Goal: Information Seeking & Learning: Learn about a topic

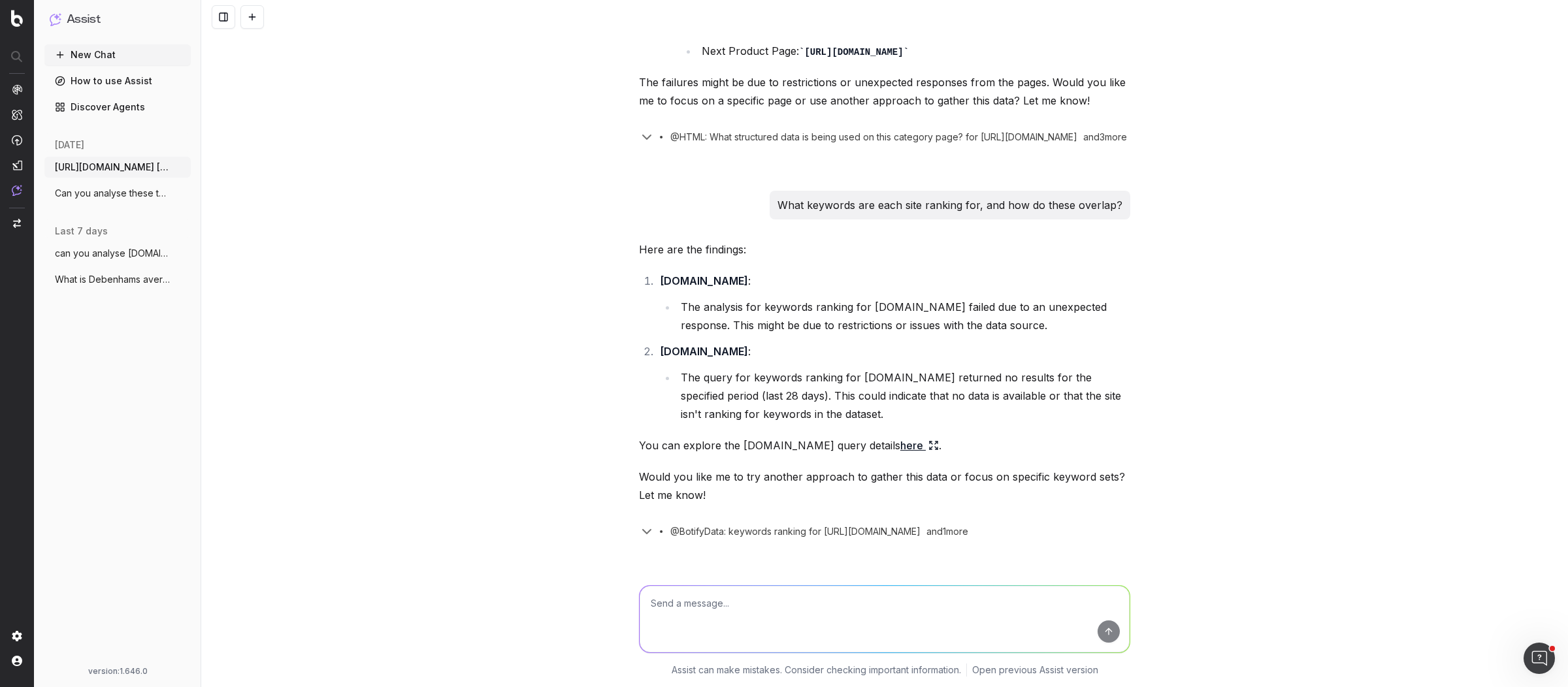
click at [682, 605] on textarea at bounding box center [885, 619] width 490 height 67
click at [794, 608] on textarea at bounding box center [885, 619] width 490 height 67
paste textarea "plus size summer dresses bridesmaid dresses garden furniture sale wedding dress…"
type textarea "do you understand this list of keywords: plus size summer dresses bridesmaid dr…"
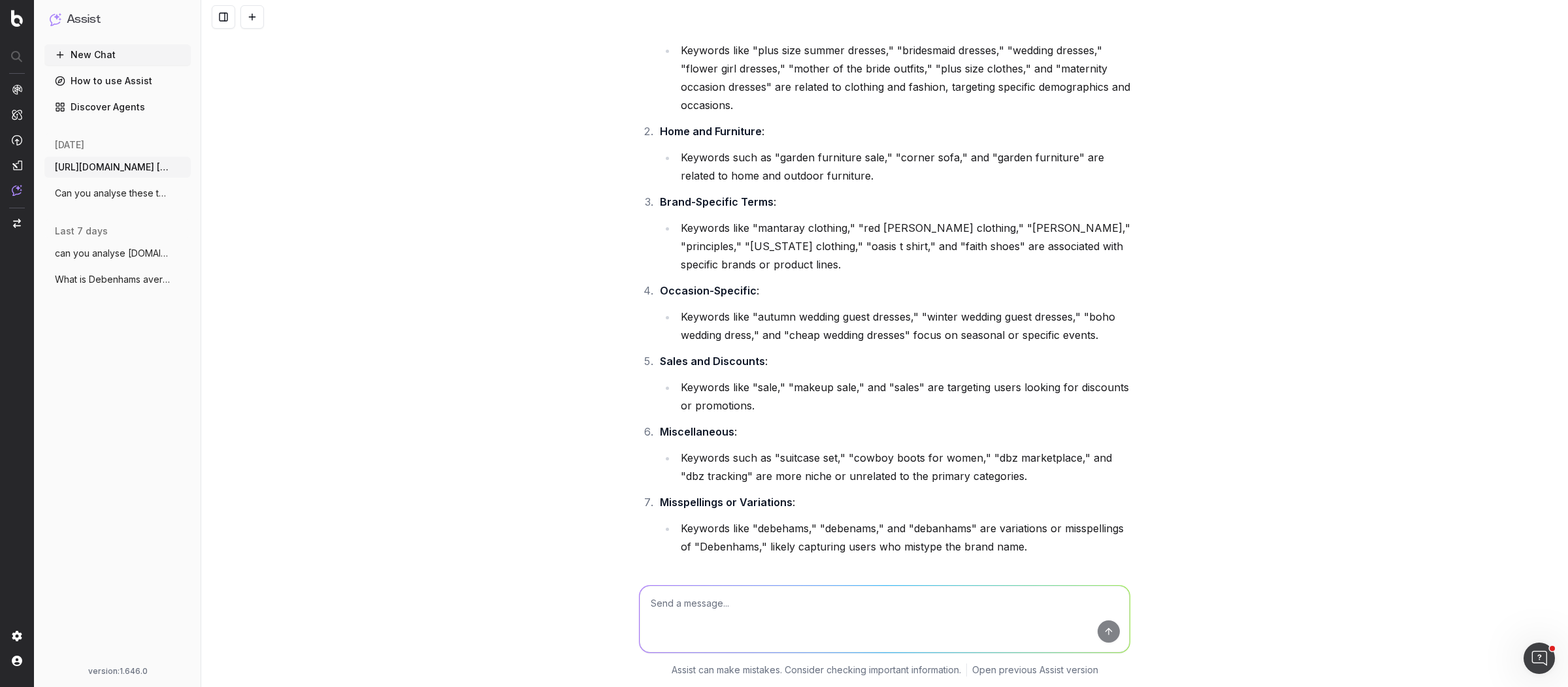
scroll to position [5232, 0]
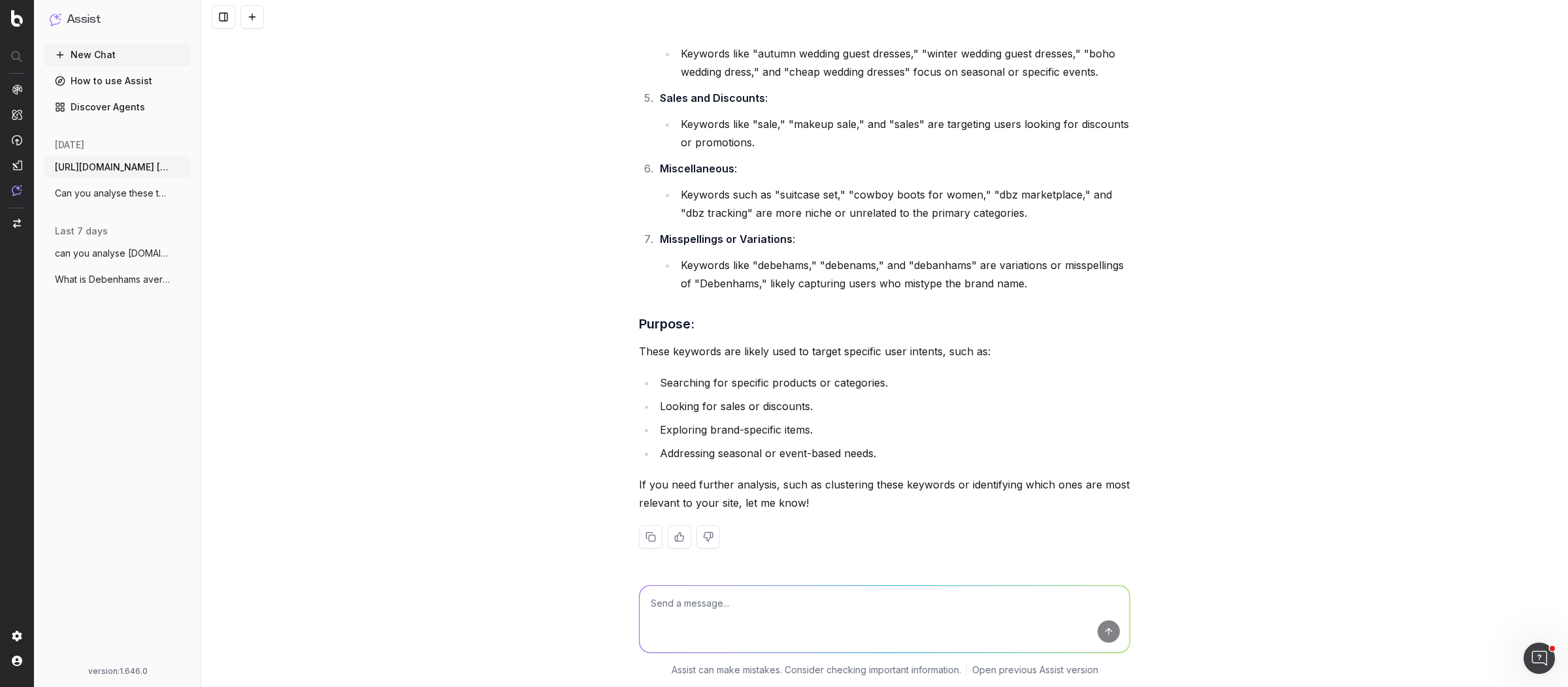
click at [757, 611] on textarea at bounding box center [885, 619] width 490 height 67
type textarea "pull the ranking positions for Debenhams.com for these keywords"
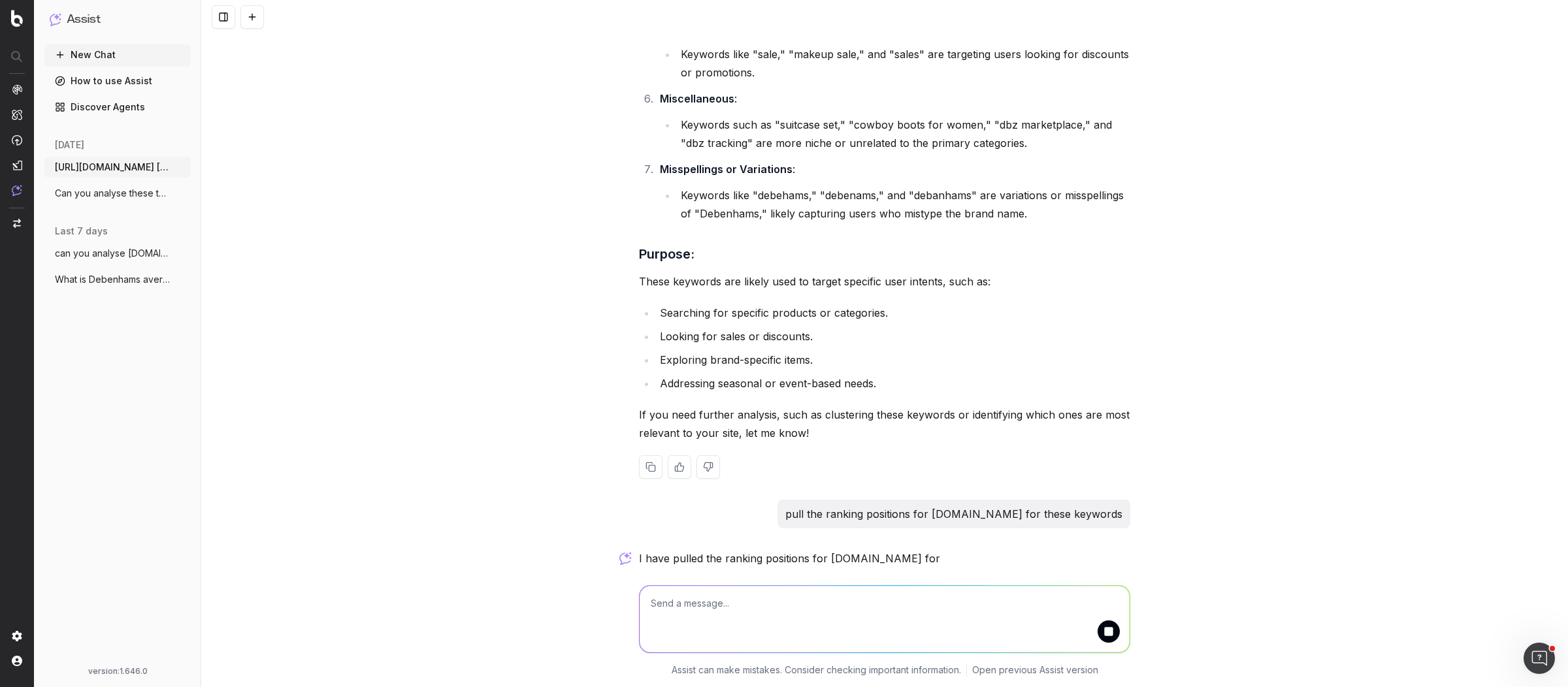
scroll to position [5342, 0]
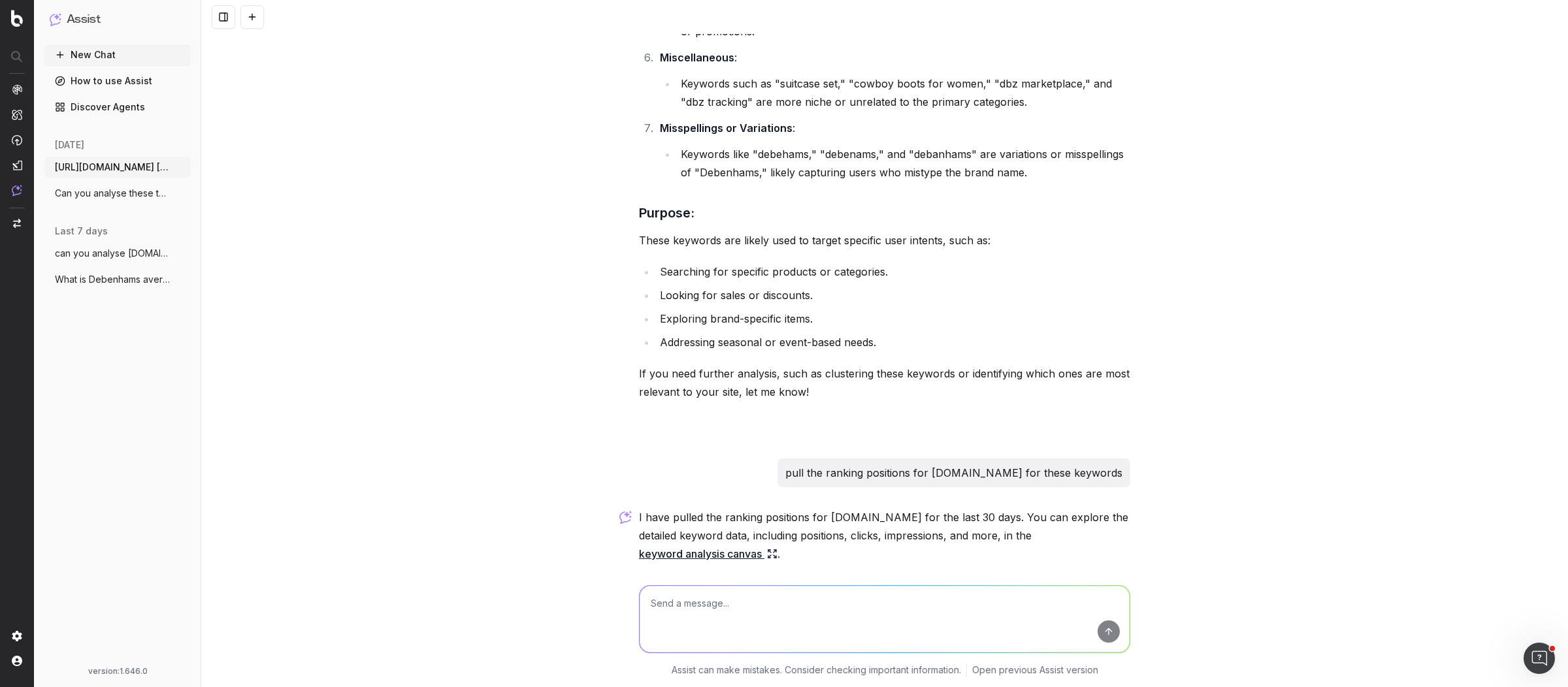
click at [718, 559] on link "keyword analysis canvas" at bounding box center [708, 553] width 138 height 19
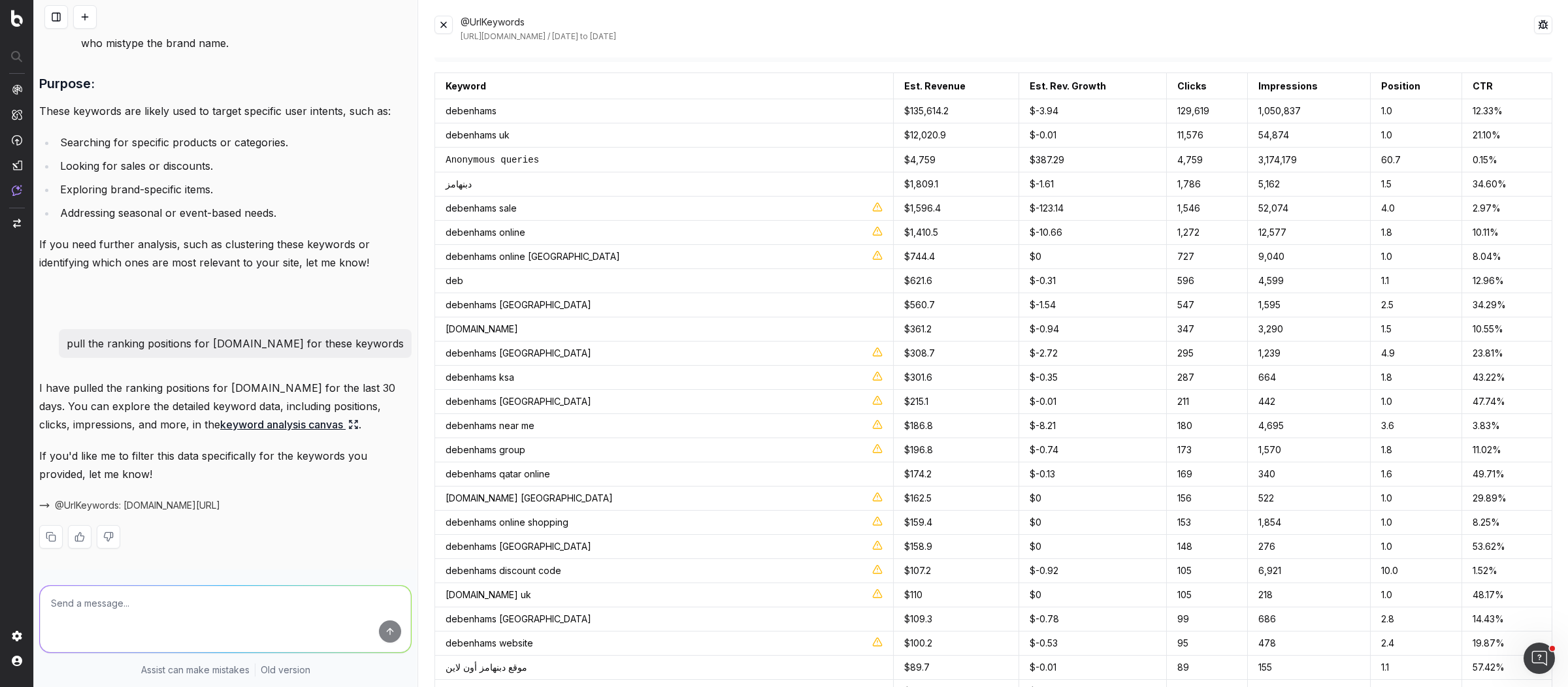
scroll to position [0, 0]
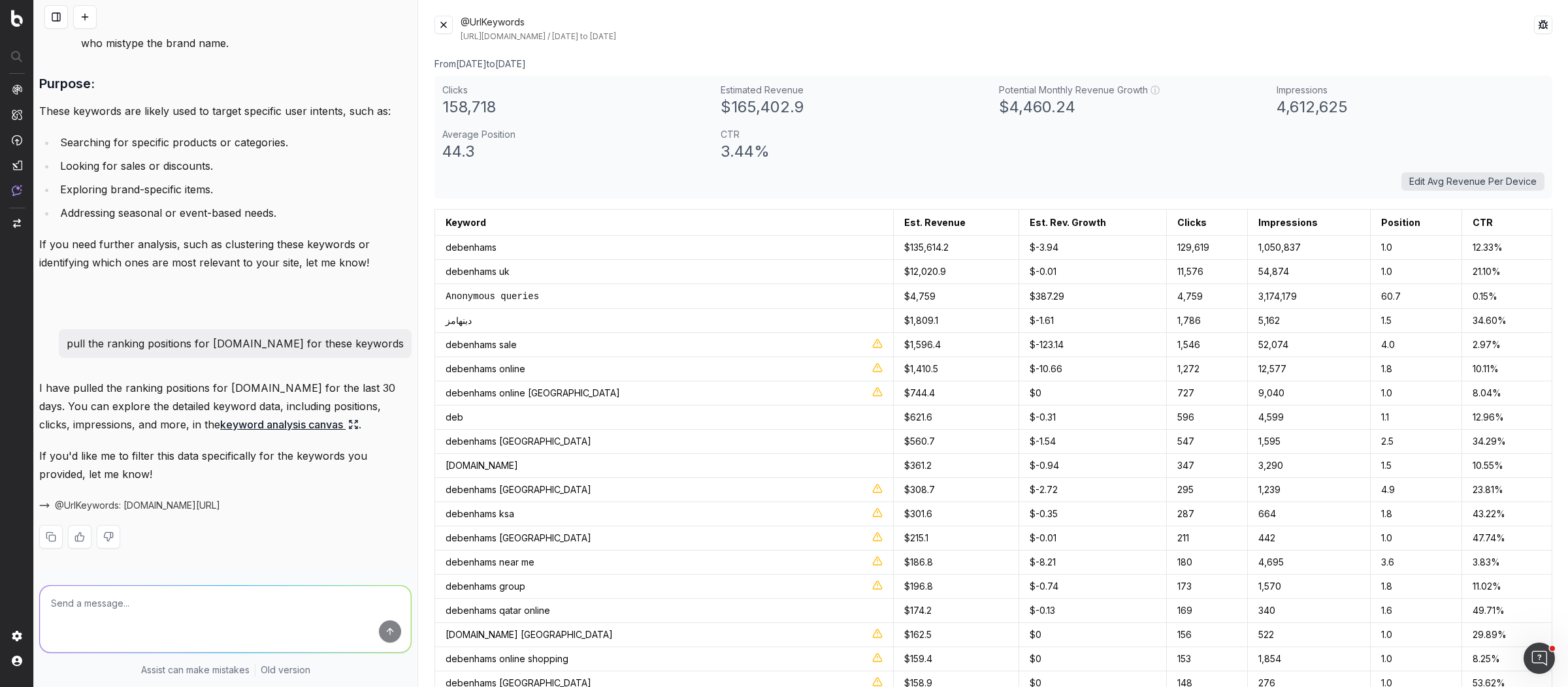
click at [443, 23] on button at bounding box center [443, 25] width 19 height 19
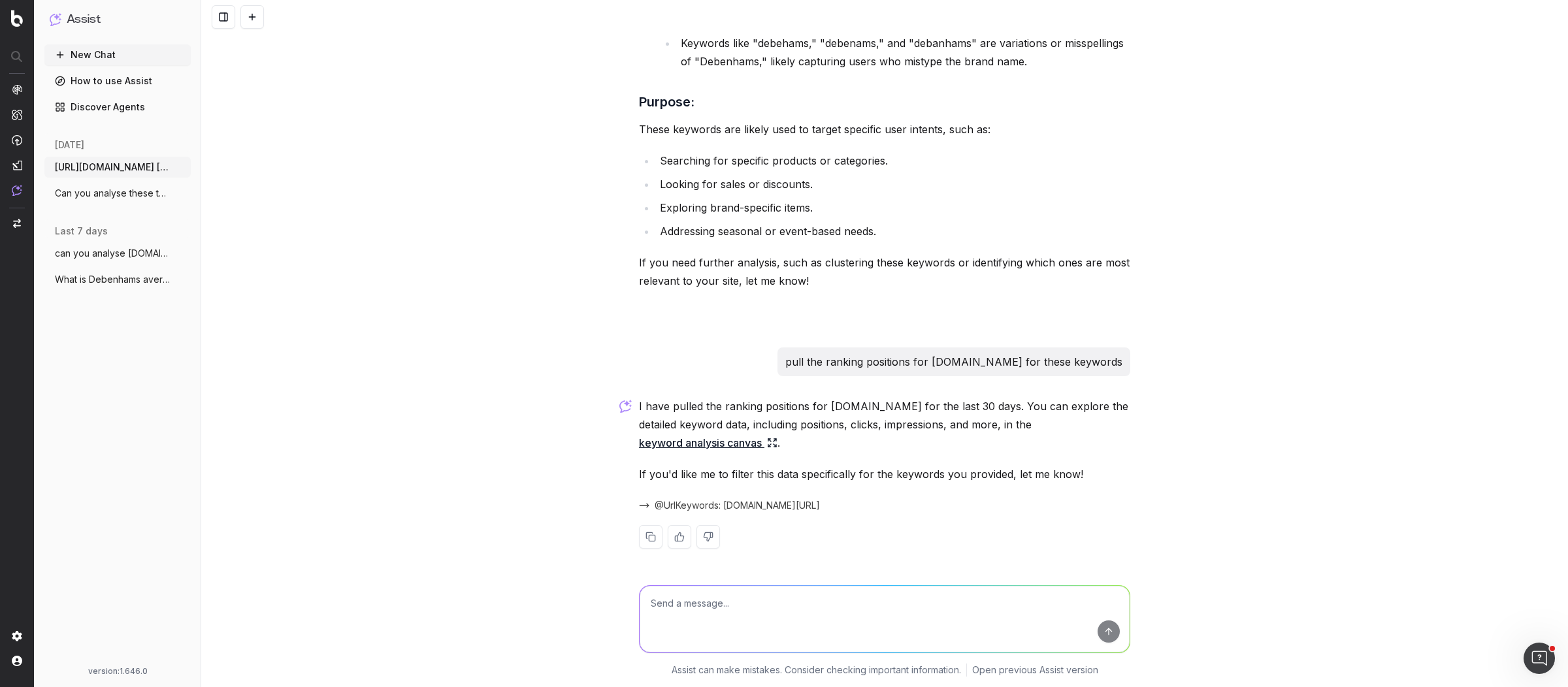
scroll to position [5342, 0]
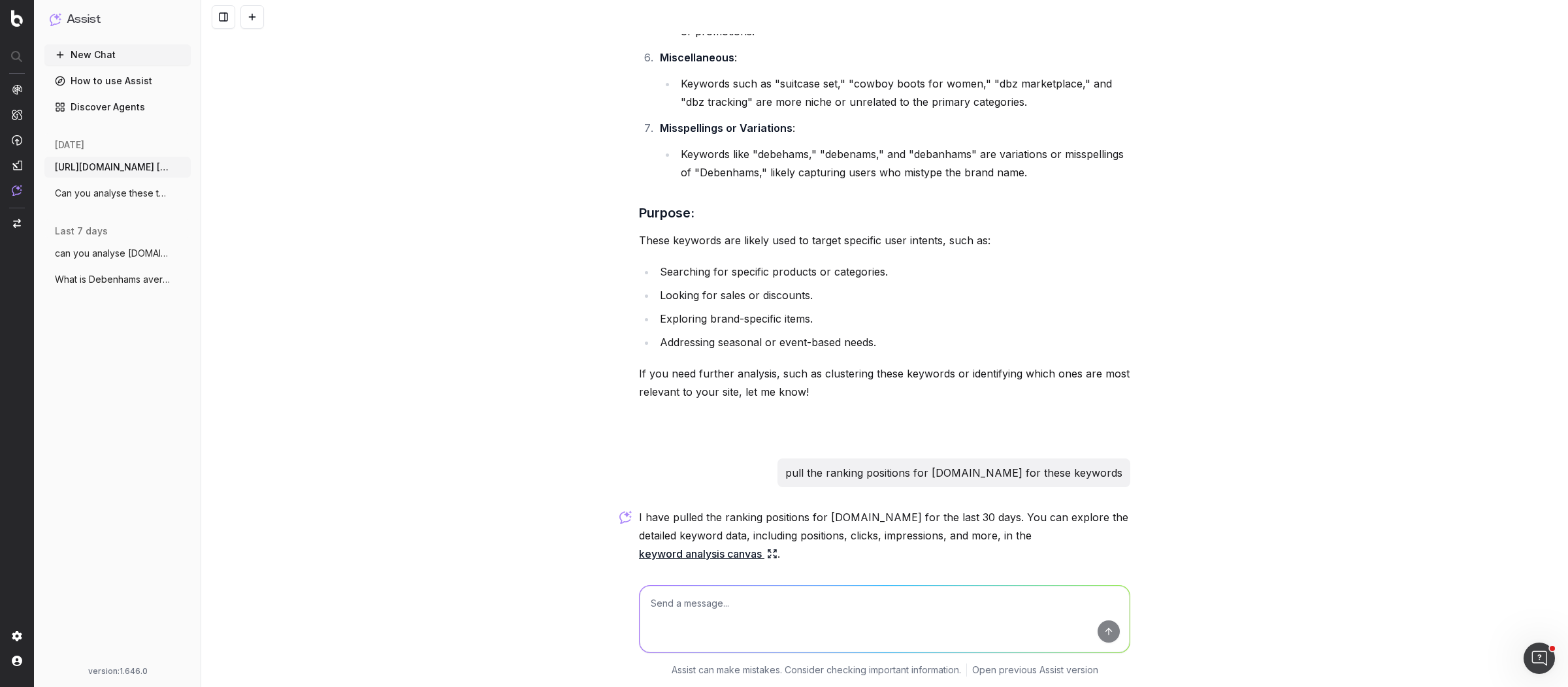
click at [818, 600] on textarea at bounding box center [885, 619] width 490 height 67
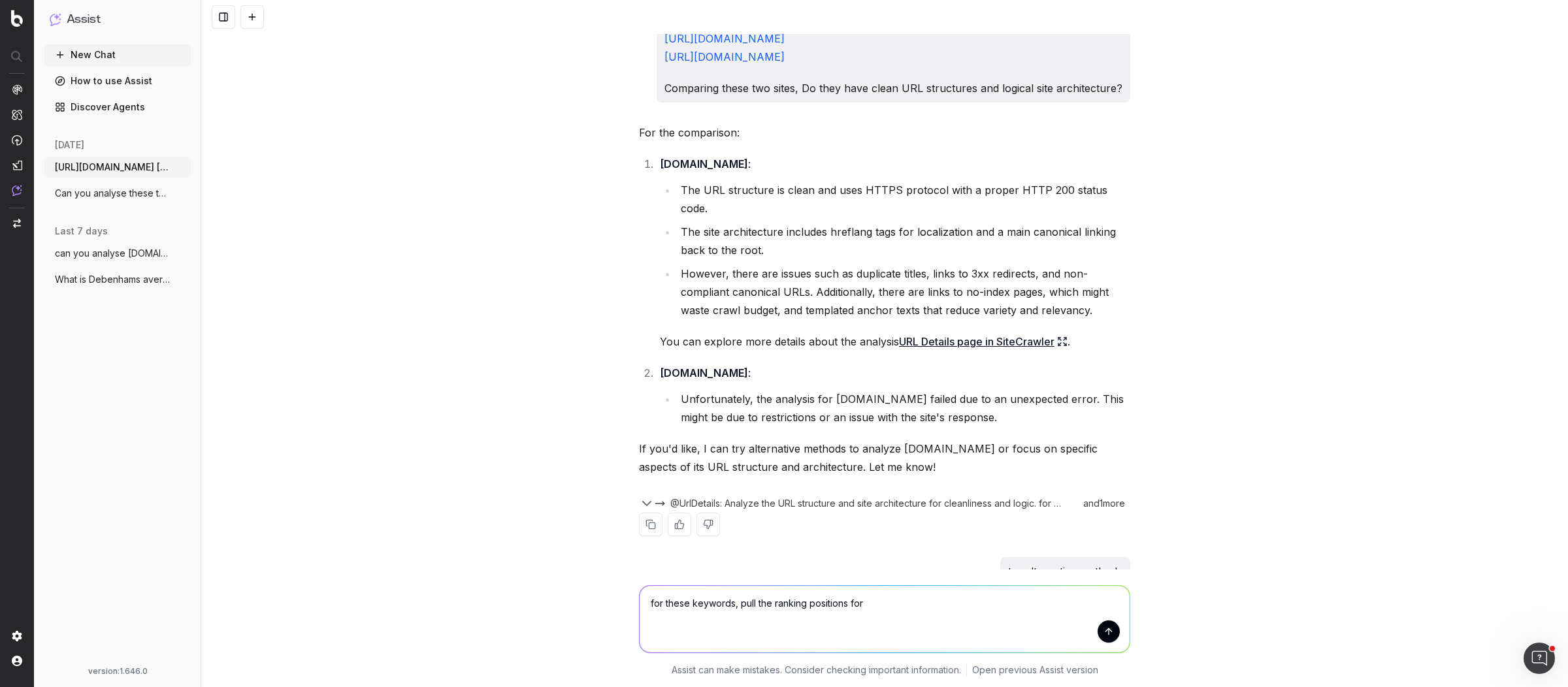
scroll to position [0, 0]
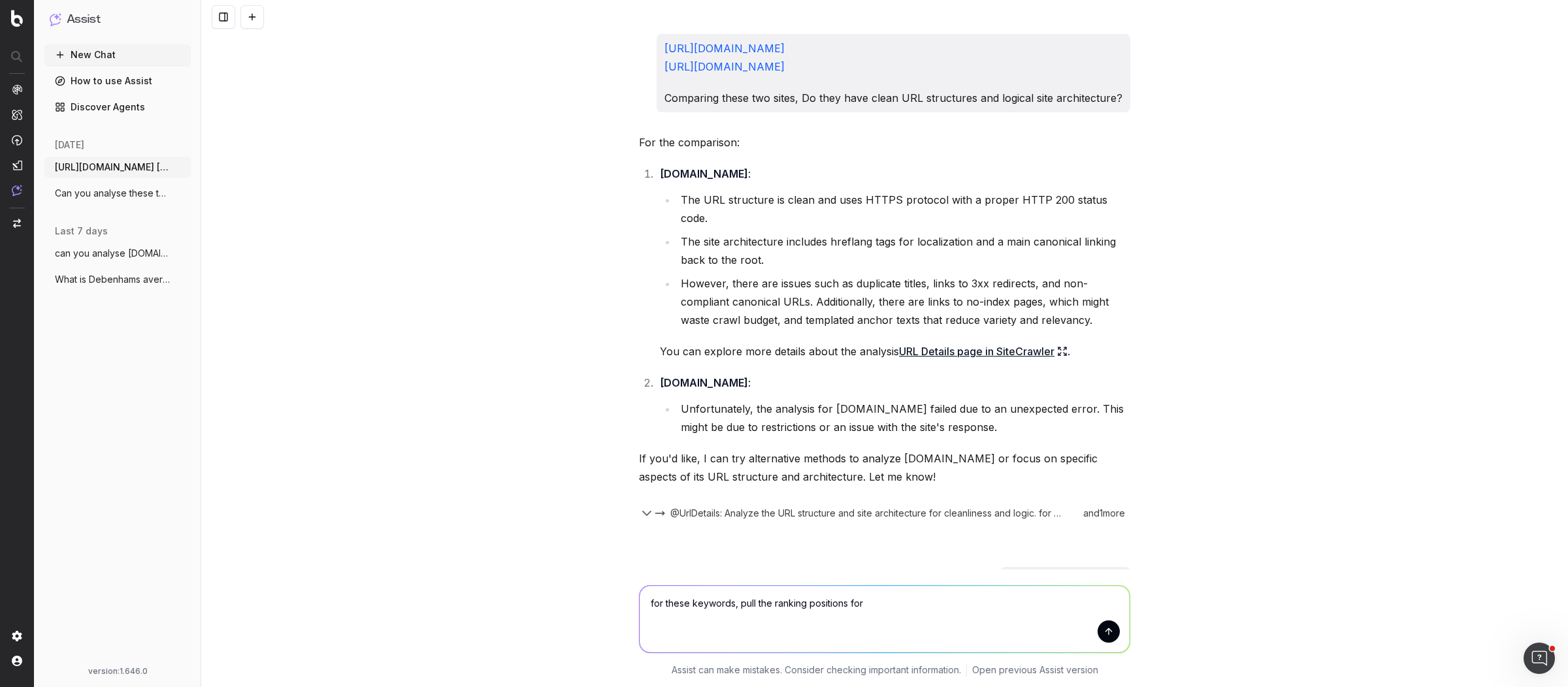
drag, startPoint x: 829, startPoint y: 68, endPoint x: 660, endPoint y: 73, distance: 169.1
click at [660, 73] on div "https://www.debenhams.com/ https://www.next.co.uk/ Comparing these two sites, D…" at bounding box center [894, 74] width 474 height 79
copy link "https://www.next.co.uk/"
click at [907, 617] on textarea "for these keywords, pull the ranking positions for" at bounding box center [885, 619] width 490 height 67
paste textarea "https://www.next.co.uk/"
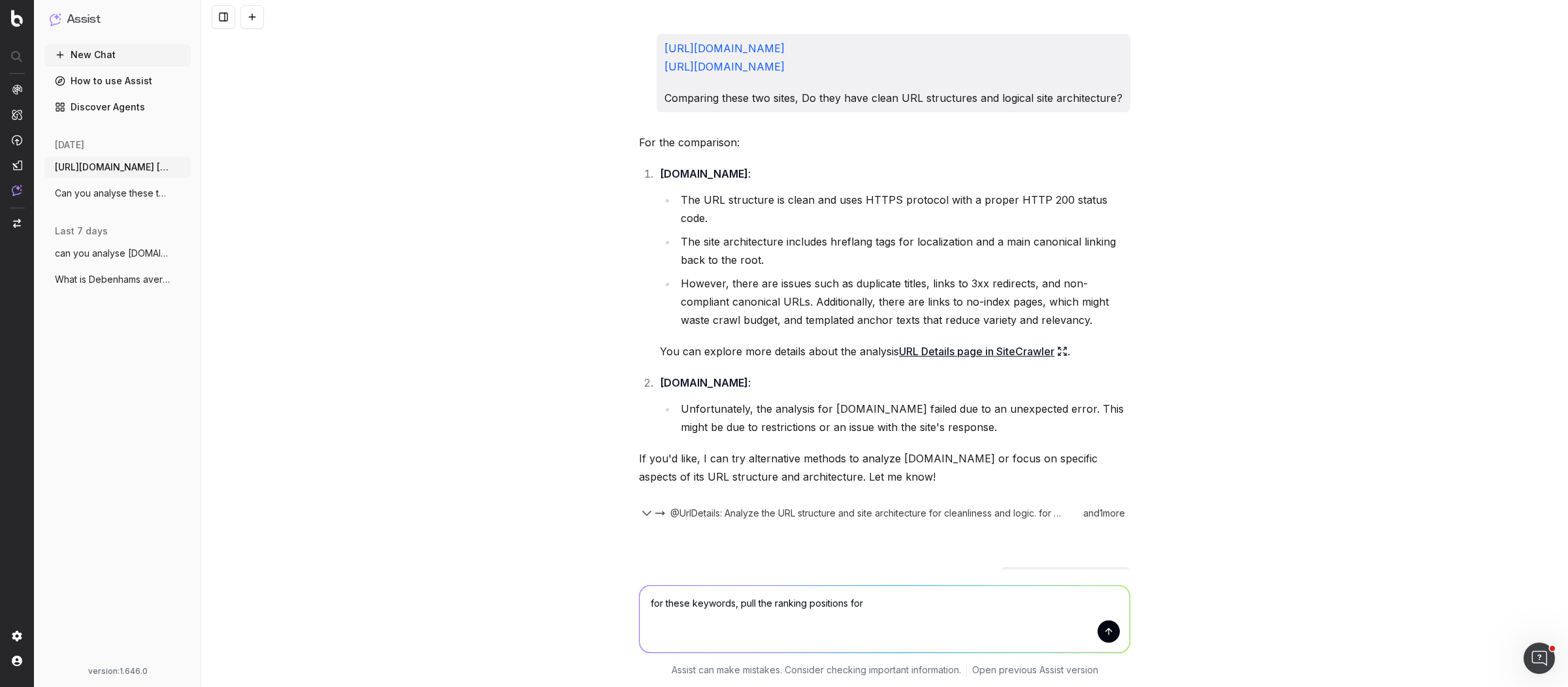
type textarea "for these keywords, pull the ranking positions for https://www.next.co.uk/"
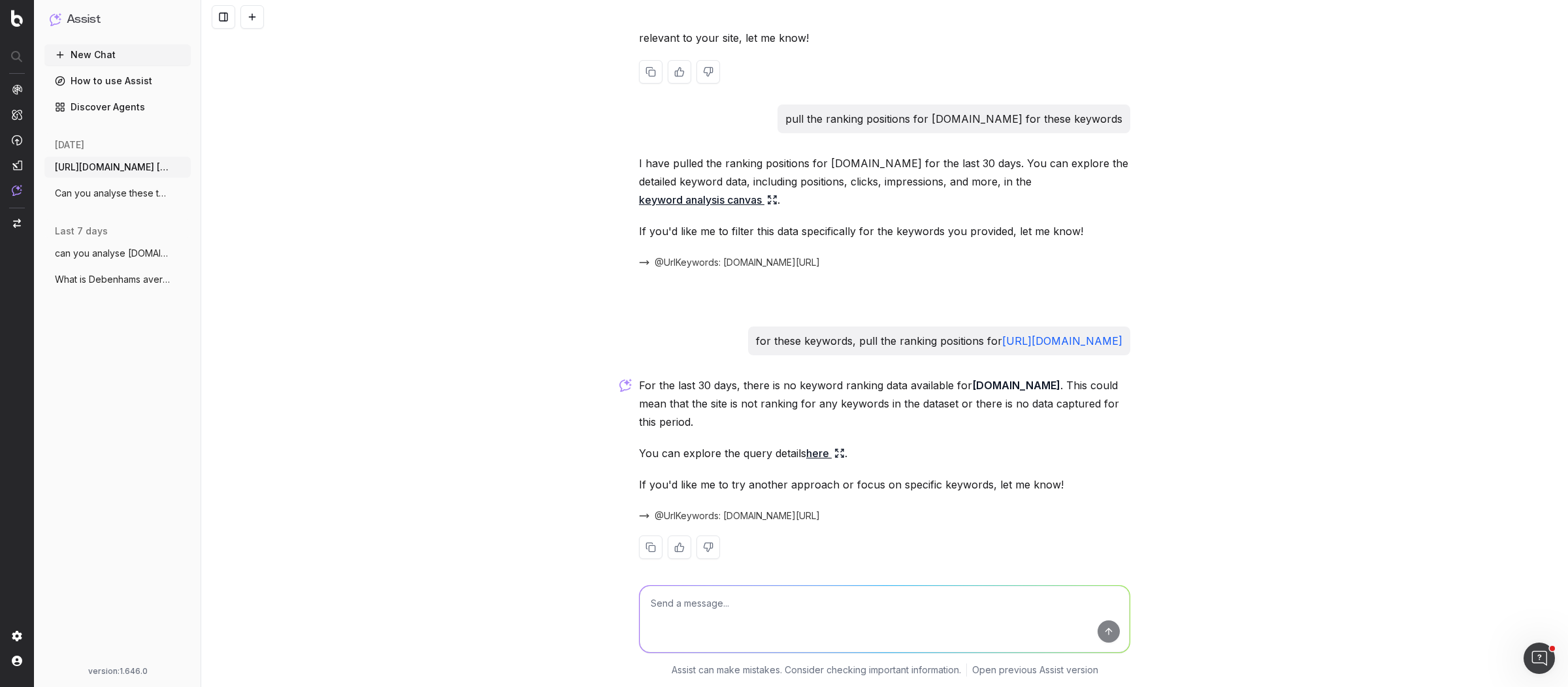
scroll to position [5708, 0]
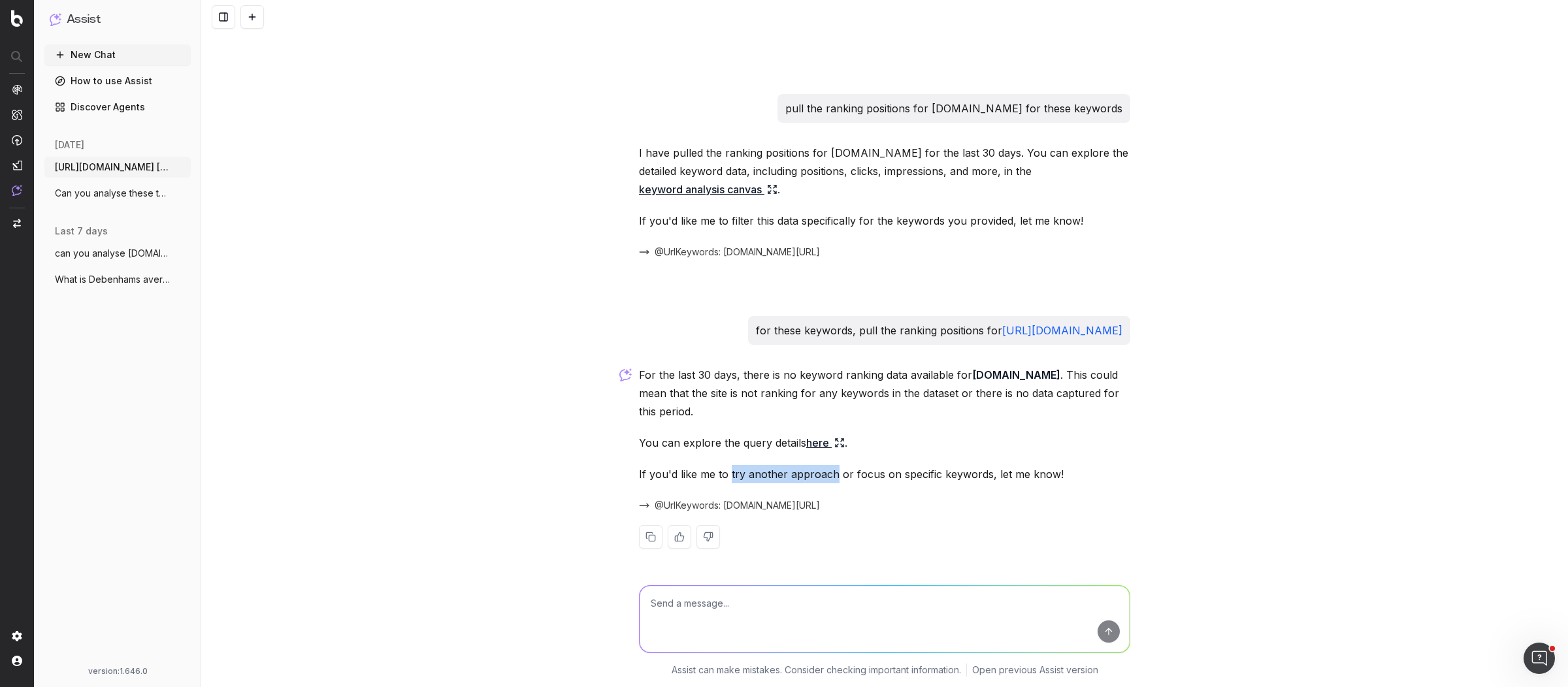
drag, startPoint x: 723, startPoint y: 472, endPoint x: 827, endPoint y: 478, distance: 104.2
click at [827, 478] on p "If you'd like me to try another approach or focus on specific keywords, let me …" at bounding box center [884, 474] width 491 height 19
copy p "try another approach"
click at [672, 602] on textarea at bounding box center [885, 619] width 490 height 67
paste textarea "try another approach"
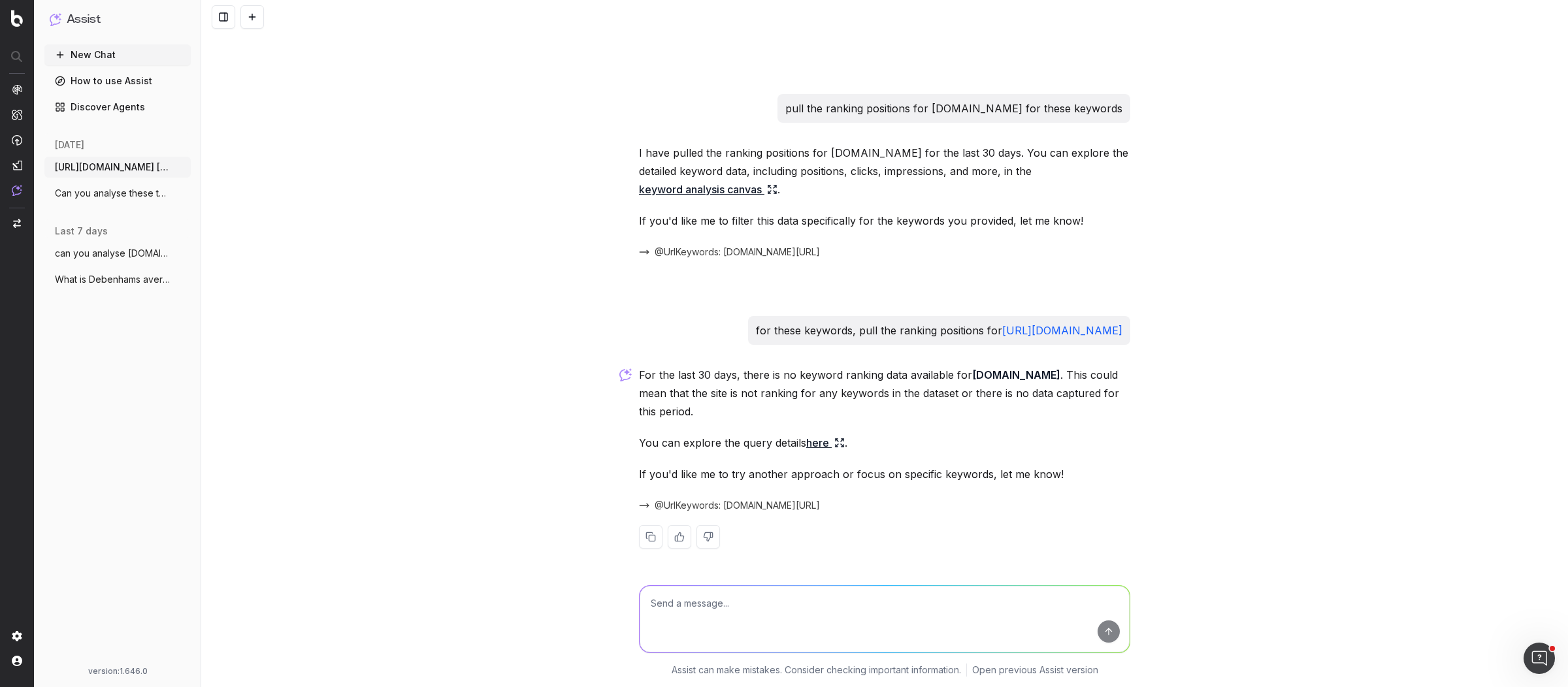
type textarea "try another approach"
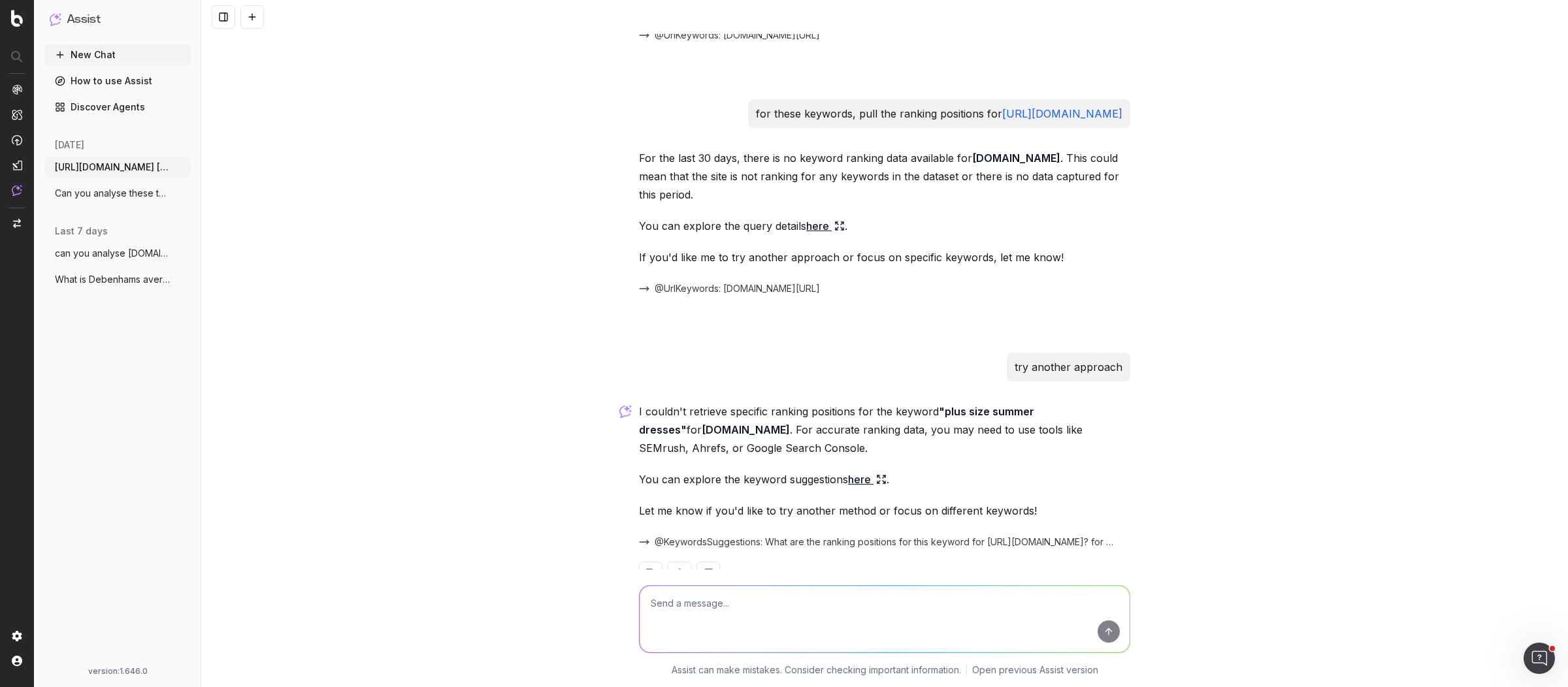
scroll to position [5961, 0]
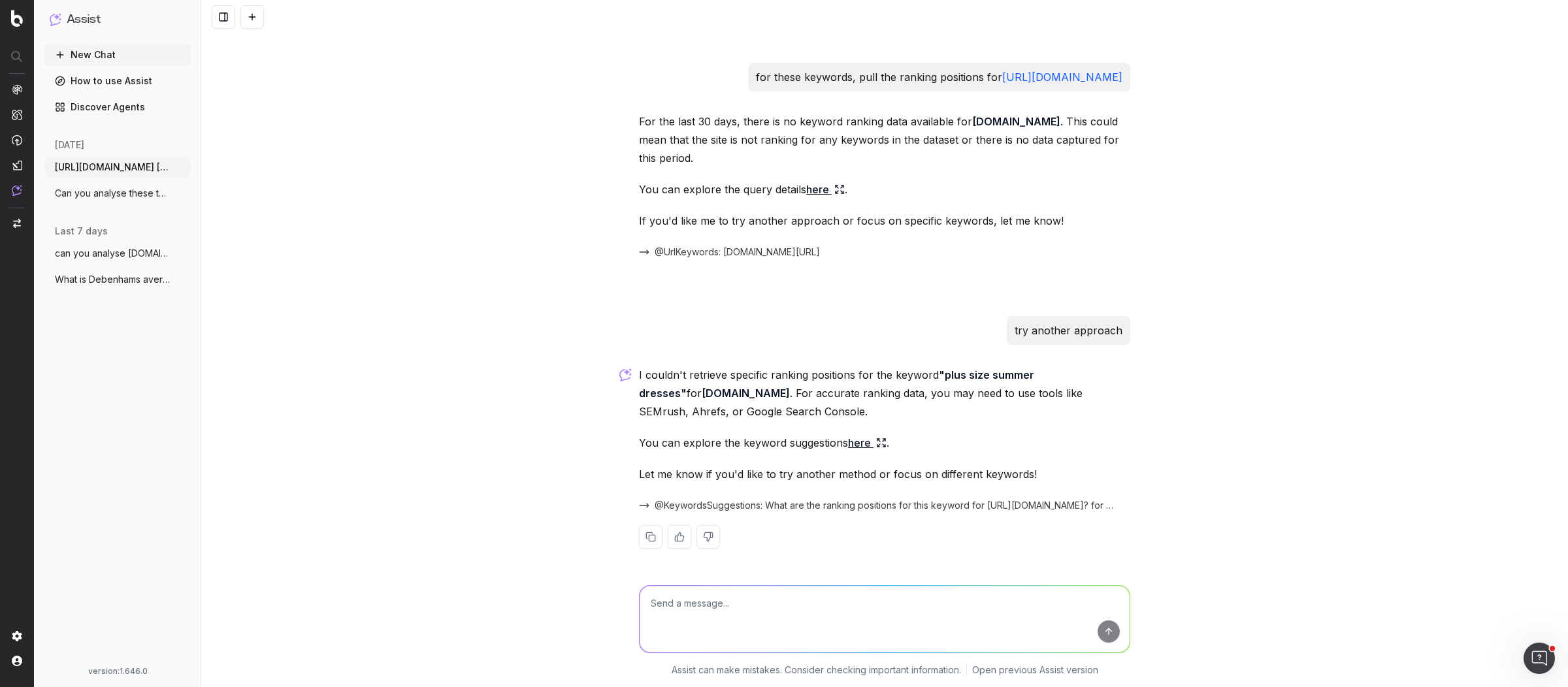
click at [851, 443] on link "here" at bounding box center [868, 443] width 39 height 19
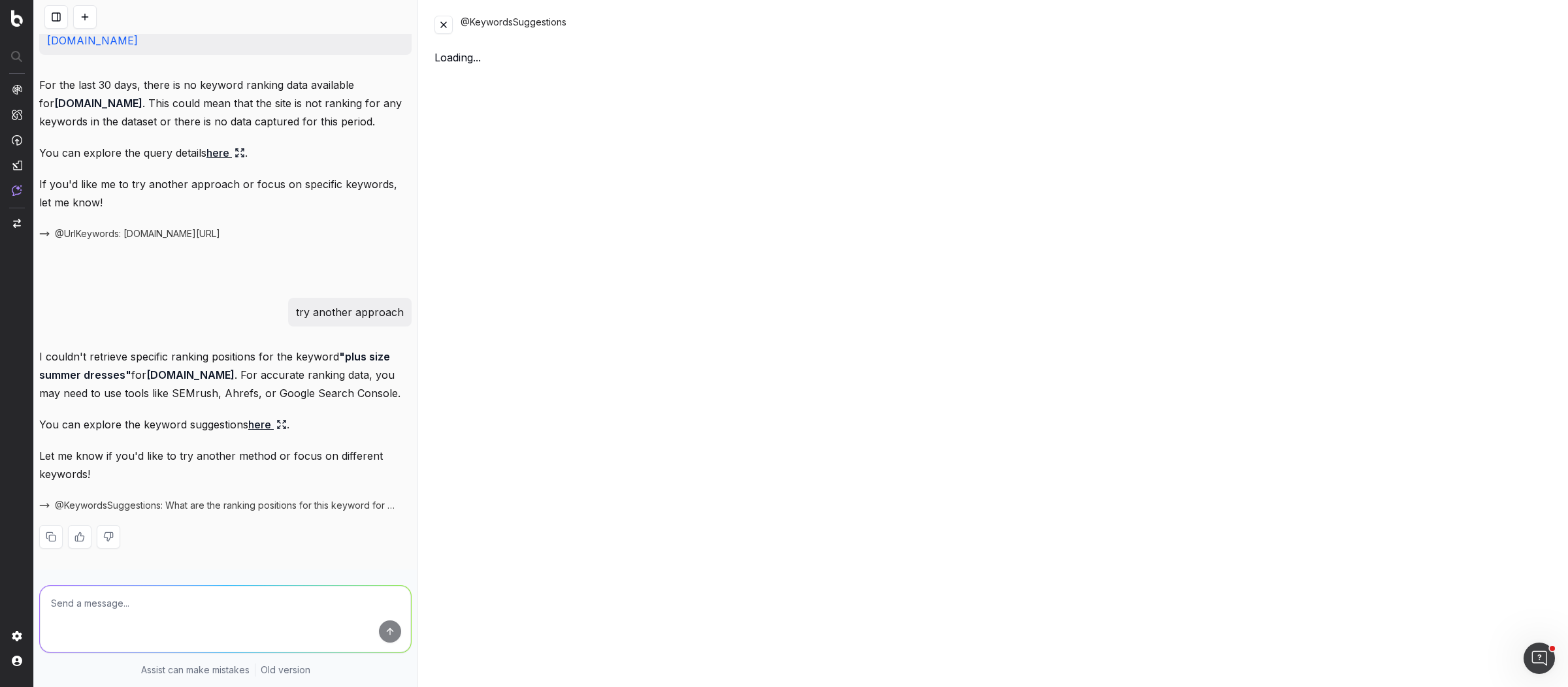
scroll to position [6738, 0]
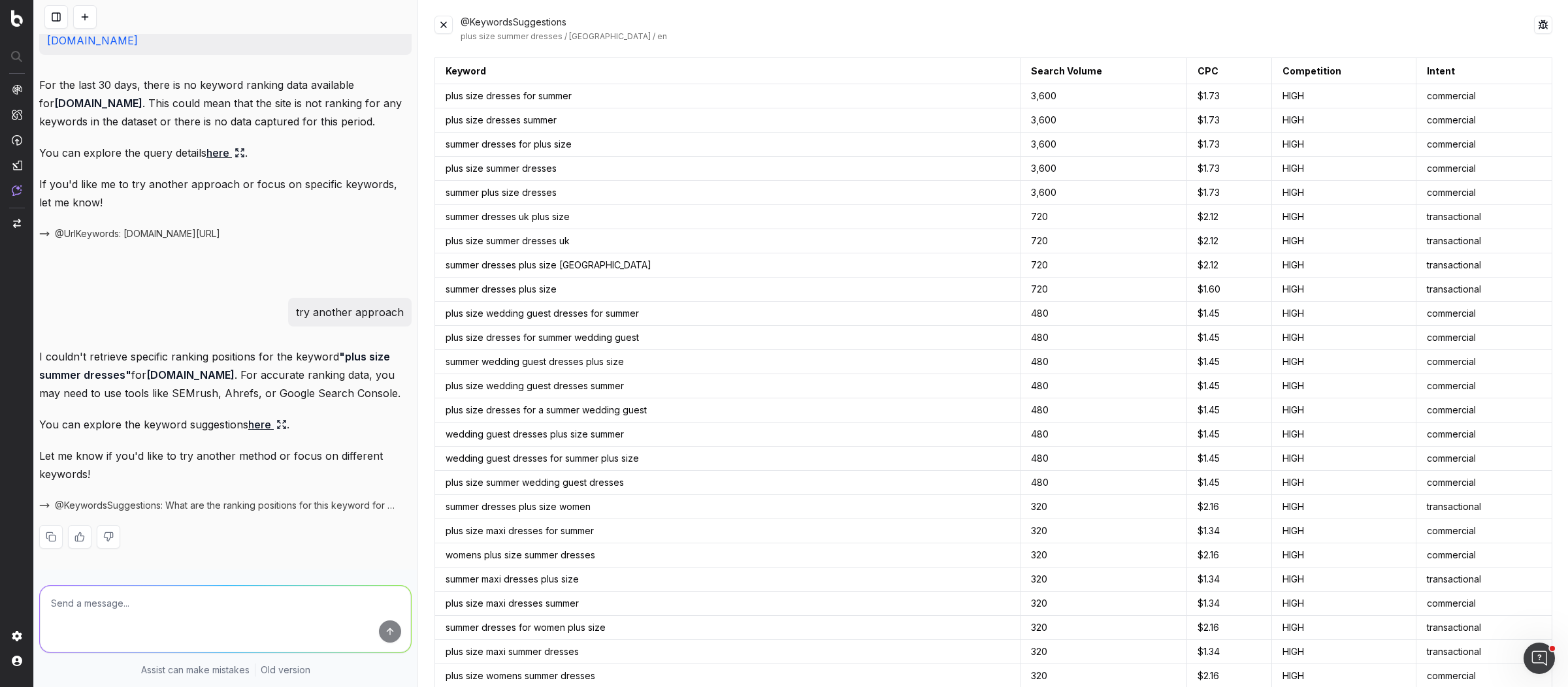
click at [446, 20] on button at bounding box center [443, 25] width 19 height 19
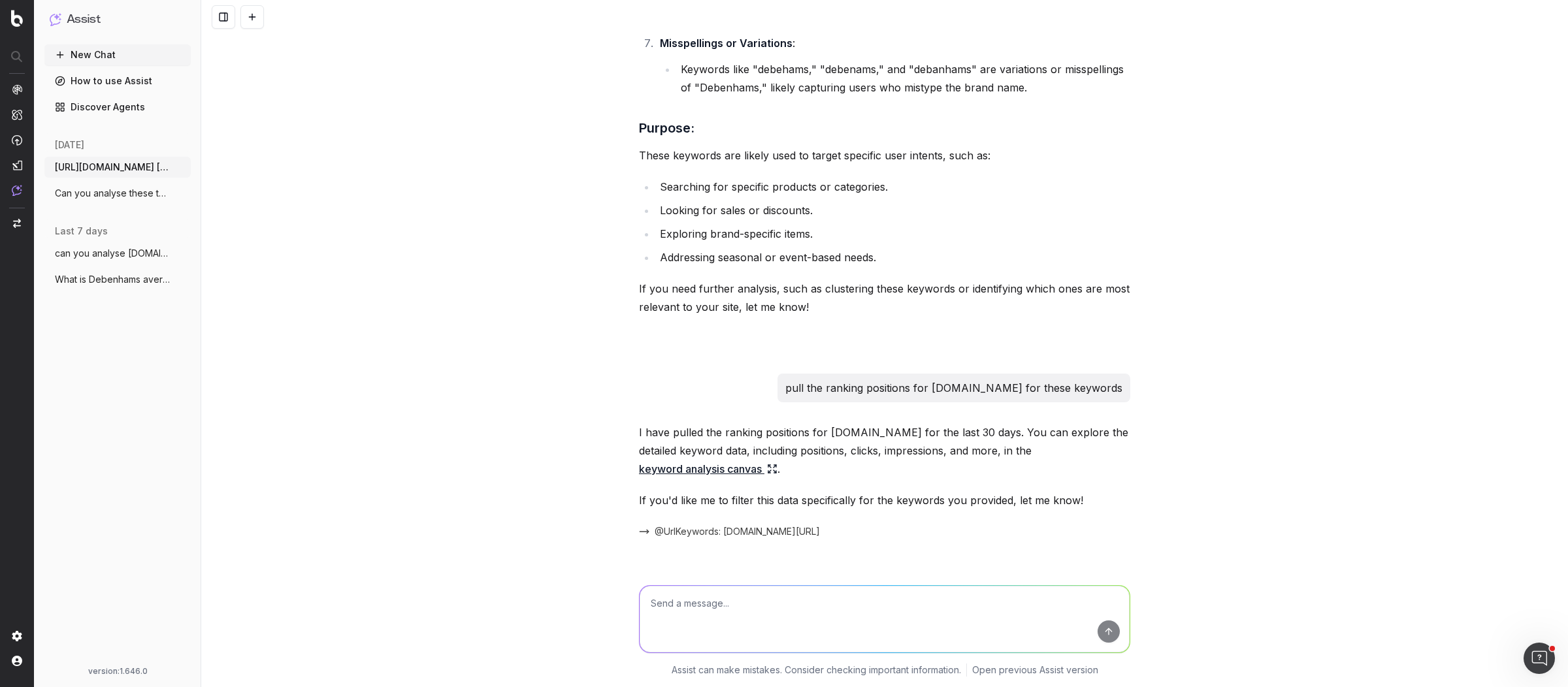
scroll to position [5961, 0]
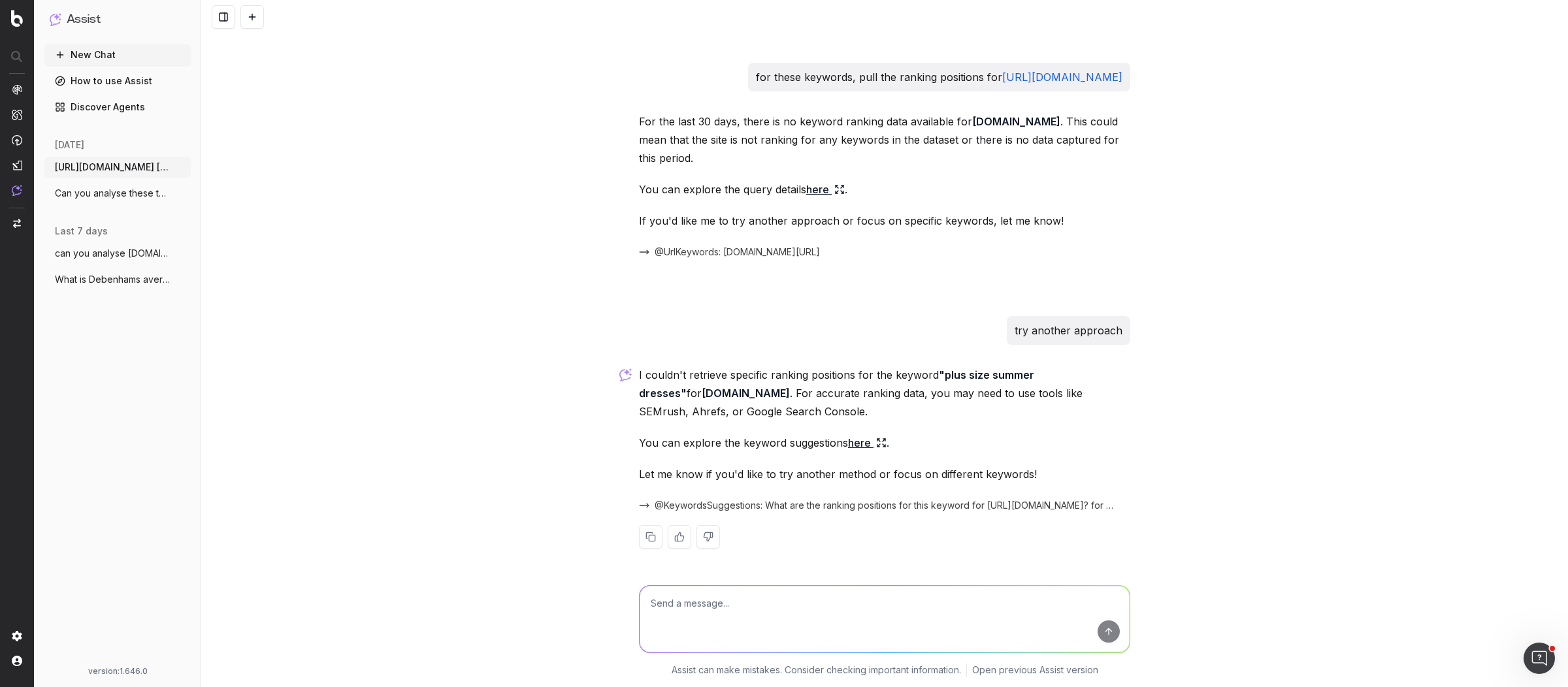
click at [690, 605] on textarea at bounding box center [885, 619] width 490 height 67
paste textarea "What featured snippets or SERP features are they capturing"
click at [848, 603] on textarea "What featured snippets or SERP features are they capturing" at bounding box center [885, 619] width 490 height 67
copy link "https://www.next.co.uk/"
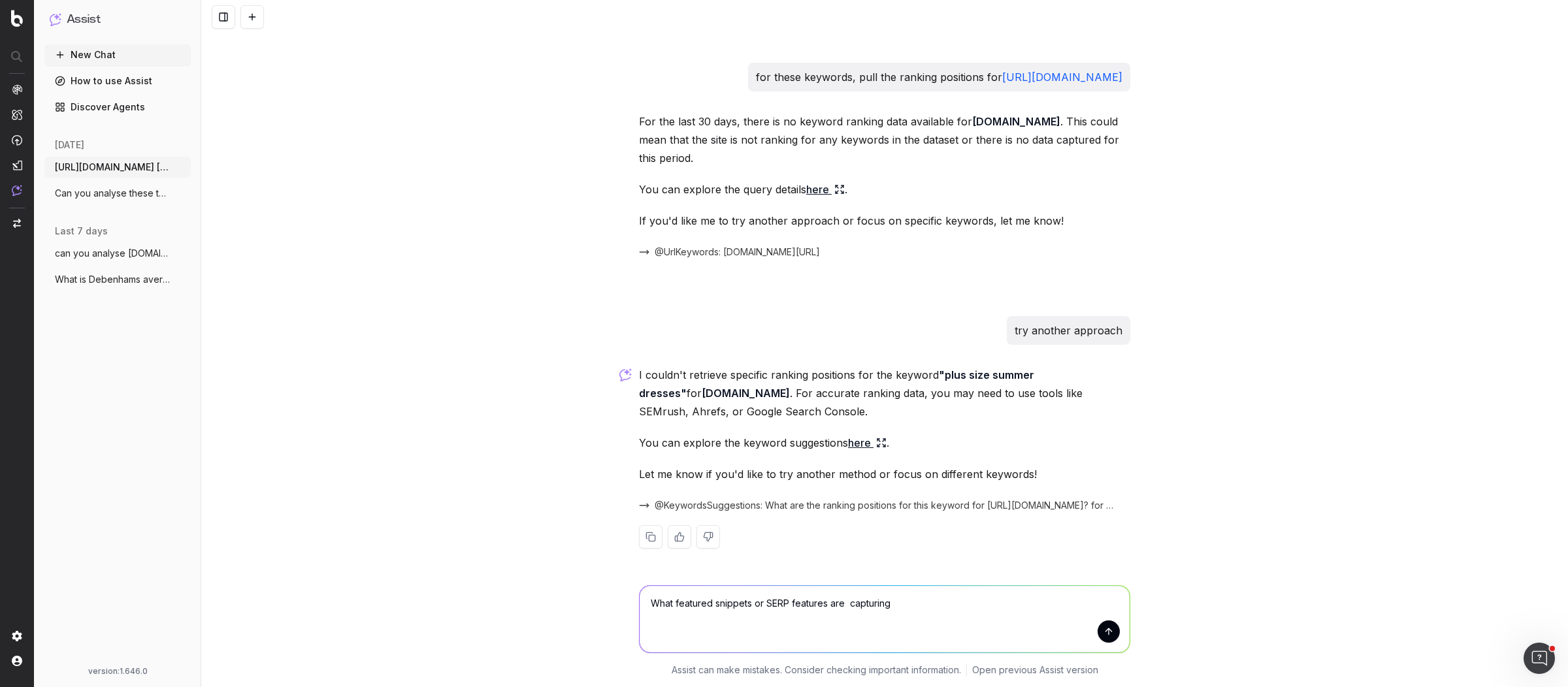
click at [838, 602] on textarea "What featured snippets or SERP features are capturing" at bounding box center [885, 619] width 490 height 67
paste textarea "https://www.next.co.uk/"
type textarea "What featured snippets or SERP features are https://www.next.co.uk/ capturing"
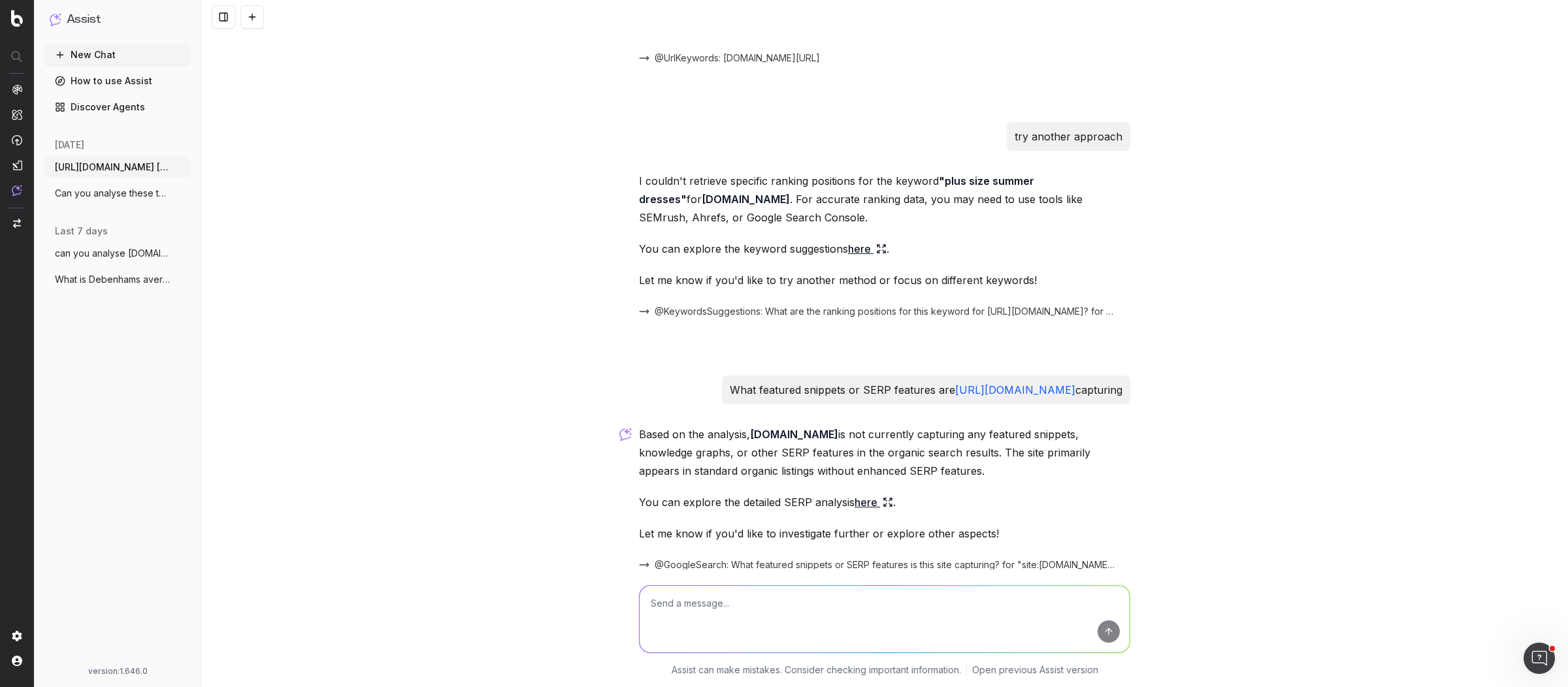
scroll to position [6214, 0]
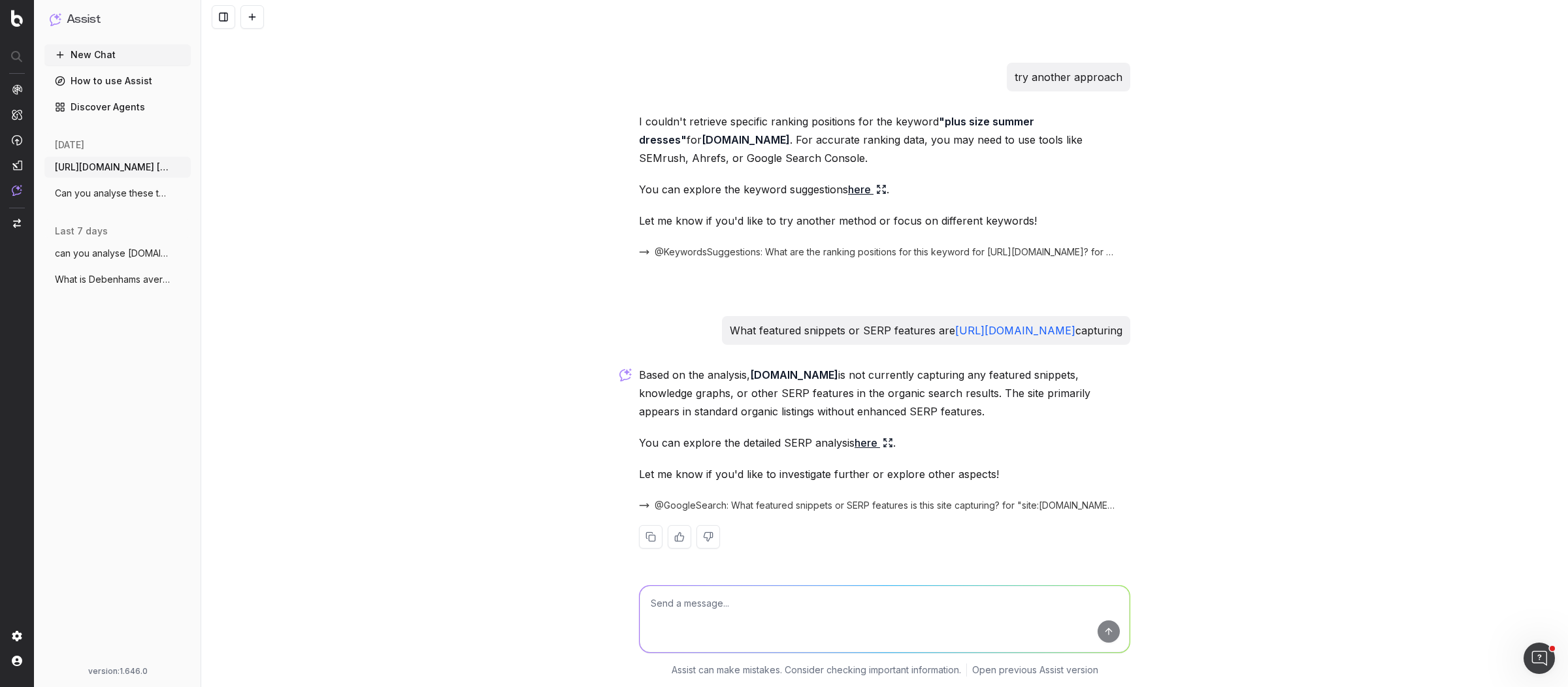
click at [860, 446] on link "here" at bounding box center [874, 443] width 39 height 19
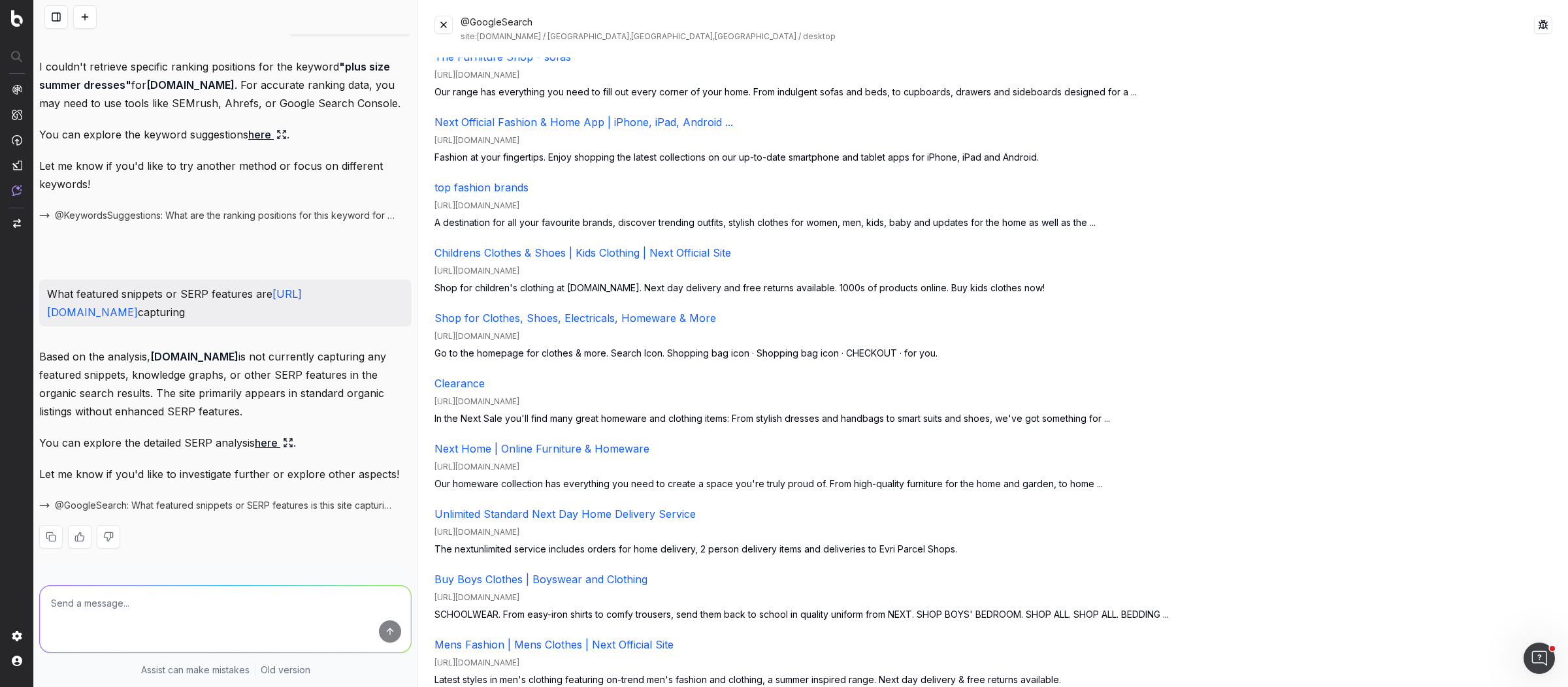
scroll to position [0, 0]
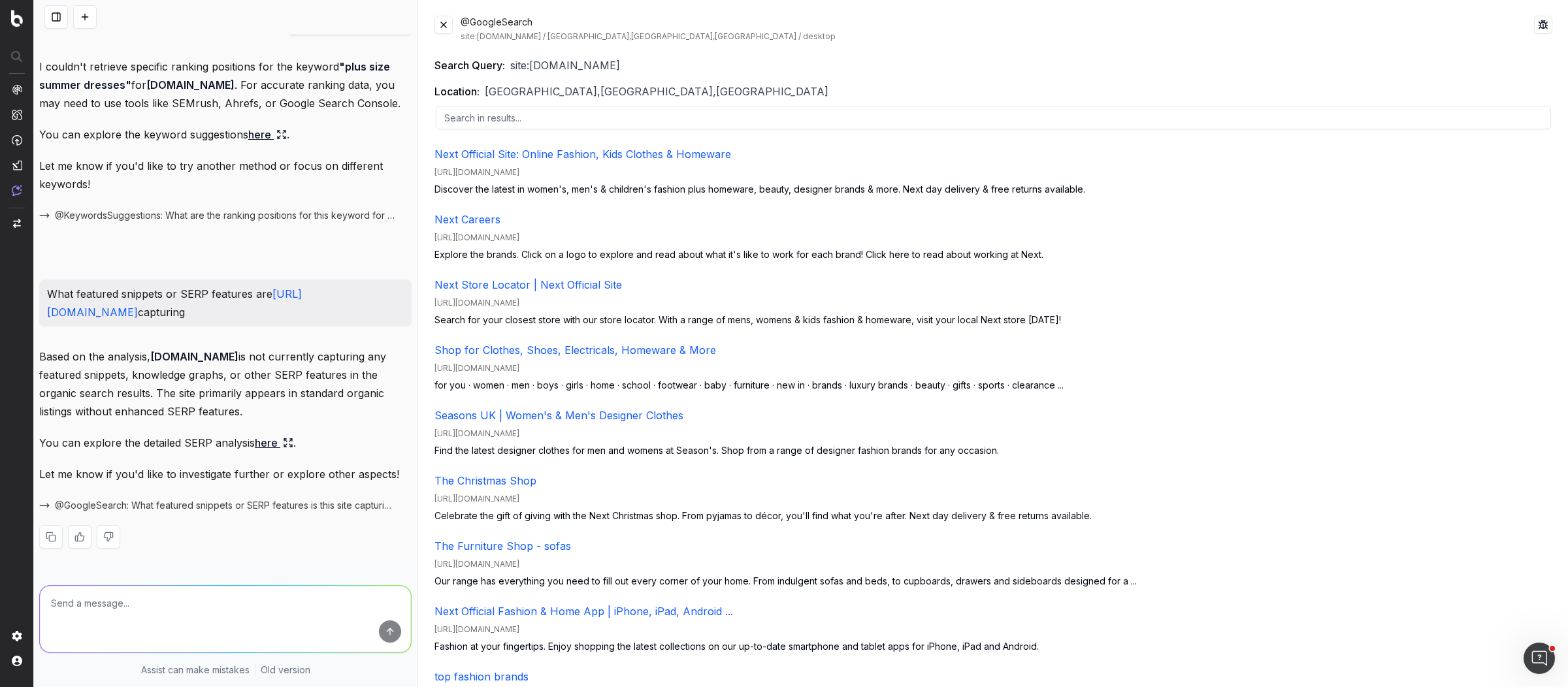
click at [448, 23] on button at bounding box center [443, 25] width 19 height 19
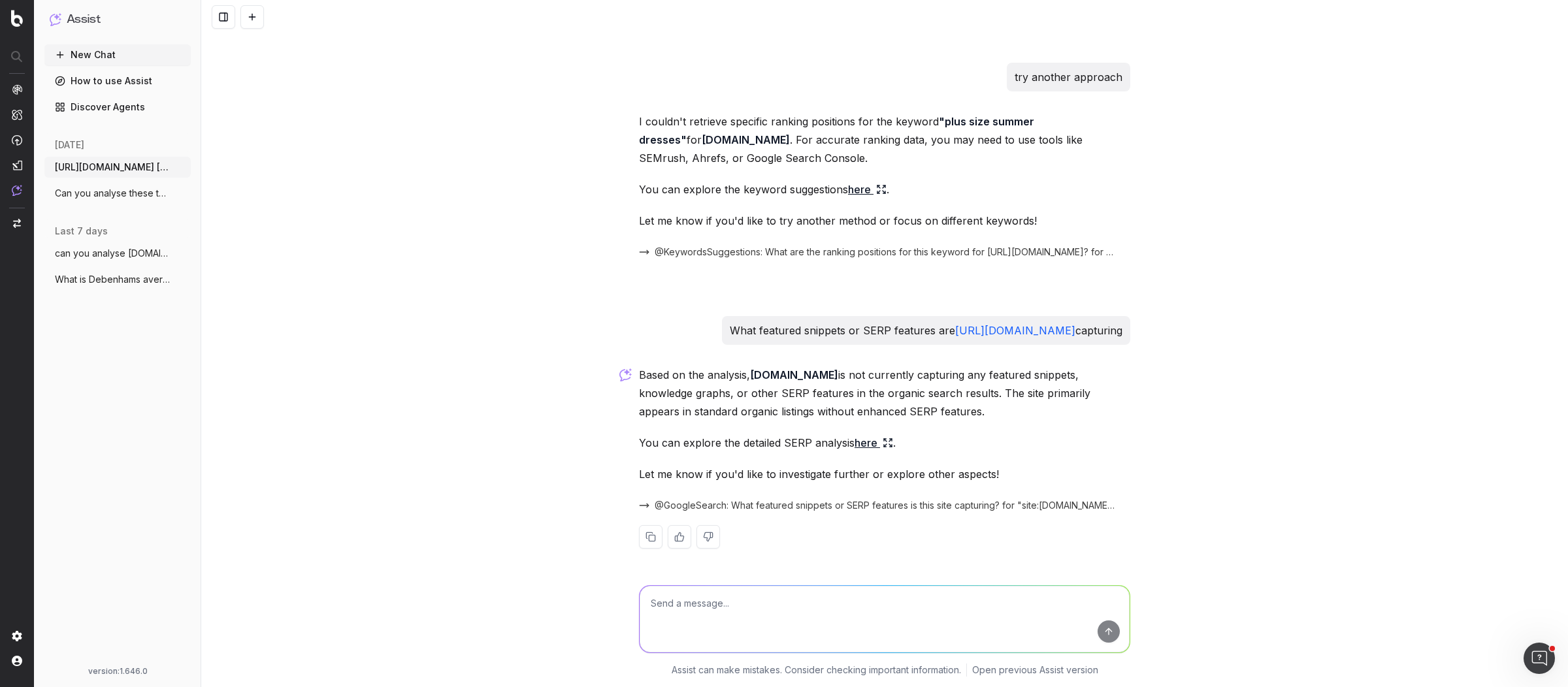
scroll to position [6214, 0]
click at [824, 340] on div "What featured snippets or SERP features are https://www.next.co.uk/ capturing" at bounding box center [926, 331] width 409 height 29
click at [827, 329] on p "What featured snippets or SERP features are https://www.next.co.uk/ capturing" at bounding box center [925, 331] width 393 height 19
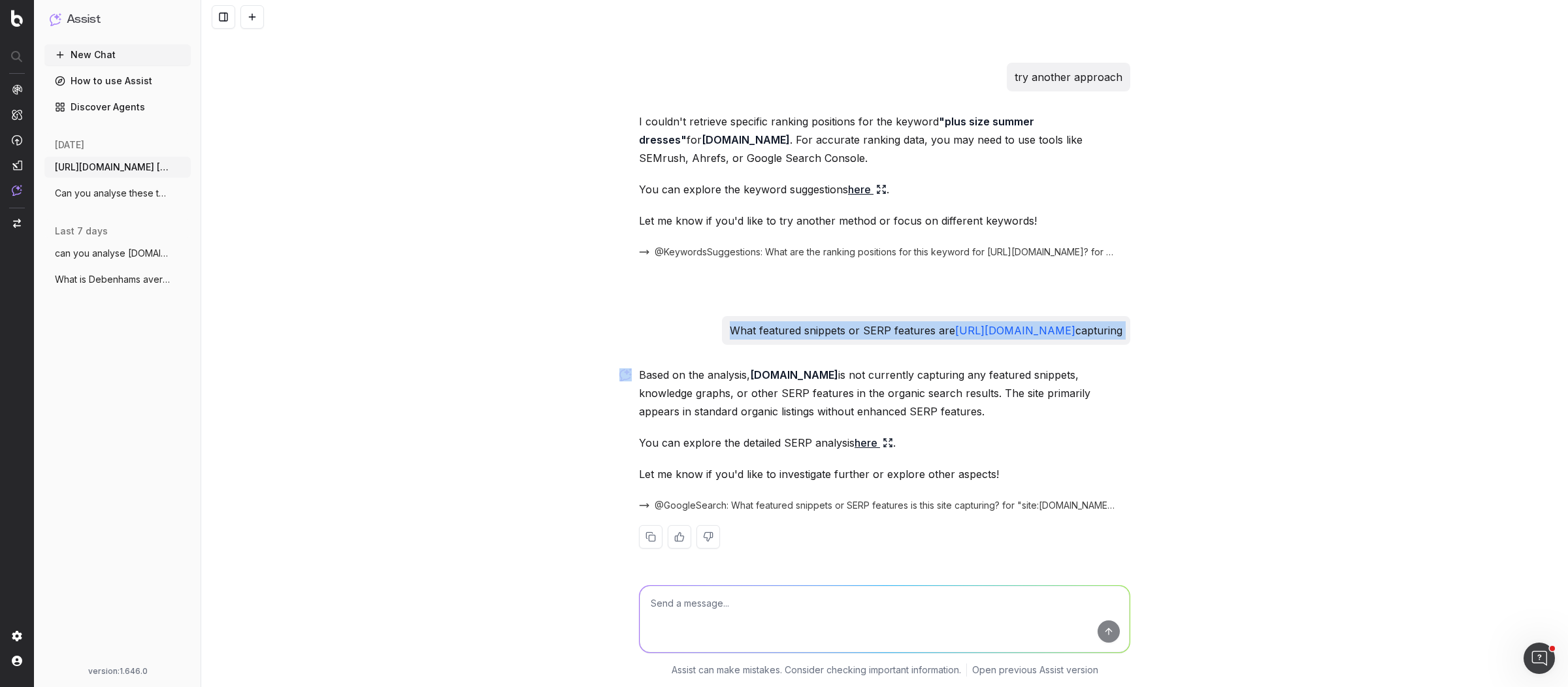
copy p "What featured snippets or SERP features are https://www.next.co.uk/ capturing"
click at [837, 596] on textarea at bounding box center [885, 619] width 490 height 67
paste textarea "What featured snippets or SERP features are https://www.next.co.uk/ capturing"
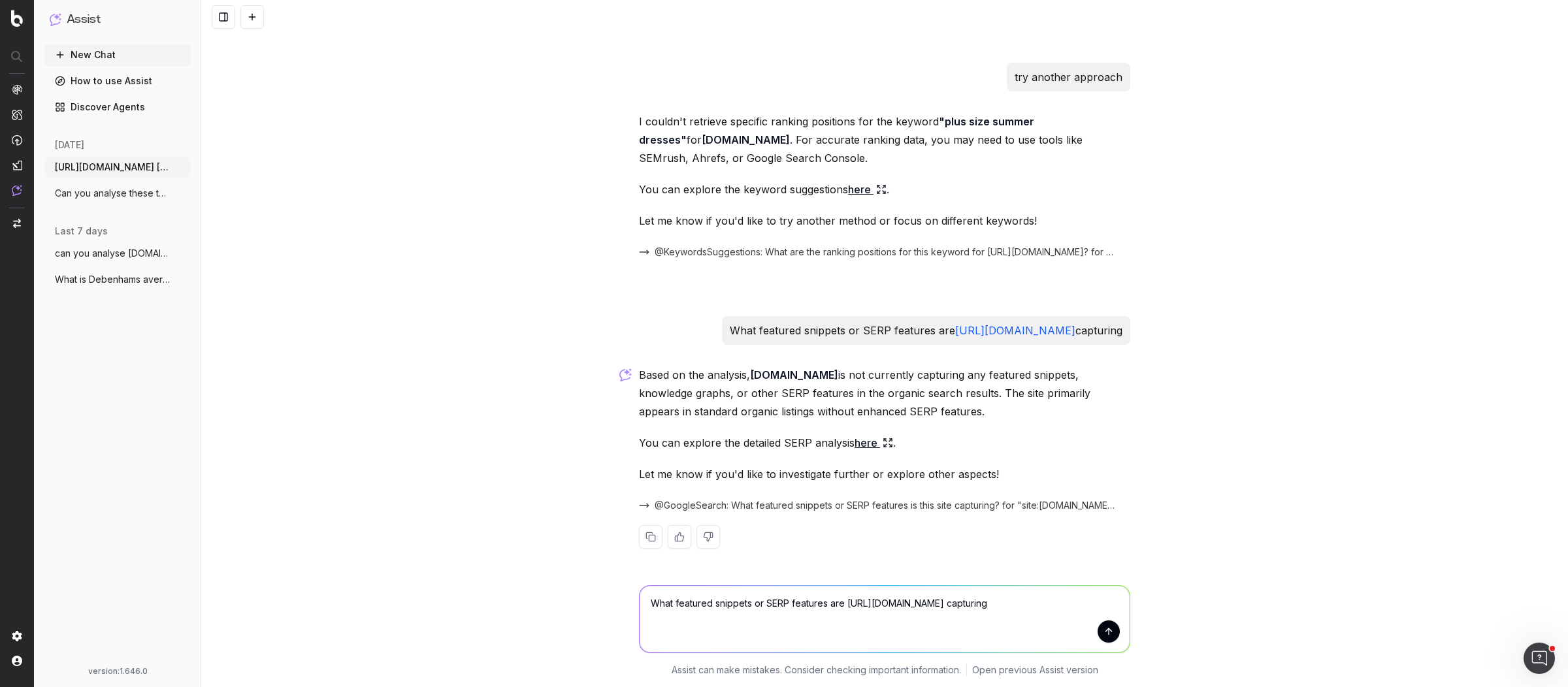
click at [881, 599] on textarea "What featured snippets or SERP features are https://www.next.co.uk/ capturing" at bounding box center [885, 619] width 490 height 67
click at [898, 601] on textarea "What featured snippets or SERP features are https://www.next.co.uk/ capturing" at bounding box center [885, 619] width 490 height 67
click at [941, 607] on textarea "What featured snippets or SERP features are https://www.asos.co.uk/ capturing" at bounding box center [885, 619] width 490 height 67
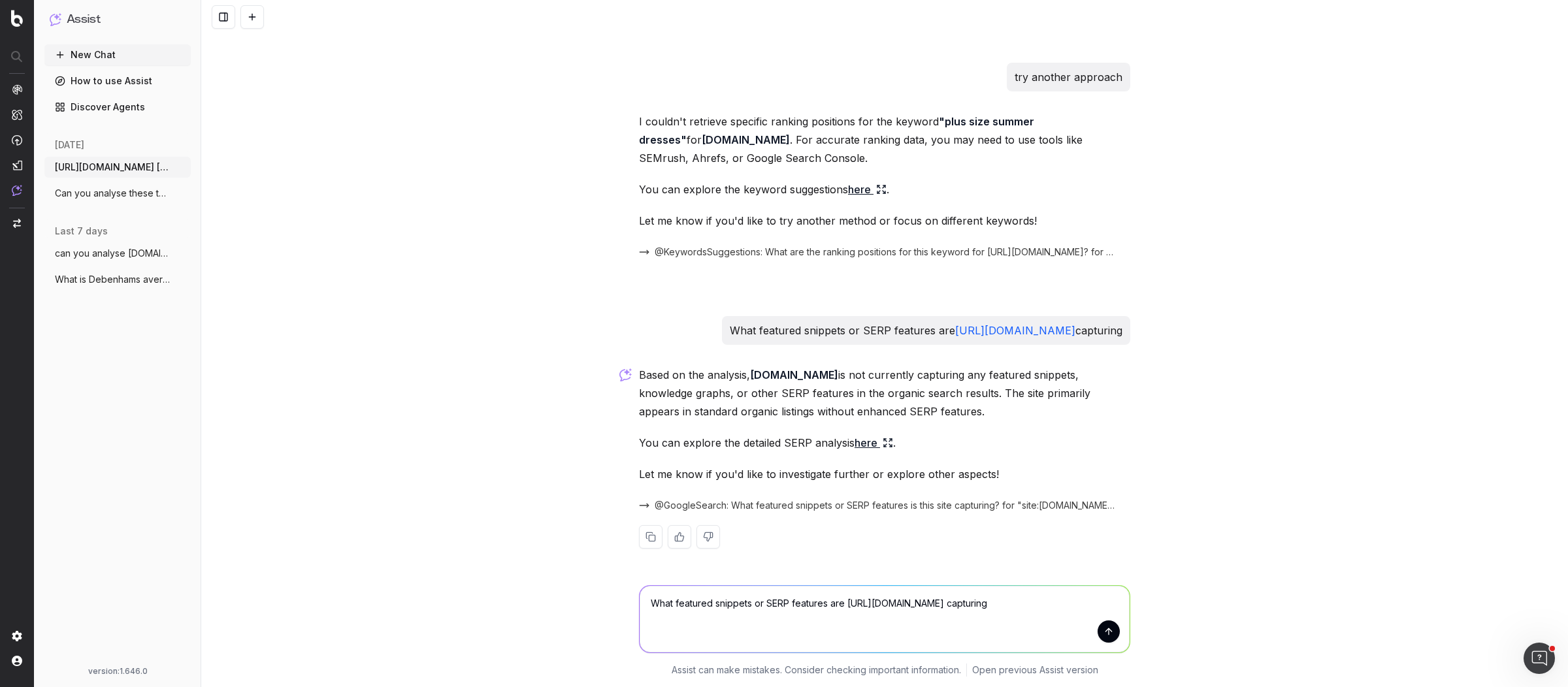
type textarea "What featured snippets or SERP features are https://www.asos.com/ capturing"
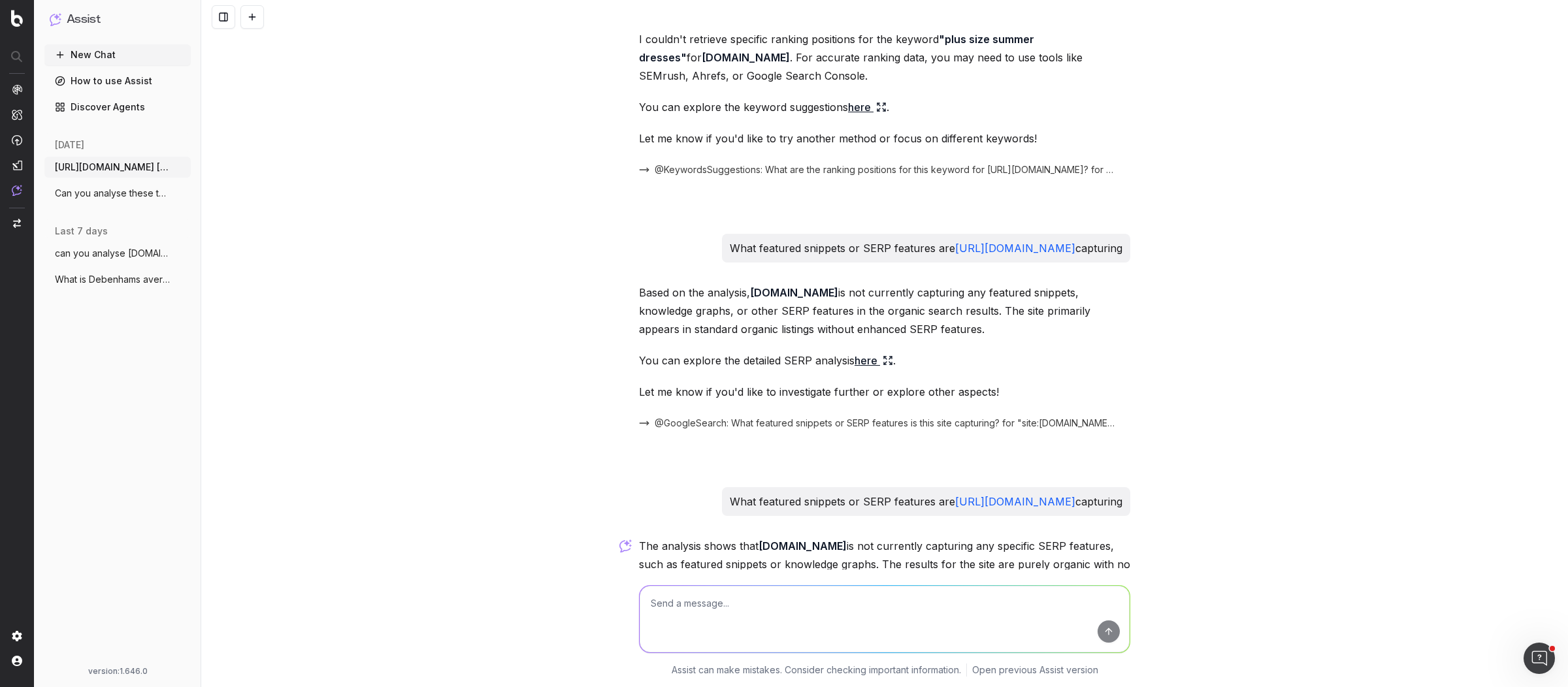
scroll to position [6467, 0]
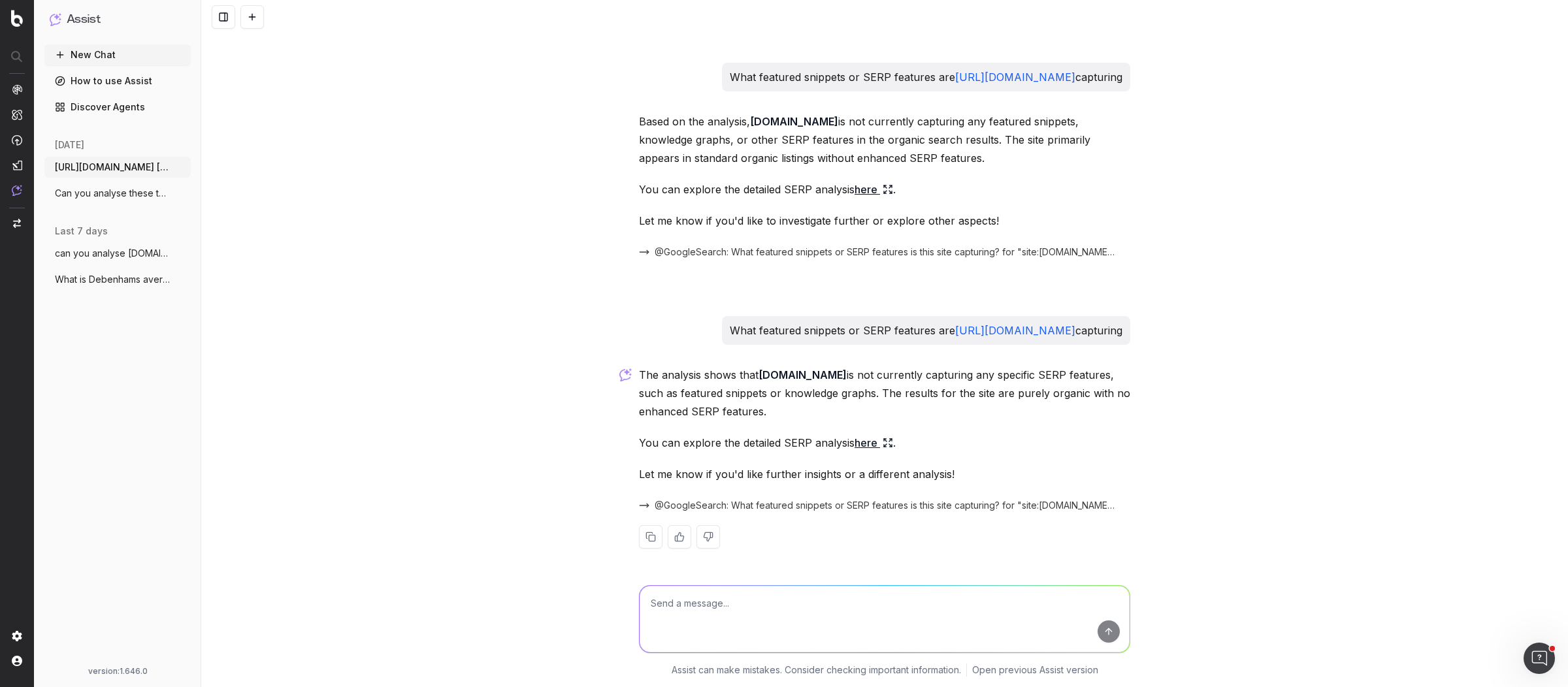
click at [881, 334] on p "What featured snippets or SERP features are https://www.asos.com/ capturing" at bounding box center [925, 331] width 393 height 19
copy p "What featured snippets or SERP features are https://www.asos.com/ capturing"
click at [742, 611] on textarea at bounding box center [885, 619] width 490 height 67
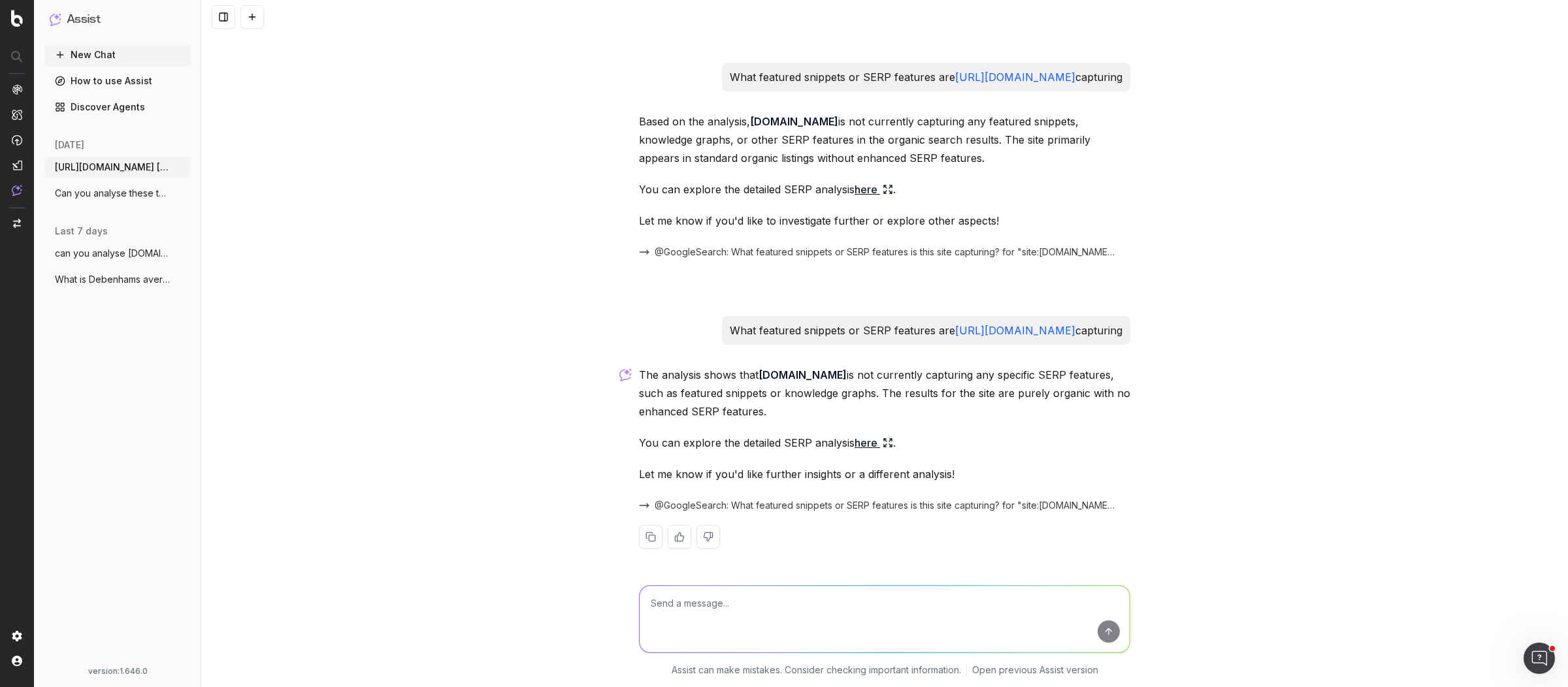
paste textarea "What featured snippets or SERP features are https://www.asos.com/ capturing"
click at [903, 604] on textarea "What featured snippets or SERP features are https://www.asos.com/ capturing" at bounding box center [885, 619] width 490 height 67
type textarea "What featured snippets or SERP features are https://www.debenhams.com/ capturing"
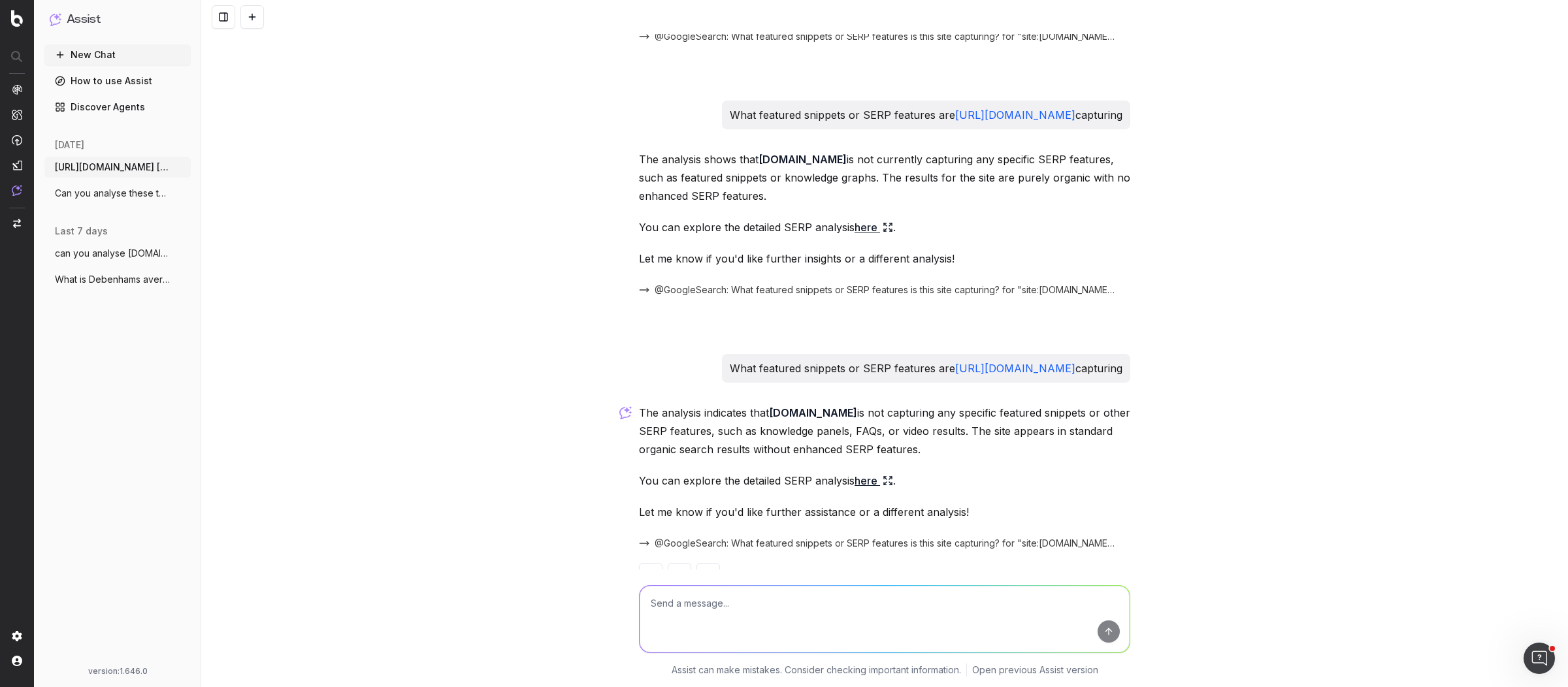
scroll to position [6721, 0]
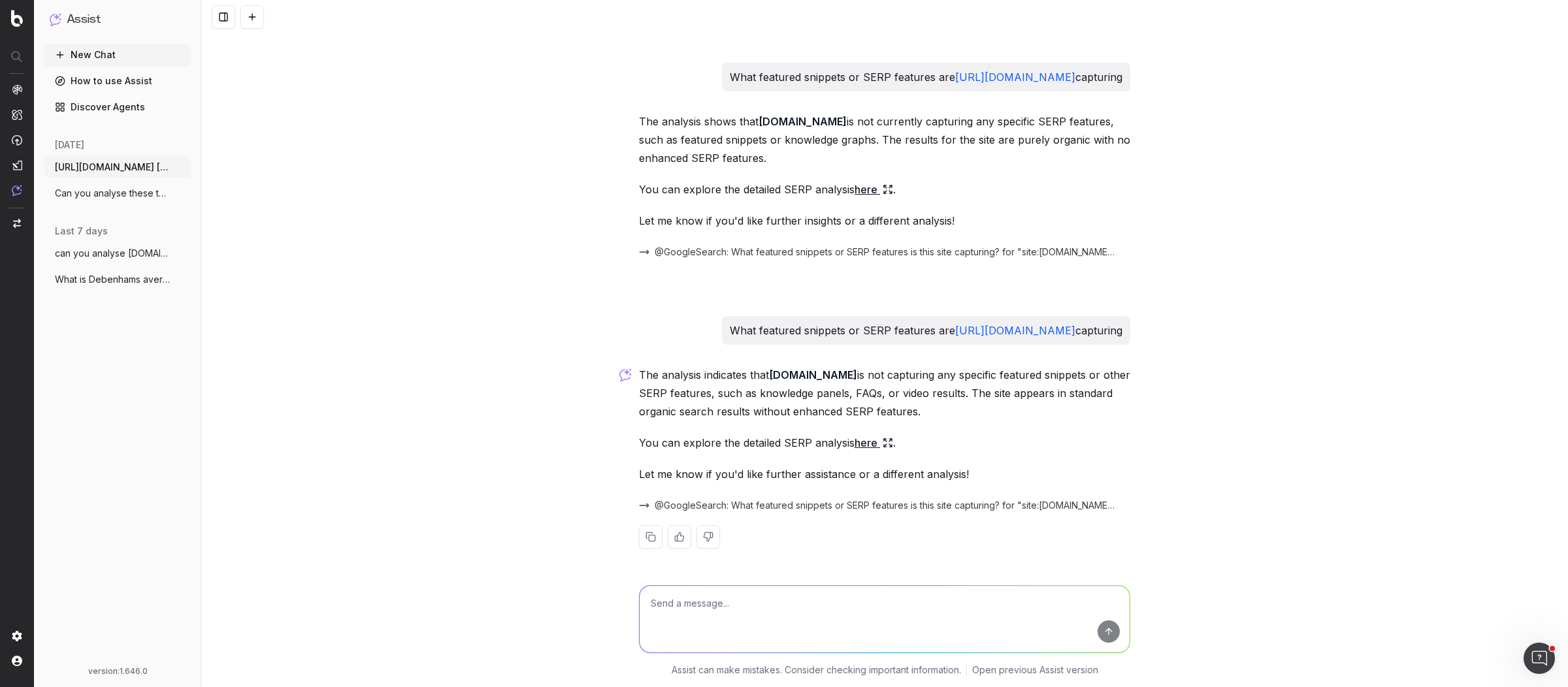
click at [861, 443] on link "here" at bounding box center [874, 443] width 39 height 19
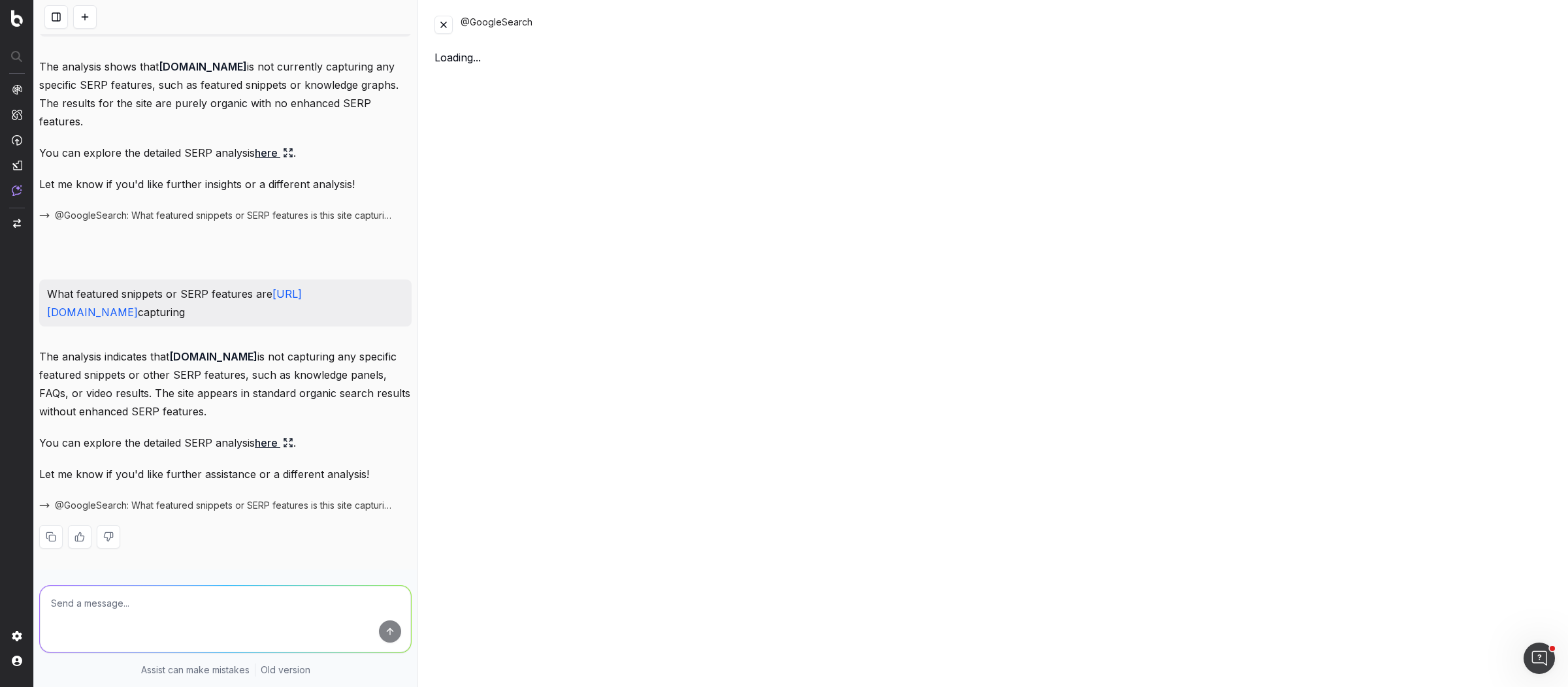
scroll to position [7590, 0]
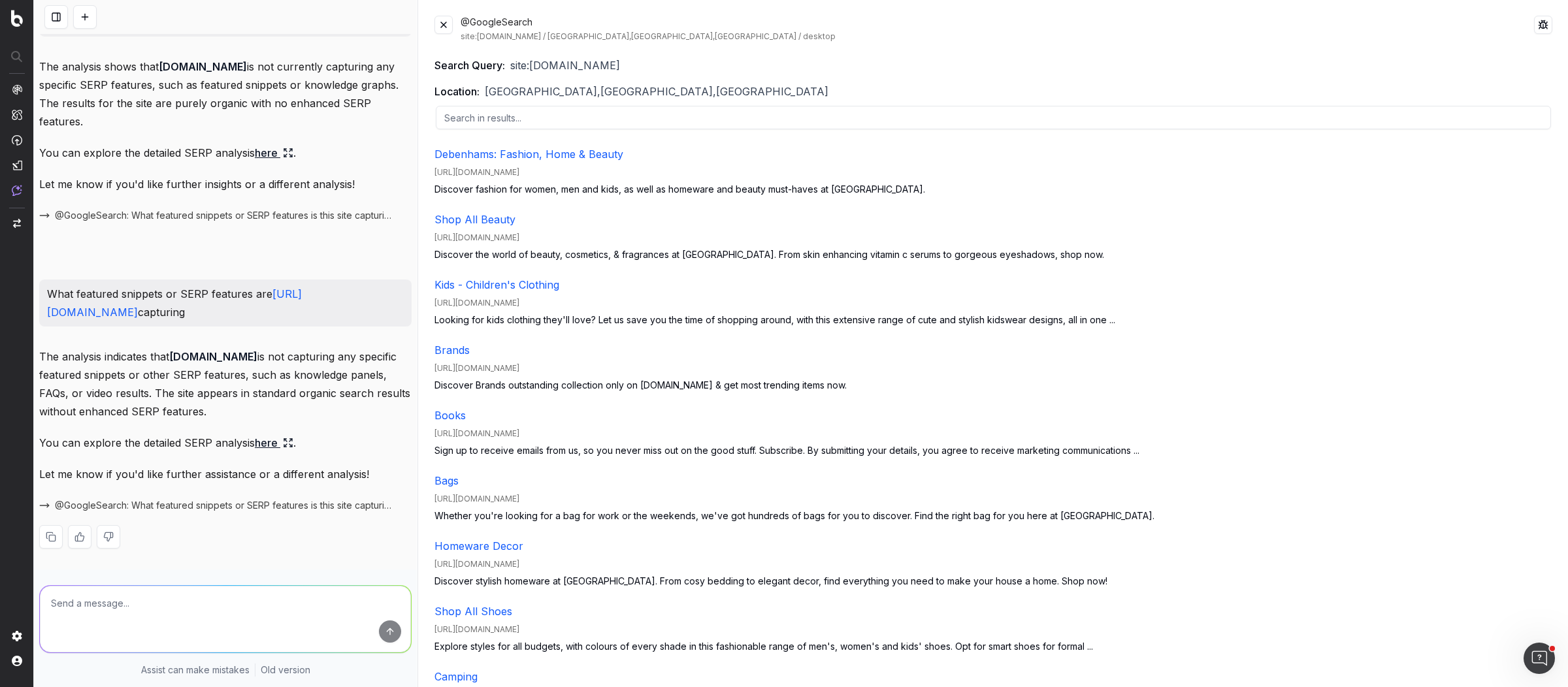
click at [450, 24] on button at bounding box center [443, 25] width 19 height 19
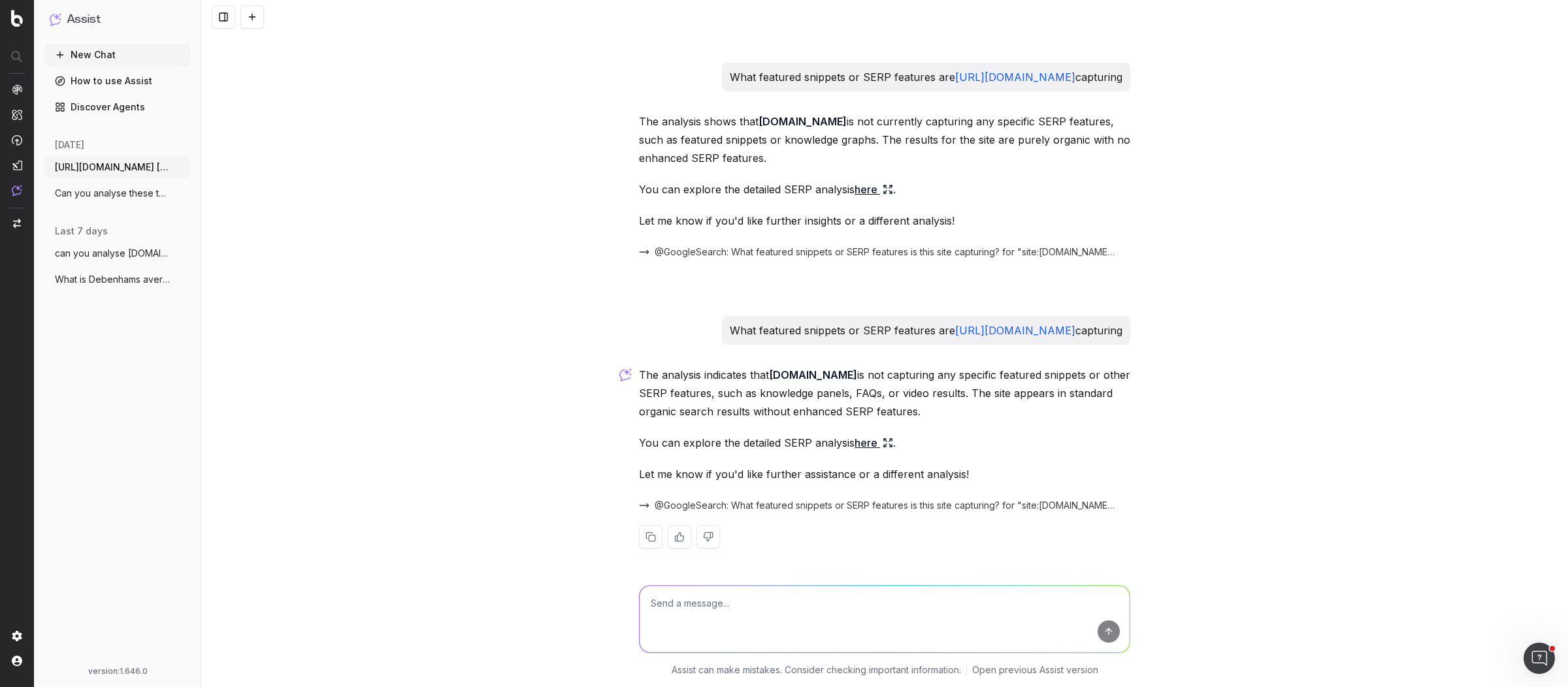
scroll to position [6721, 0]
click at [839, 604] on textarea at bounding box center [885, 619] width 490 height 67
paste textarea "Are product titles and descriptions optimized for long-tail and transactional k…"
type textarea "comparing debenhams and next, Are product titles and descriptions optimized for…"
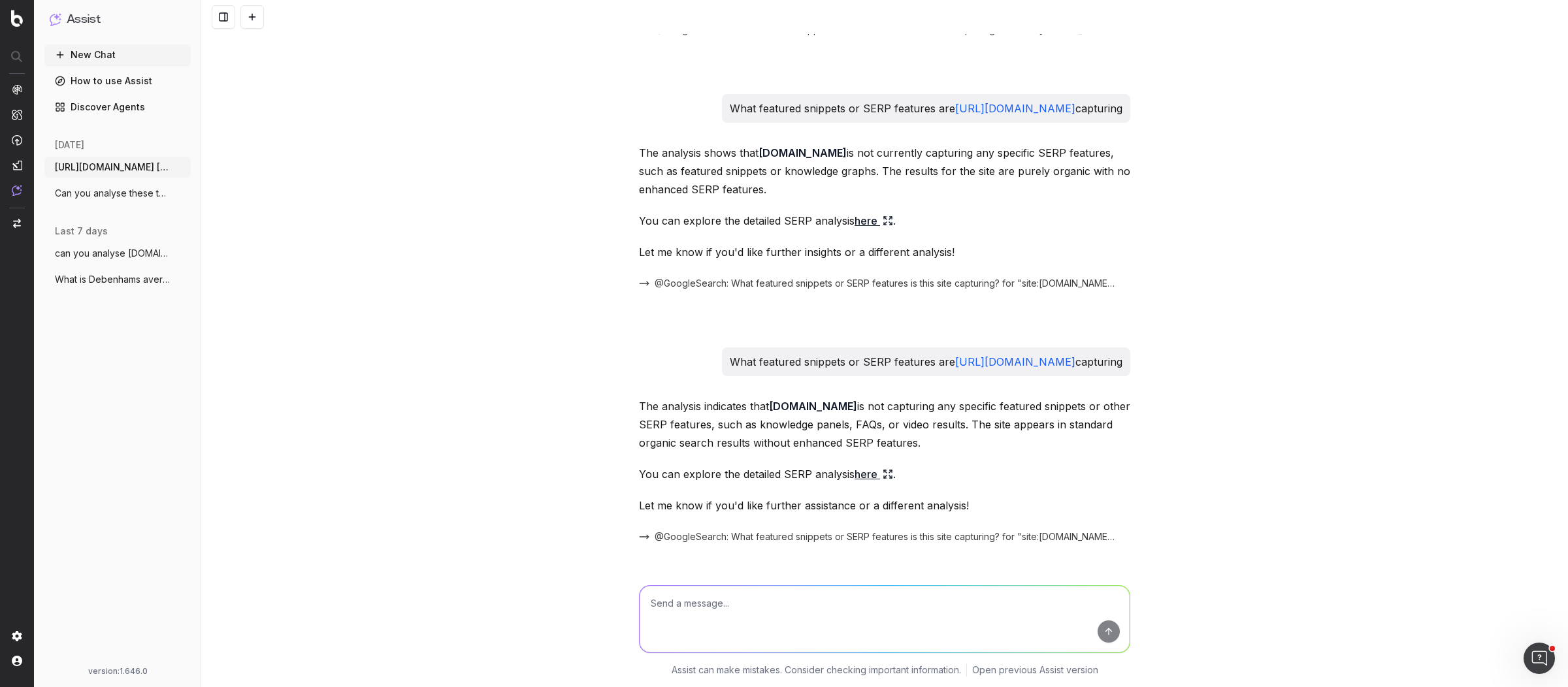
scroll to position [7236, 0]
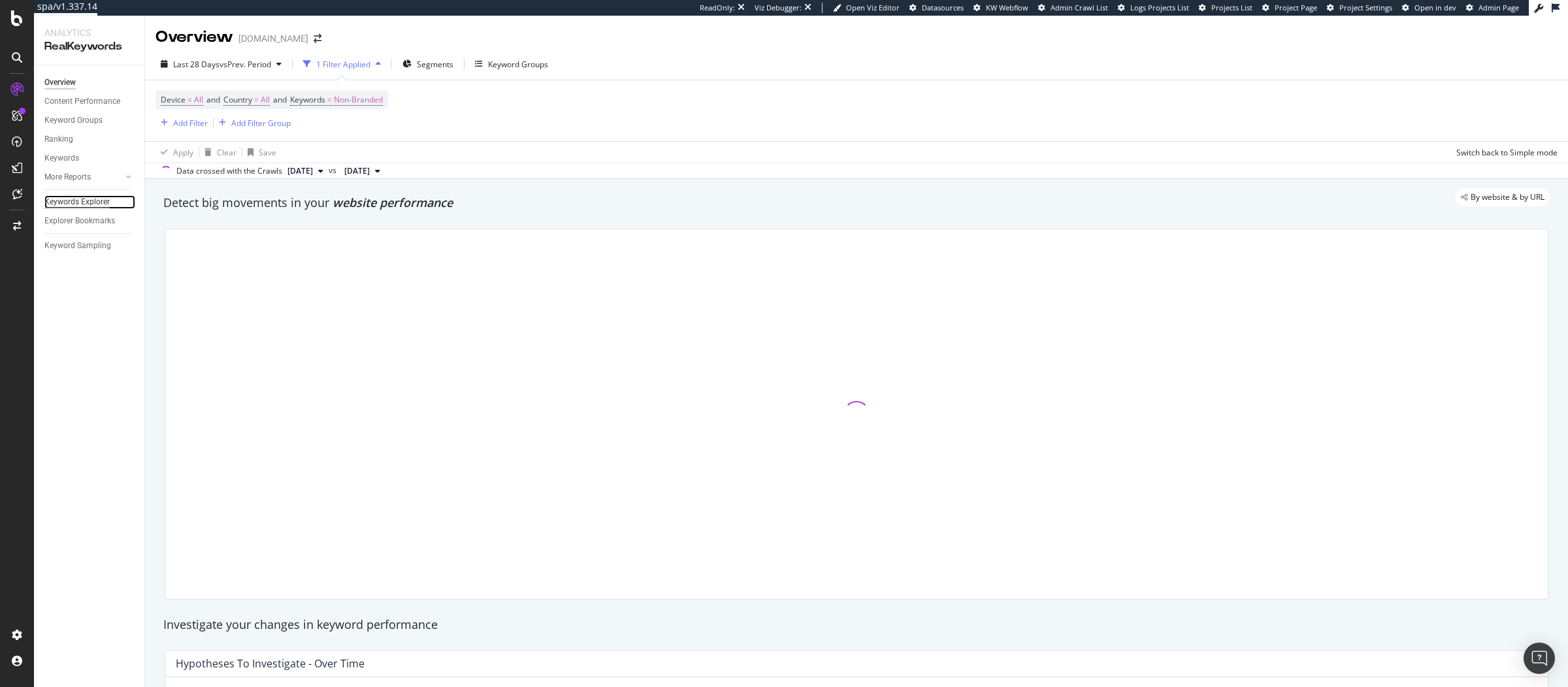
click at [65, 202] on div "Keywords Explorer" at bounding box center [77, 202] width 65 height 13
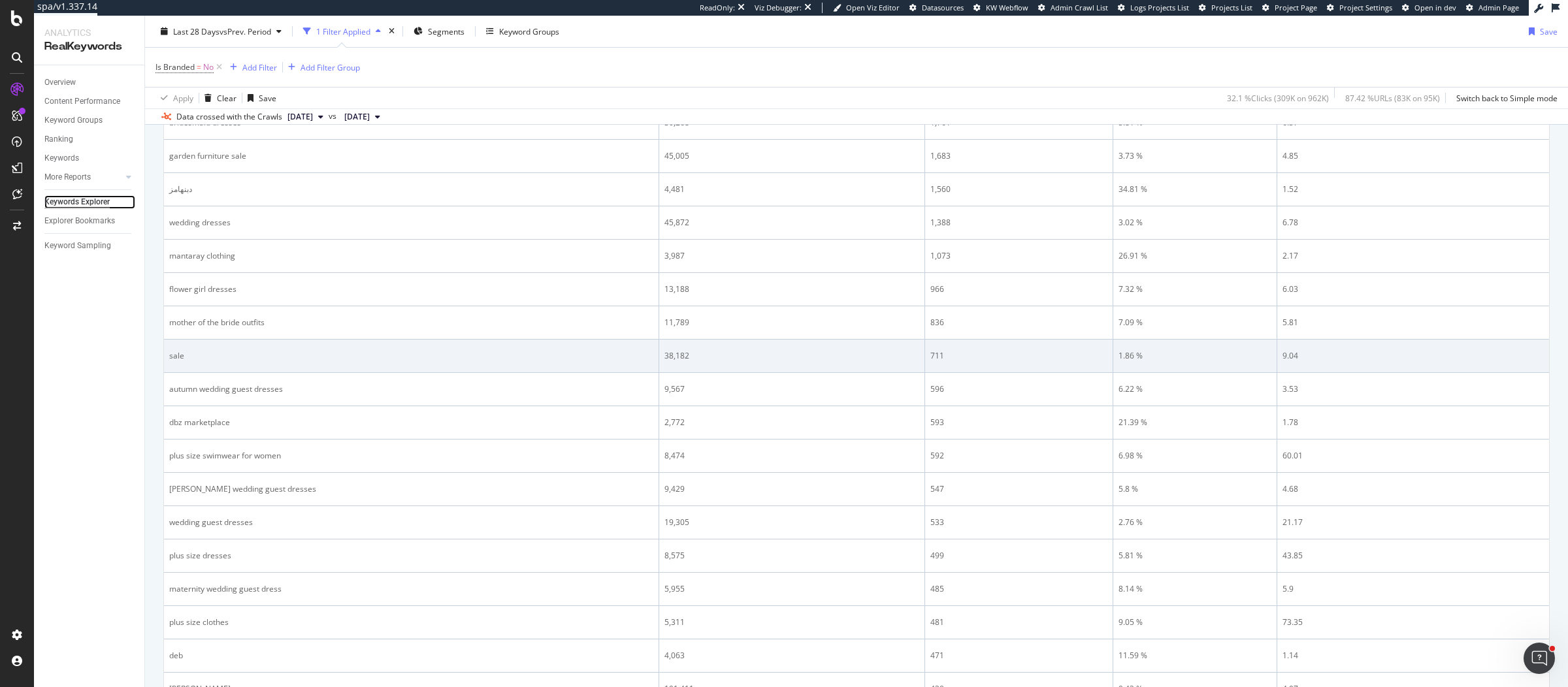
scroll to position [273, 0]
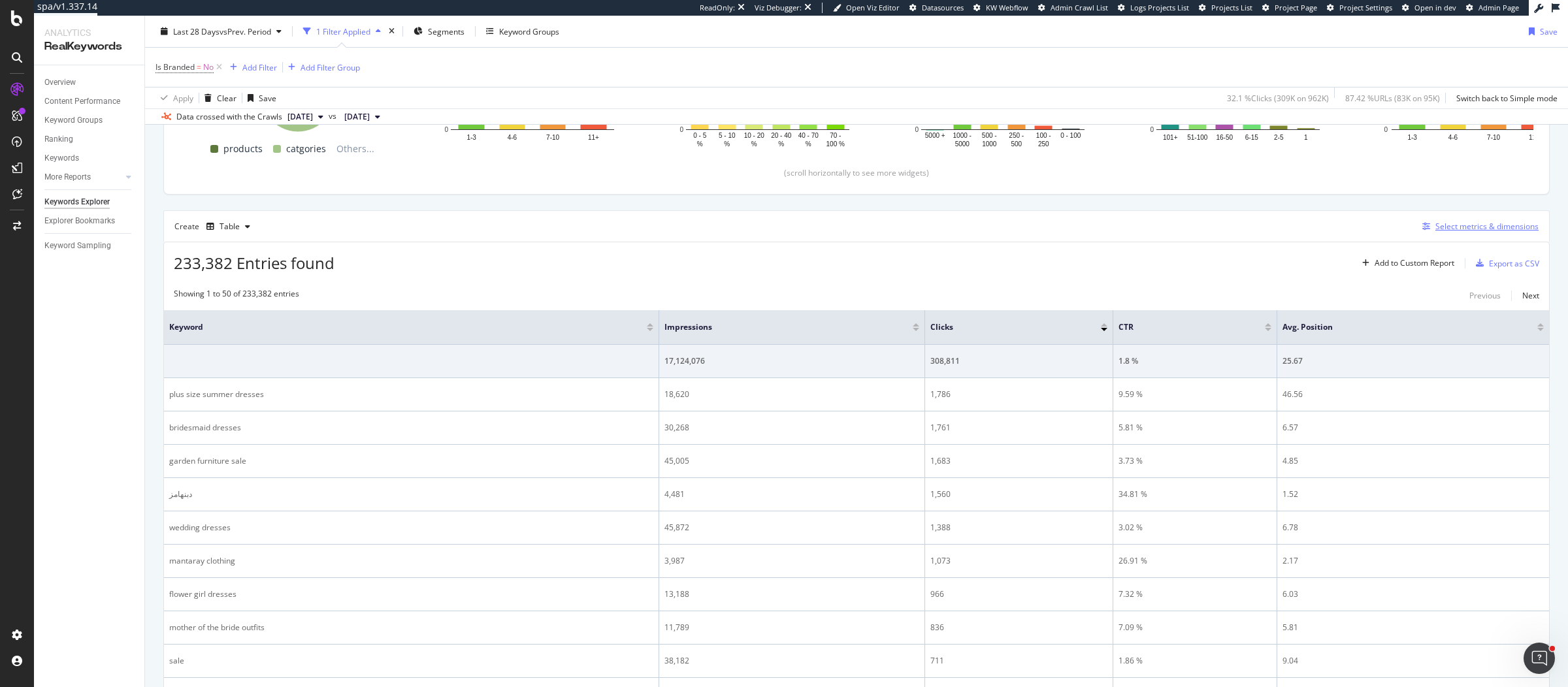
click at [1494, 227] on div "Select metrics & dimensions" at bounding box center [1486, 226] width 103 height 11
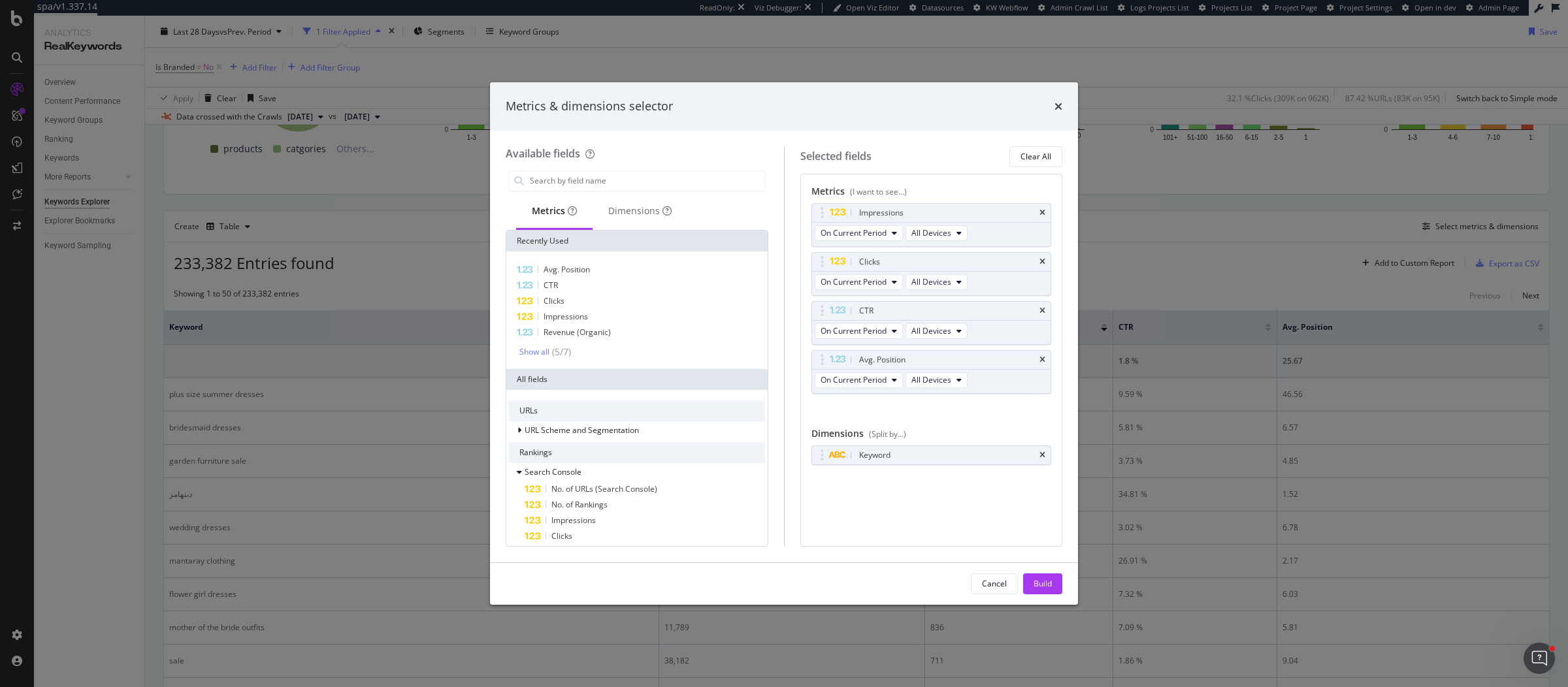
click at [1258, 284] on div "Metrics & dimensions selector Available fields Metrics Dimensions Recently Used…" at bounding box center [784, 343] width 1568 height 687
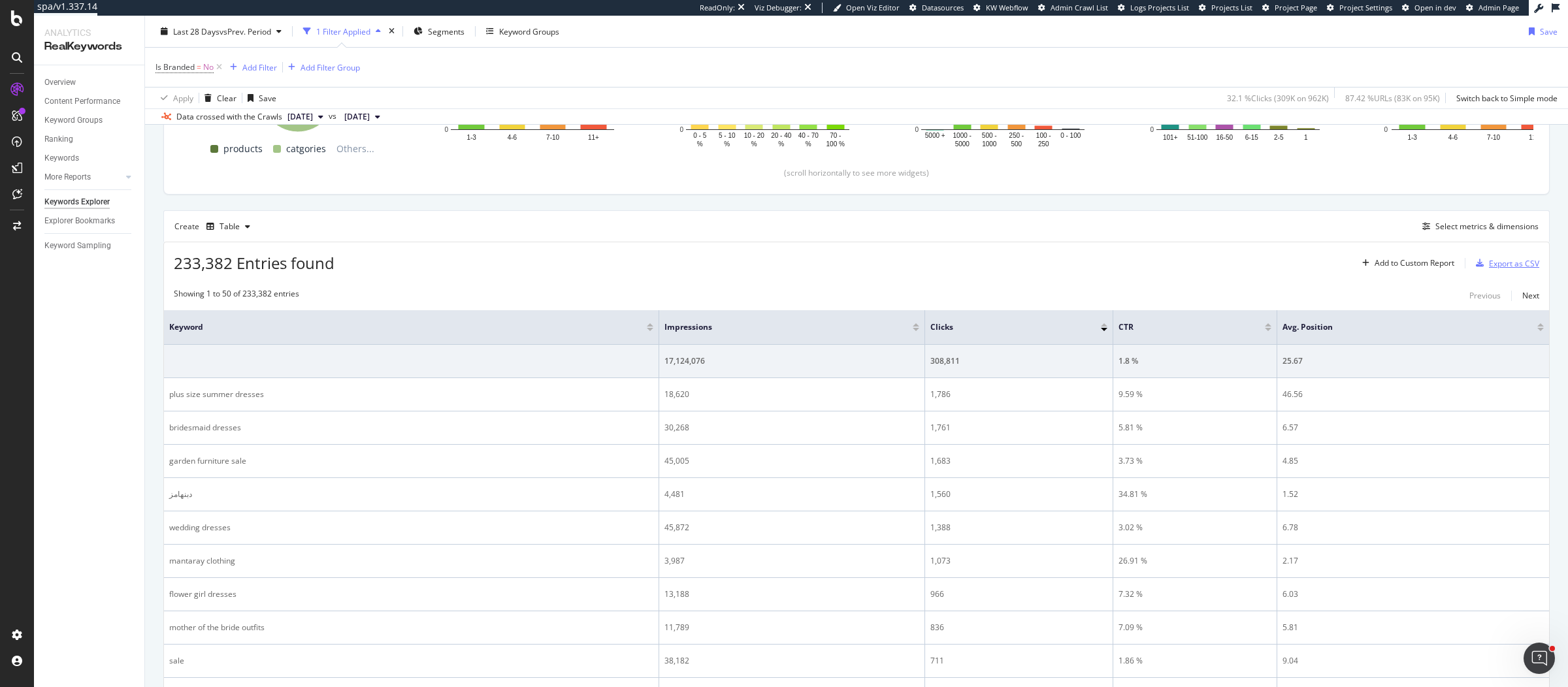
click at [1509, 262] on div "Export as CSV" at bounding box center [1514, 263] width 51 height 11
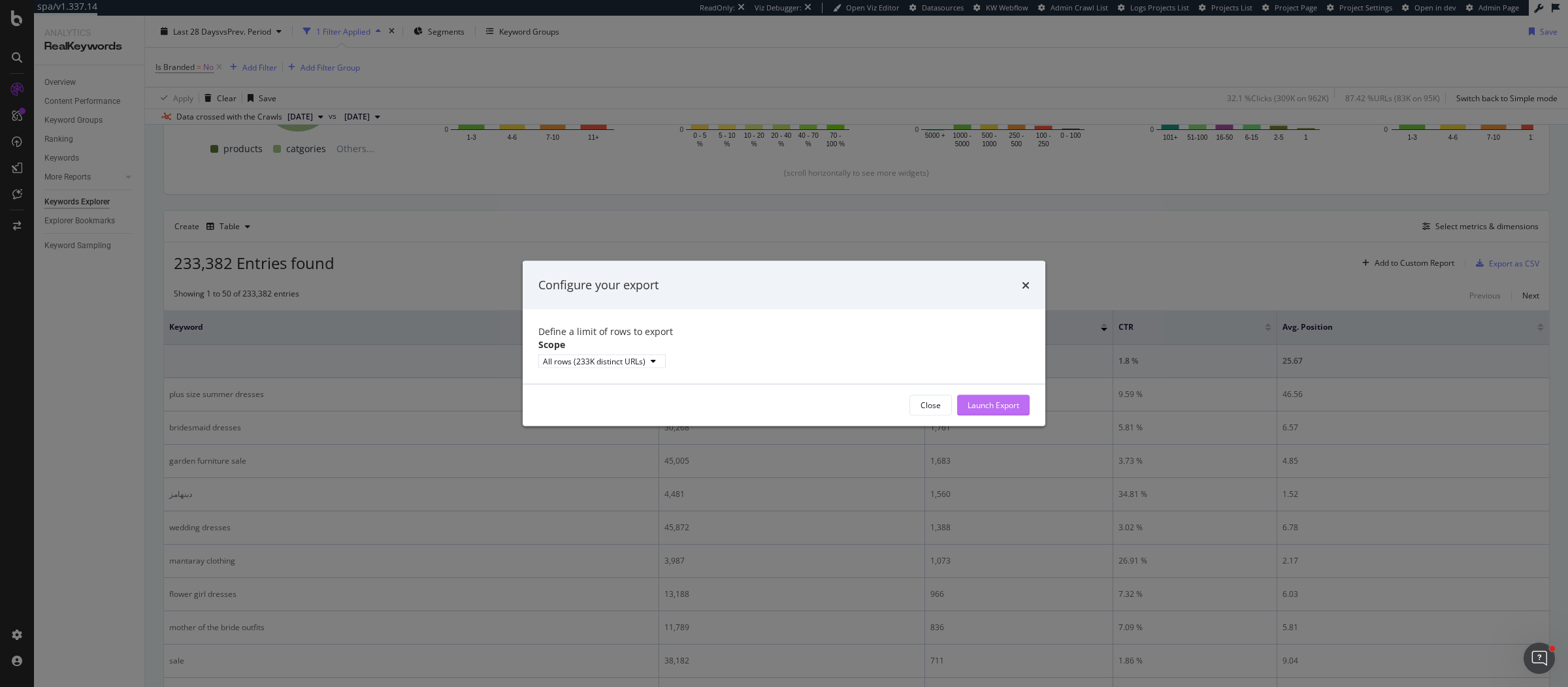
click at [1005, 410] on div "Launch Export" at bounding box center [992, 405] width 51 height 11
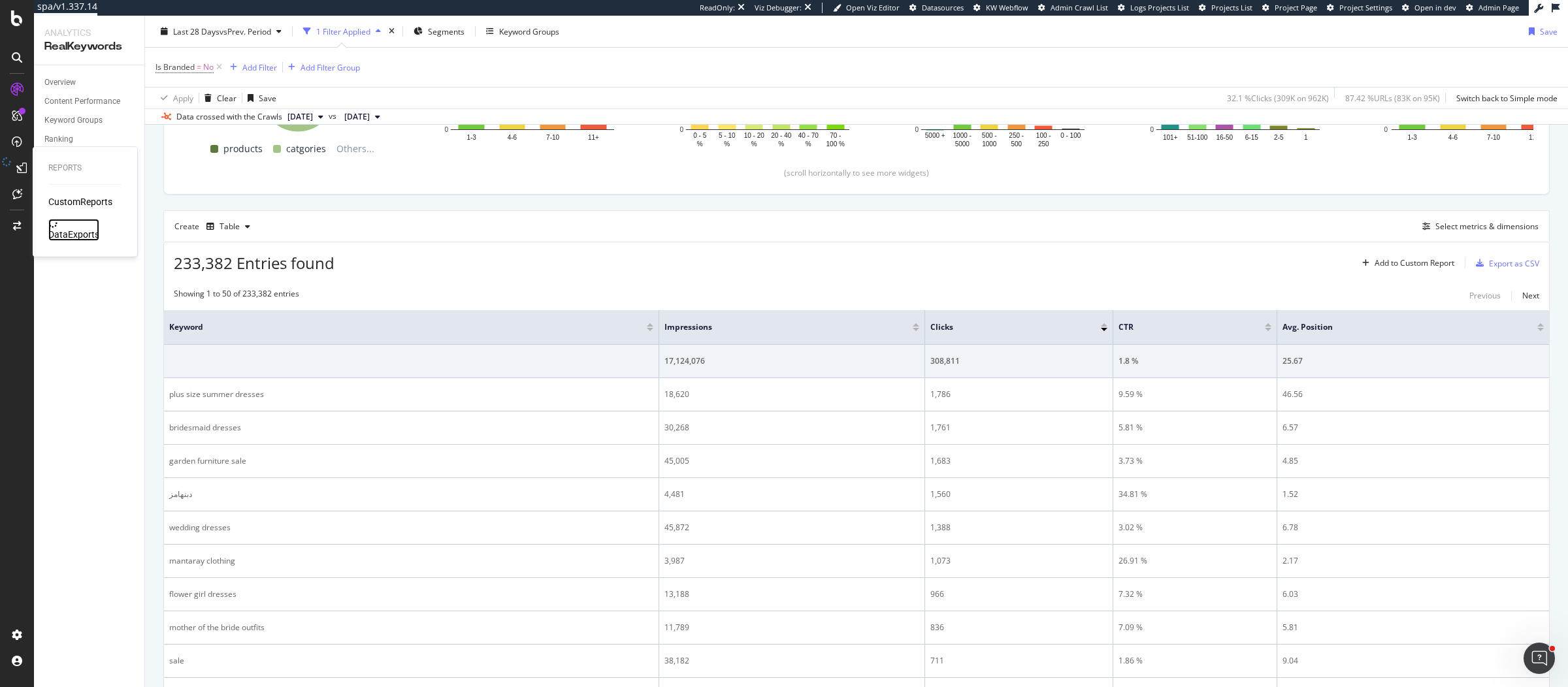
click at [53, 228] on div "DataExports" at bounding box center [74, 235] width 51 height 13
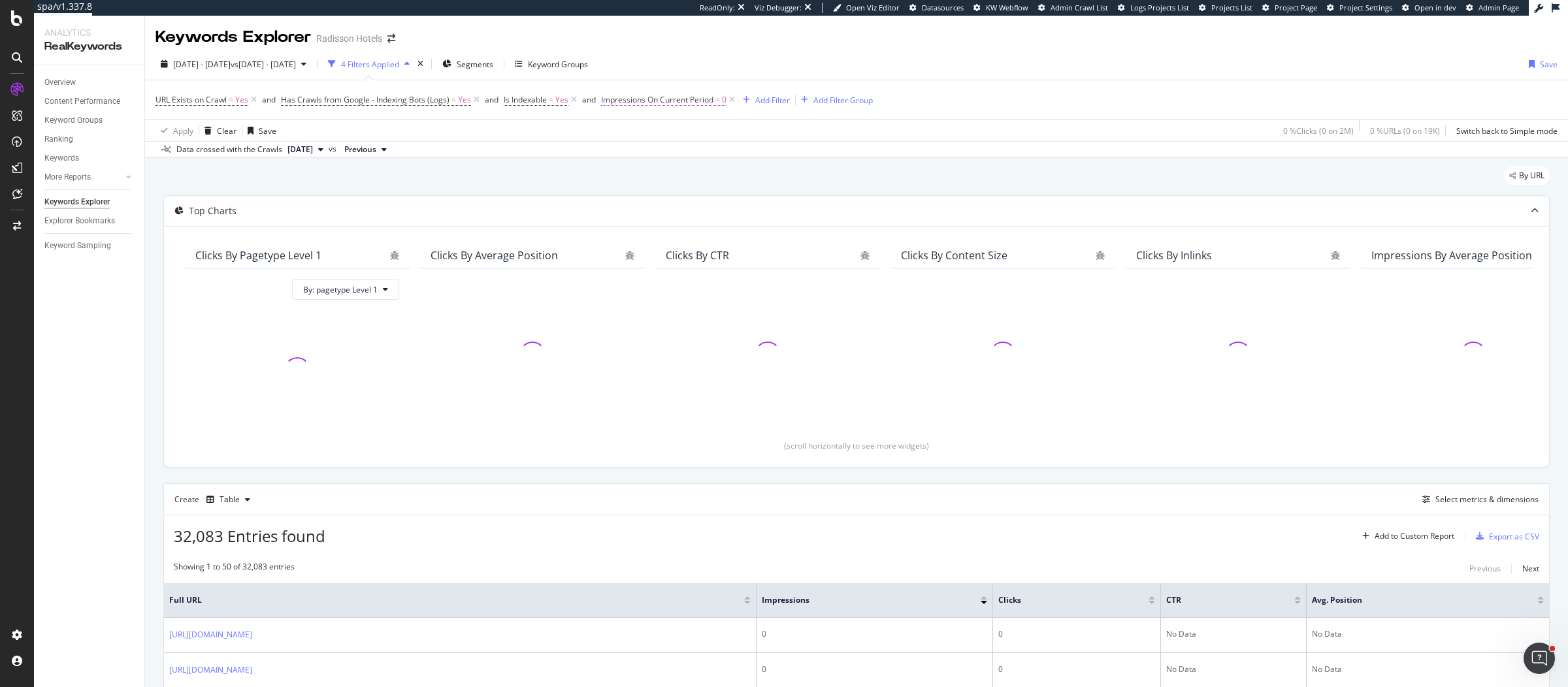
click at [689, 100] on span "Impressions On Current Period" at bounding box center [657, 100] width 112 height 11
click at [904, 111] on div "URL Exists on Crawl = Yes and Has Crawls from Google - Indexing Bots (Logs) = Y…" at bounding box center [856, 100] width 1402 height 39
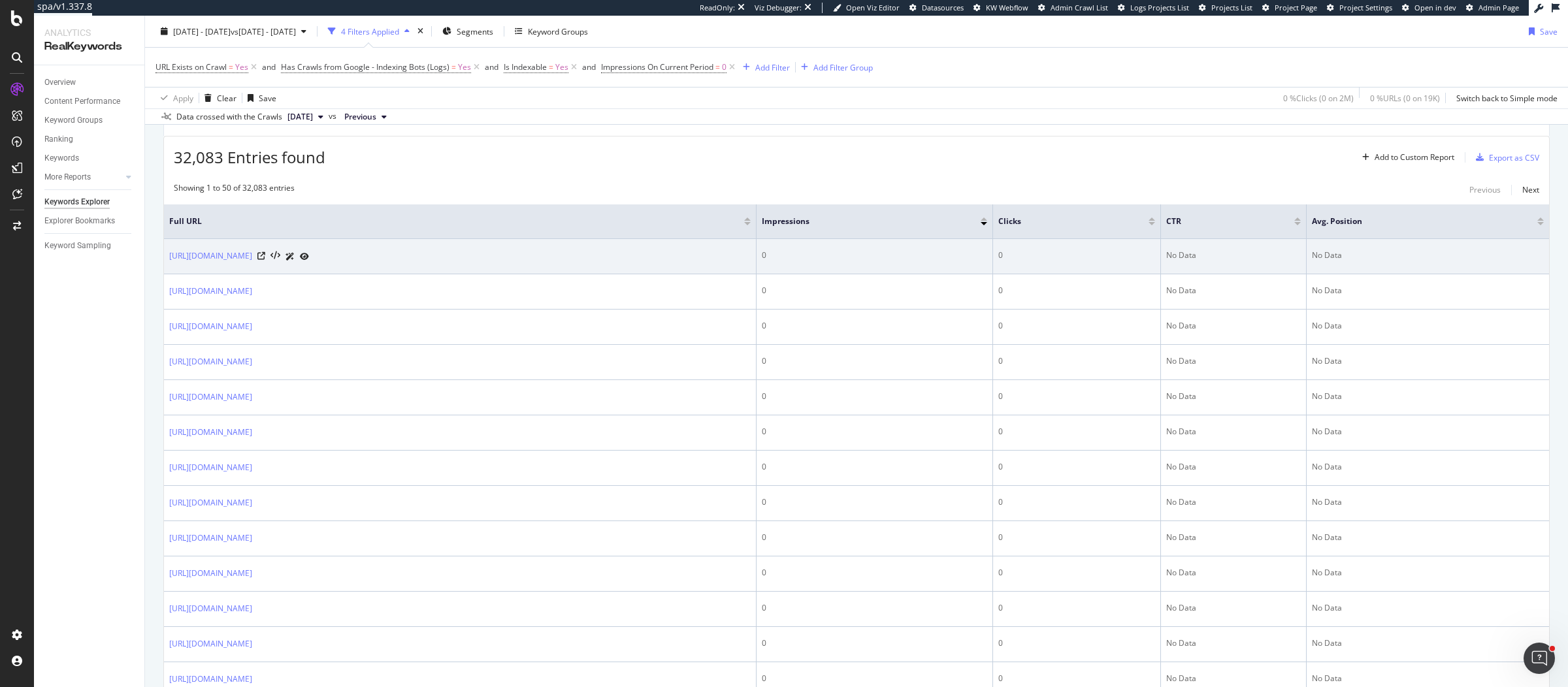
scroll to position [380, 0]
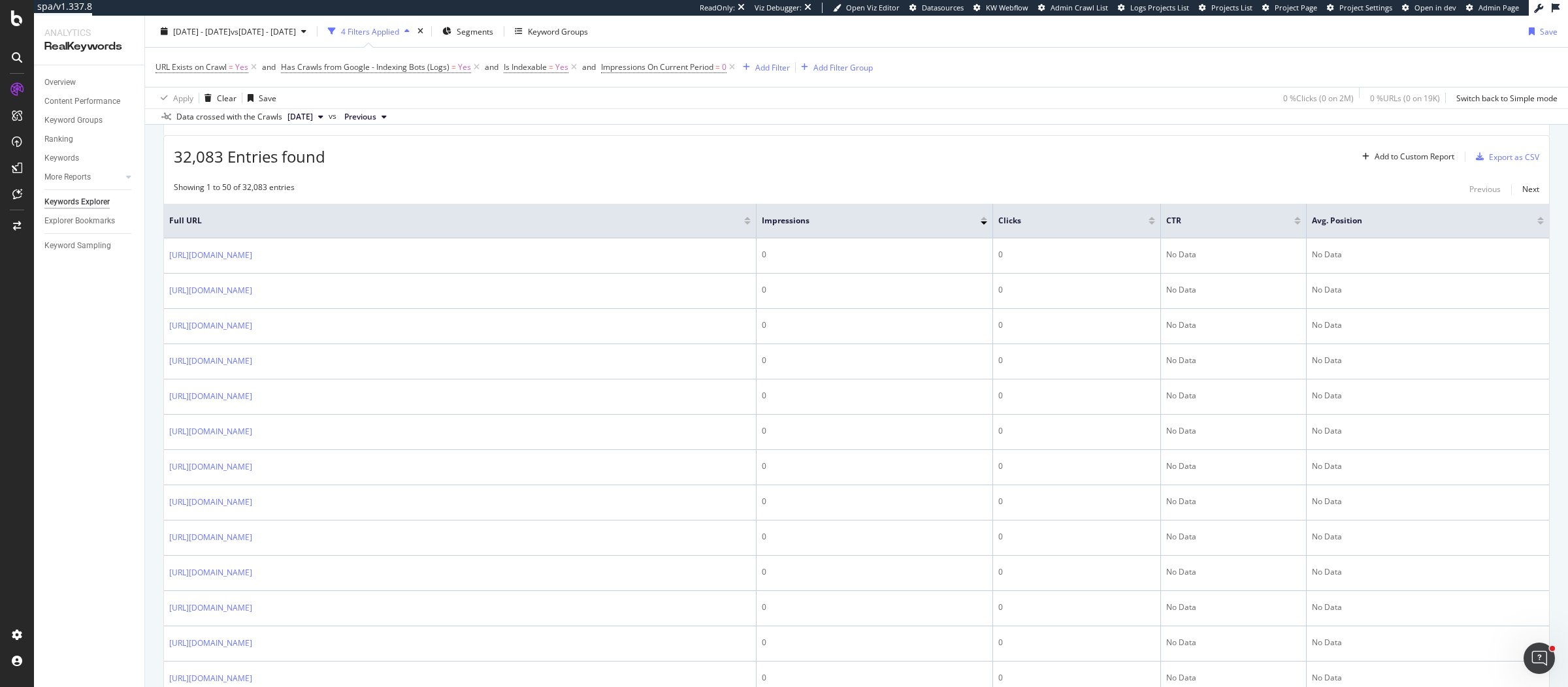
click at [607, 183] on div "Showing 1 to 50 of 32,083 entries Previous Next" at bounding box center [856, 189] width 1385 height 16
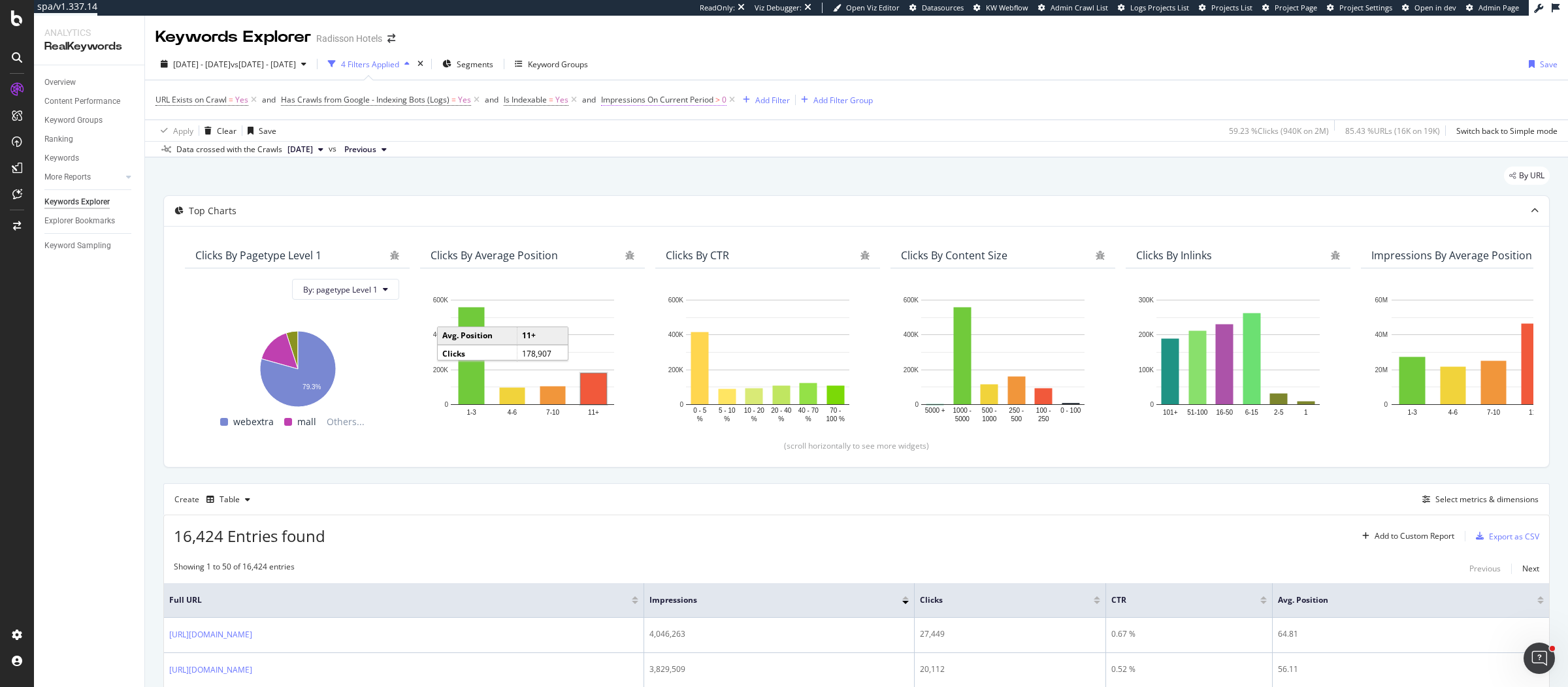
click at [706, 97] on span "Impressions On Current Period" at bounding box center [657, 100] width 112 height 11
drag, startPoint x: 986, startPoint y: 100, endPoint x: 1021, endPoint y: 87, distance: 37.3
click at [991, 99] on div "URL Exists on Crawl = Yes and Has Crawls from Google - Indexing Bots (Logs) = Y…" at bounding box center [856, 100] width 1402 height 39
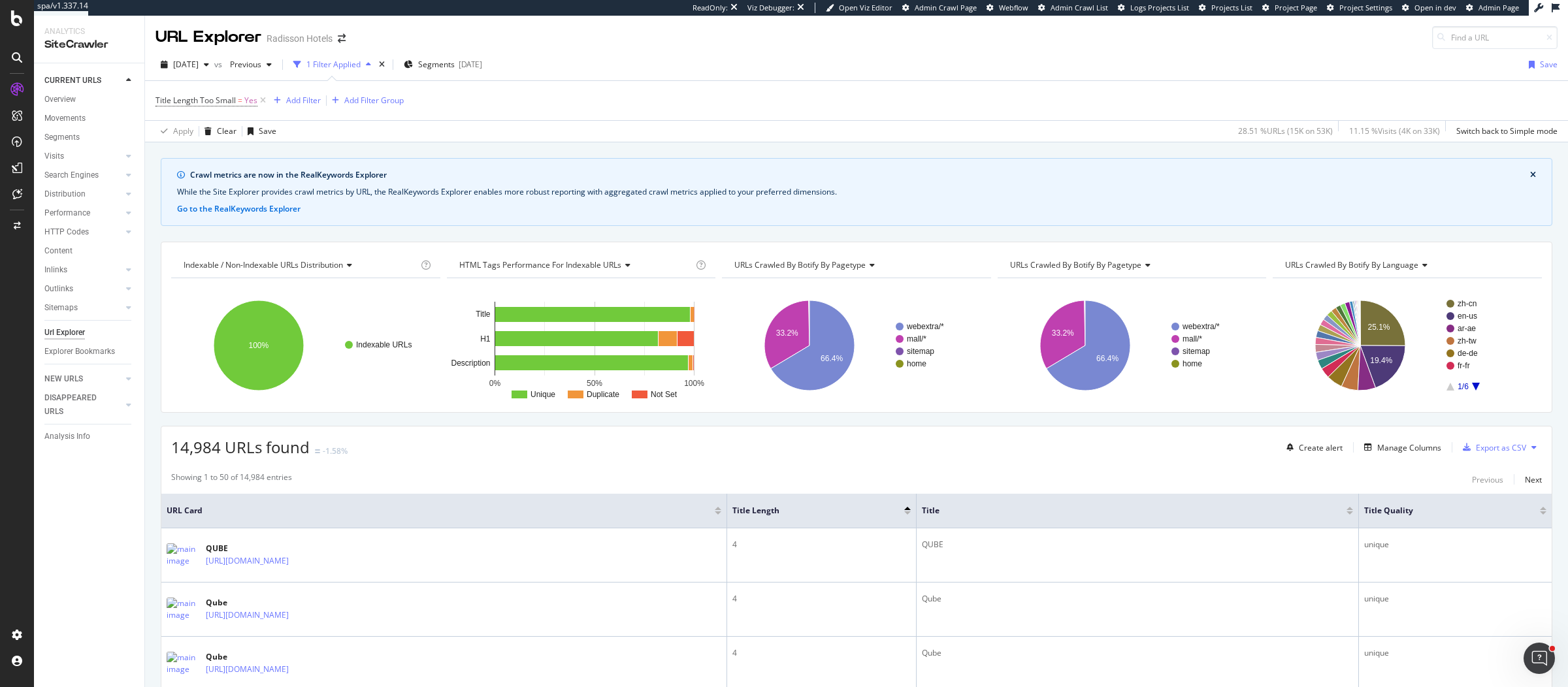
click at [804, 56] on div "[DATE] vs Previous 1 Filter Applied Segments [DATE] Save" at bounding box center [856, 67] width 1422 height 26
click at [816, 93] on div "Title Length Too Small = Yes Add Filter Add Filter Group" at bounding box center [856, 100] width 1402 height 39
click at [626, 81] on div "Title Length Too Small = Yes Add Filter Add Filter Group" at bounding box center [856, 100] width 1402 height 39
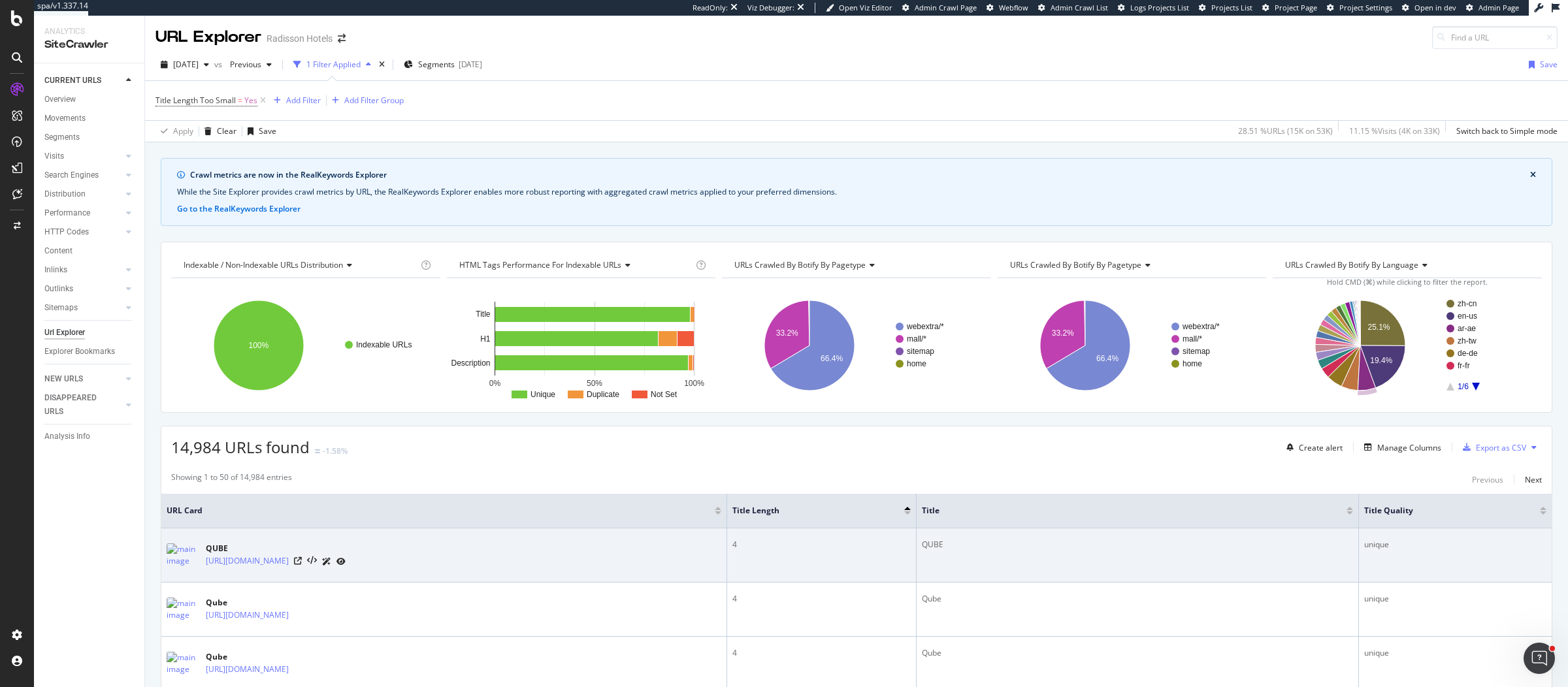
click at [1112, 541] on div "QUBE" at bounding box center [1137, 545] width 431 height 12
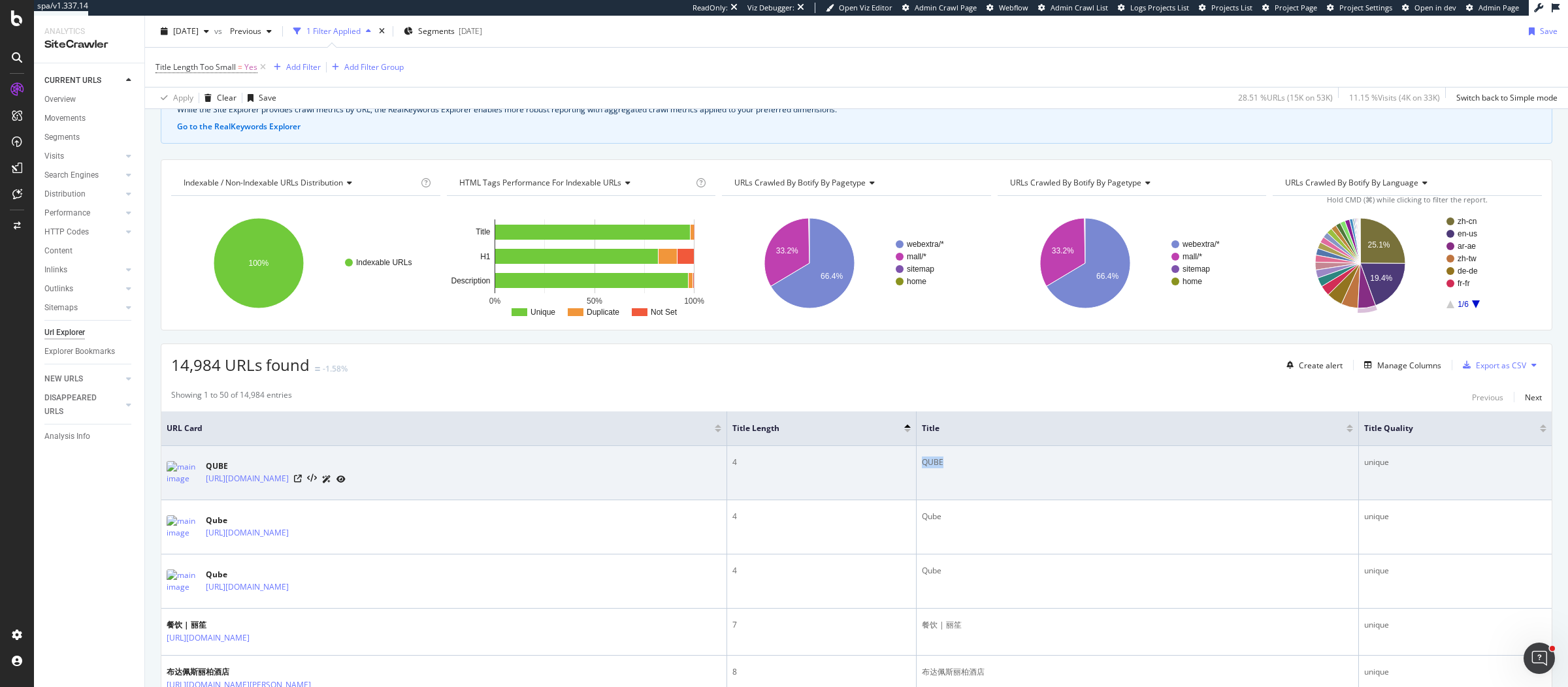
scroll to position [100, 0]
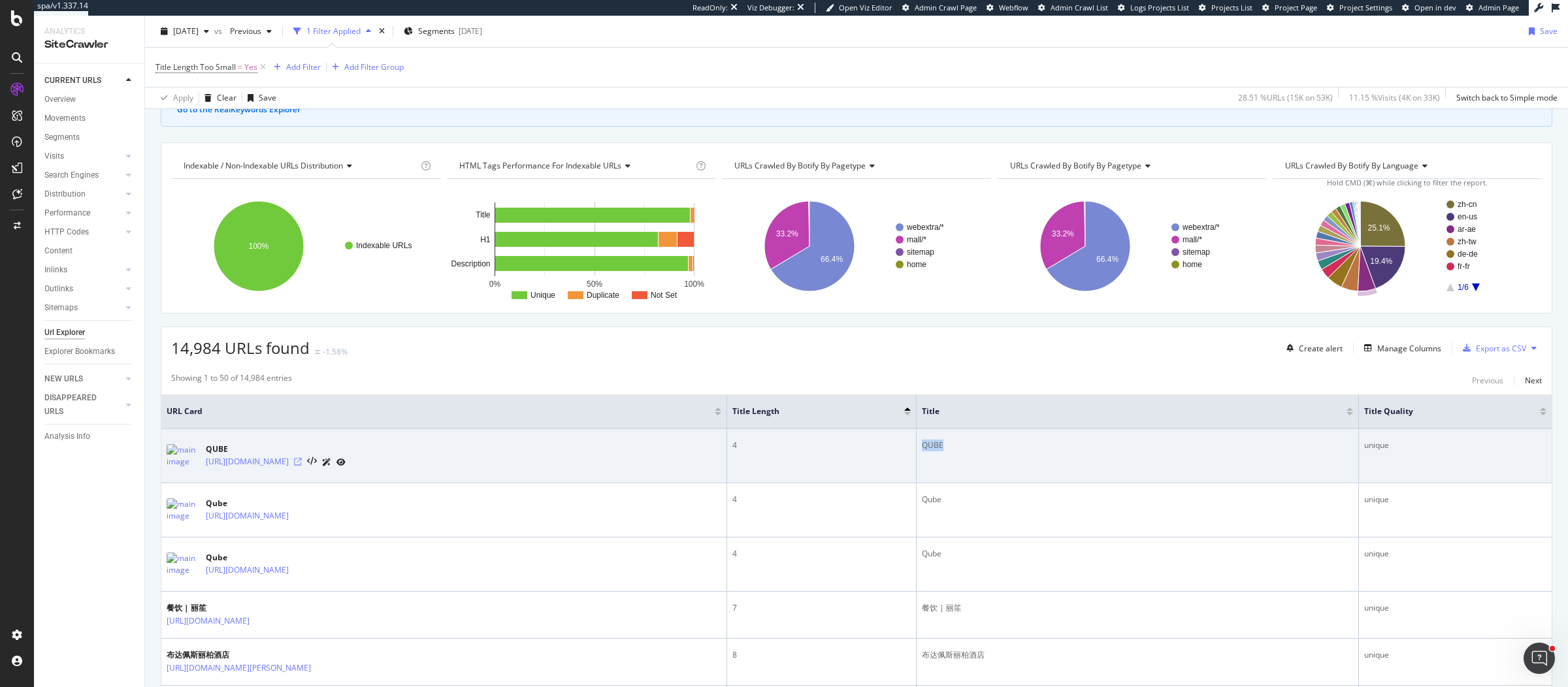
click at [302, 458] on icon at bounding box center [298, 461] width 8 height 8
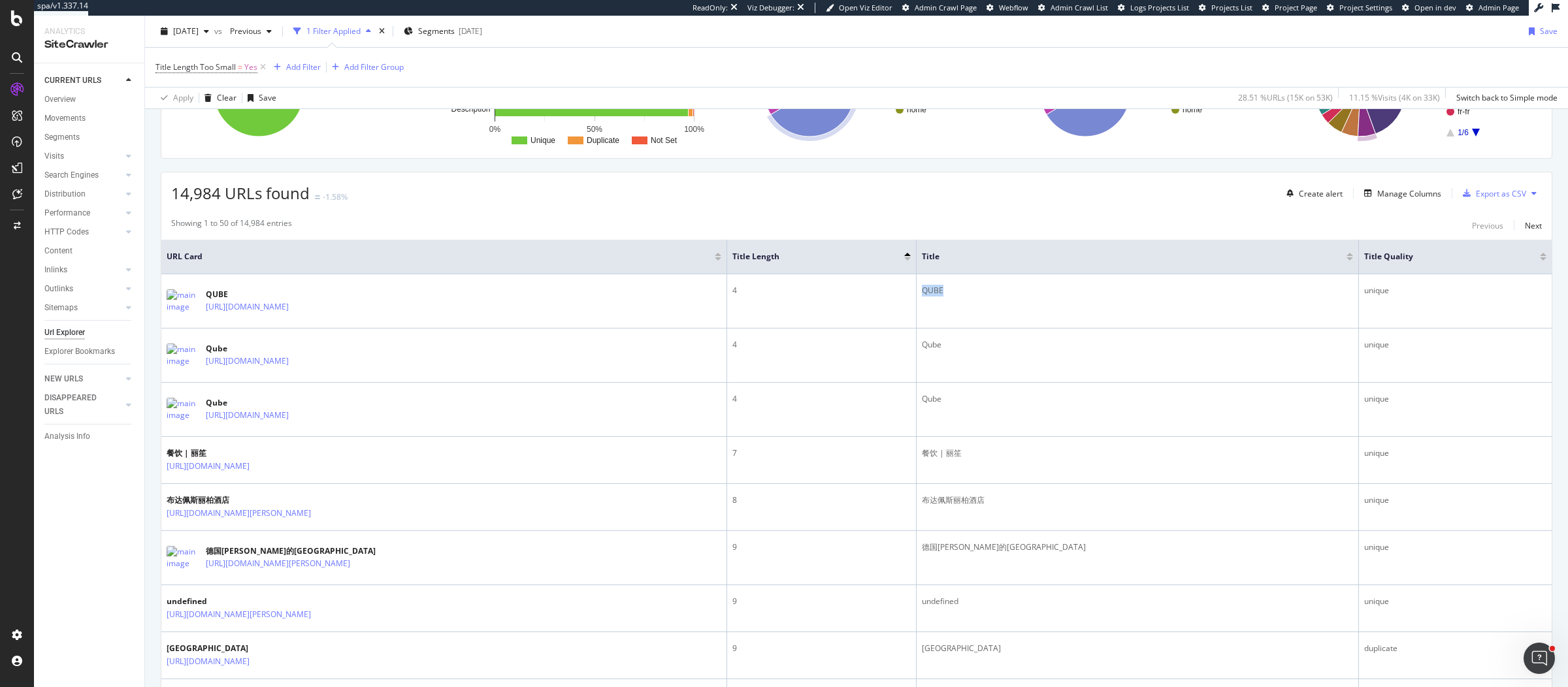
scroll to position [0, 0]
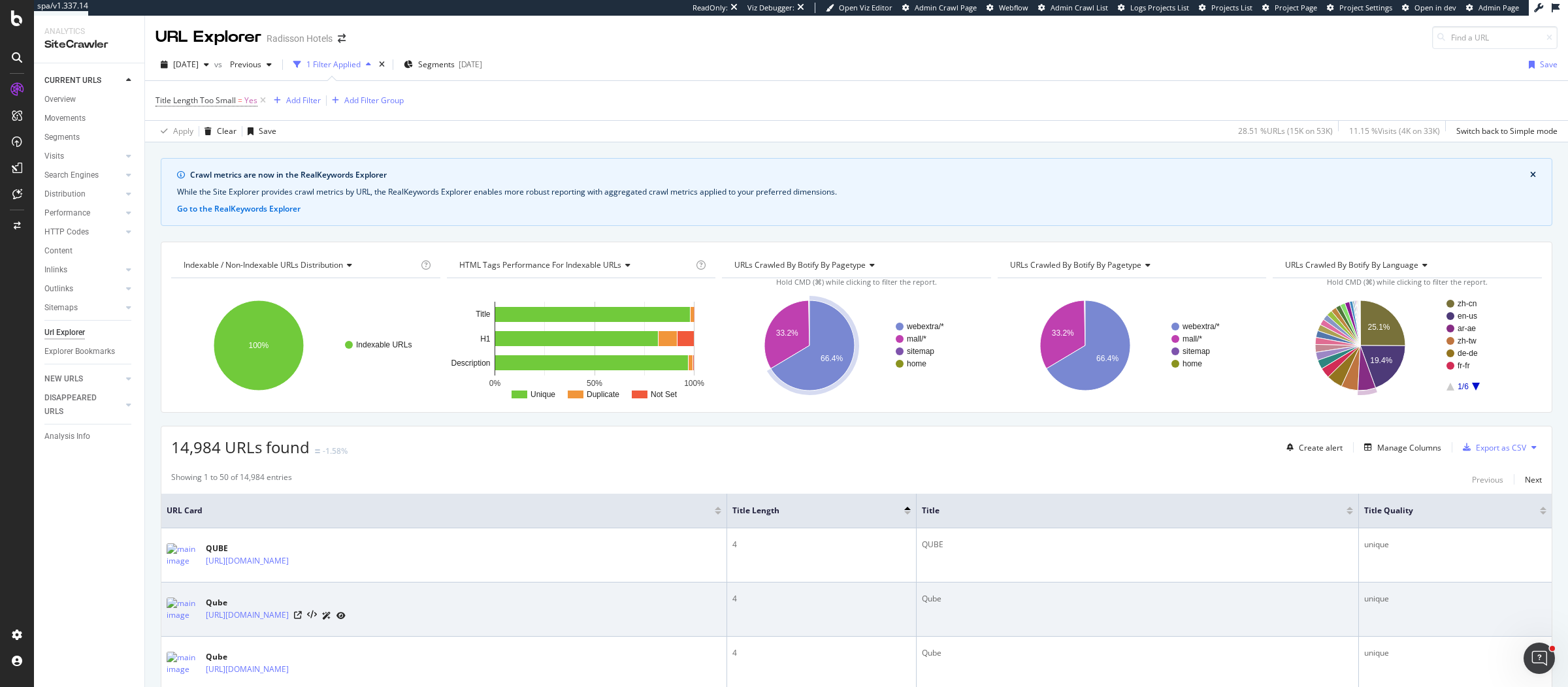
click at [917, 550] on td "4" at bounding box center [822, 609] width 189 height 54
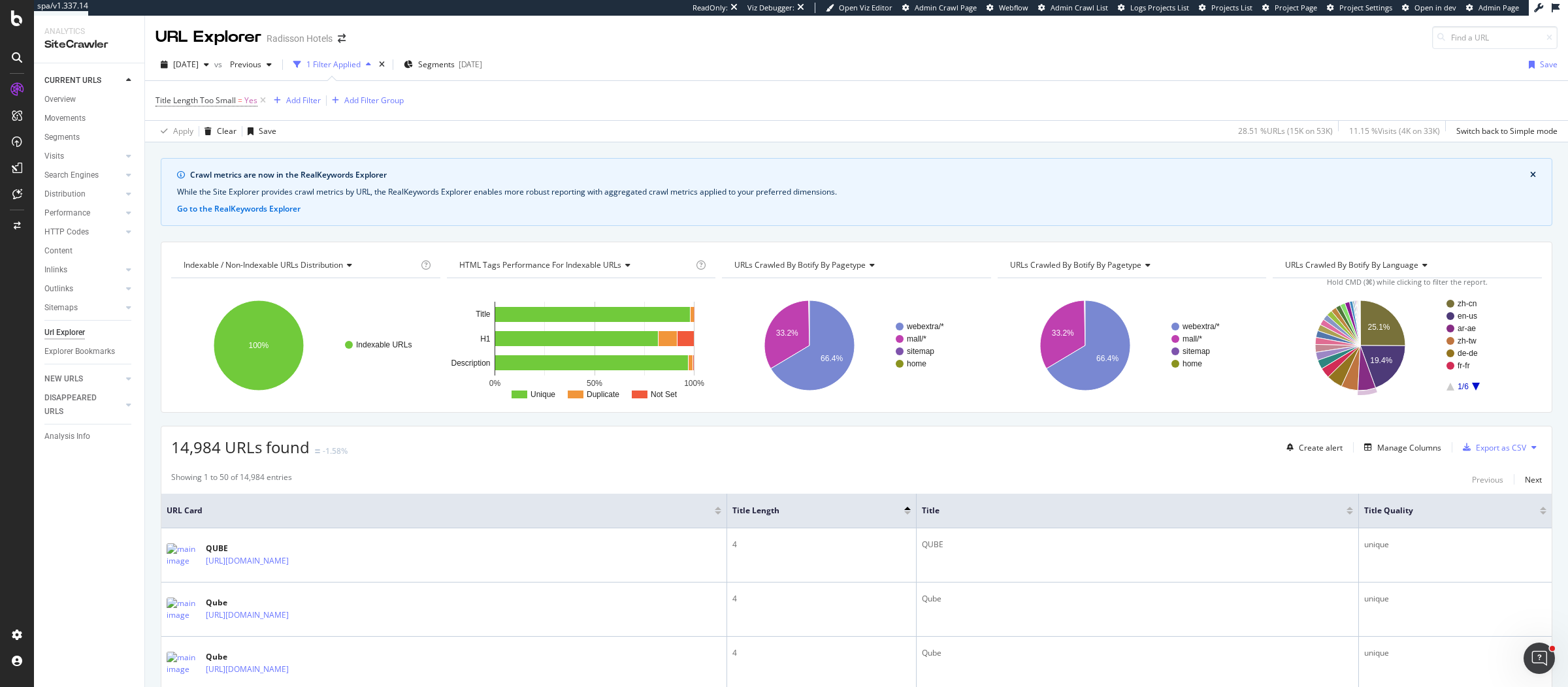
click at [181, 440] on span "14,984 URLs found" at bounding box center [240, 446] width 138 height 22
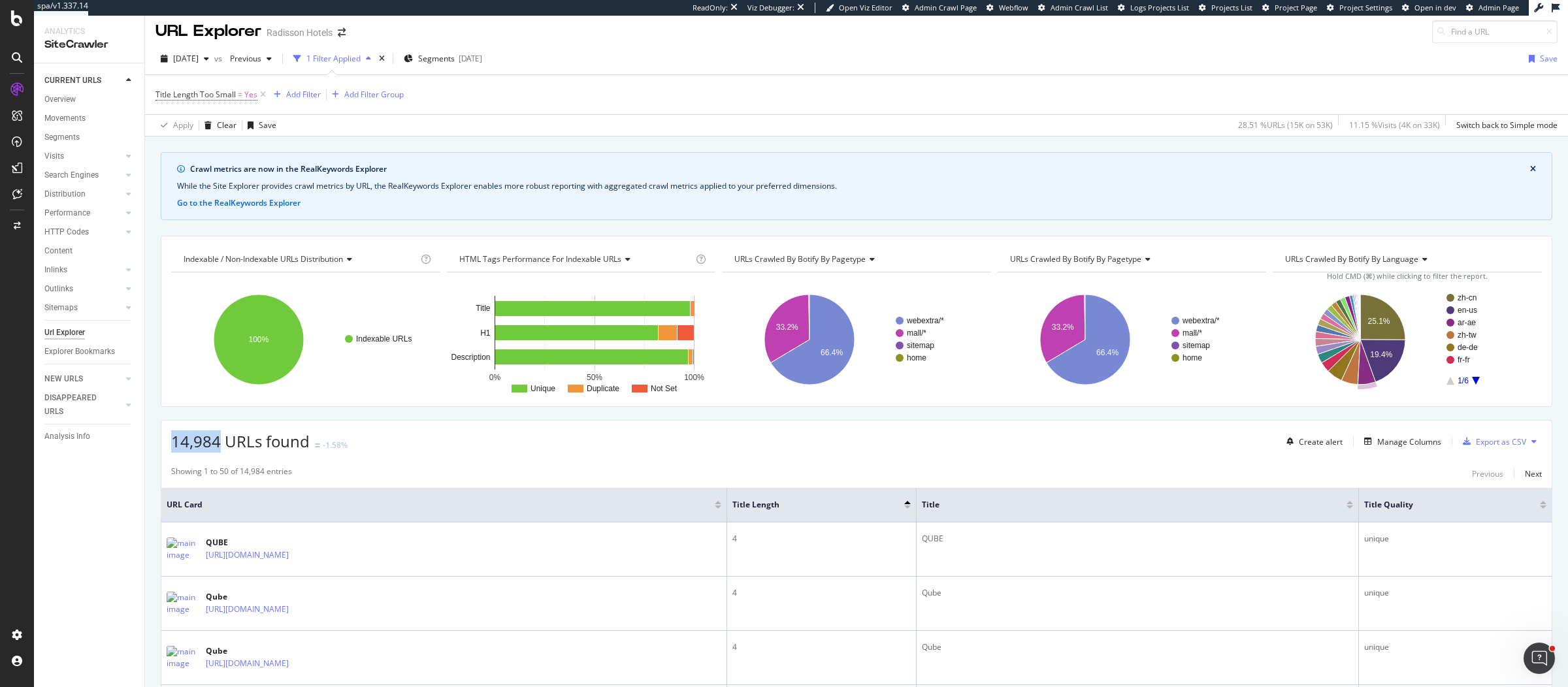
scroll to position [7, 0]
click at [611, 445] on div "14,984 URLs found -1.58% Create alert Manage Columns Export as CSV" at bounding box center [856, 435] width 1390 height 32
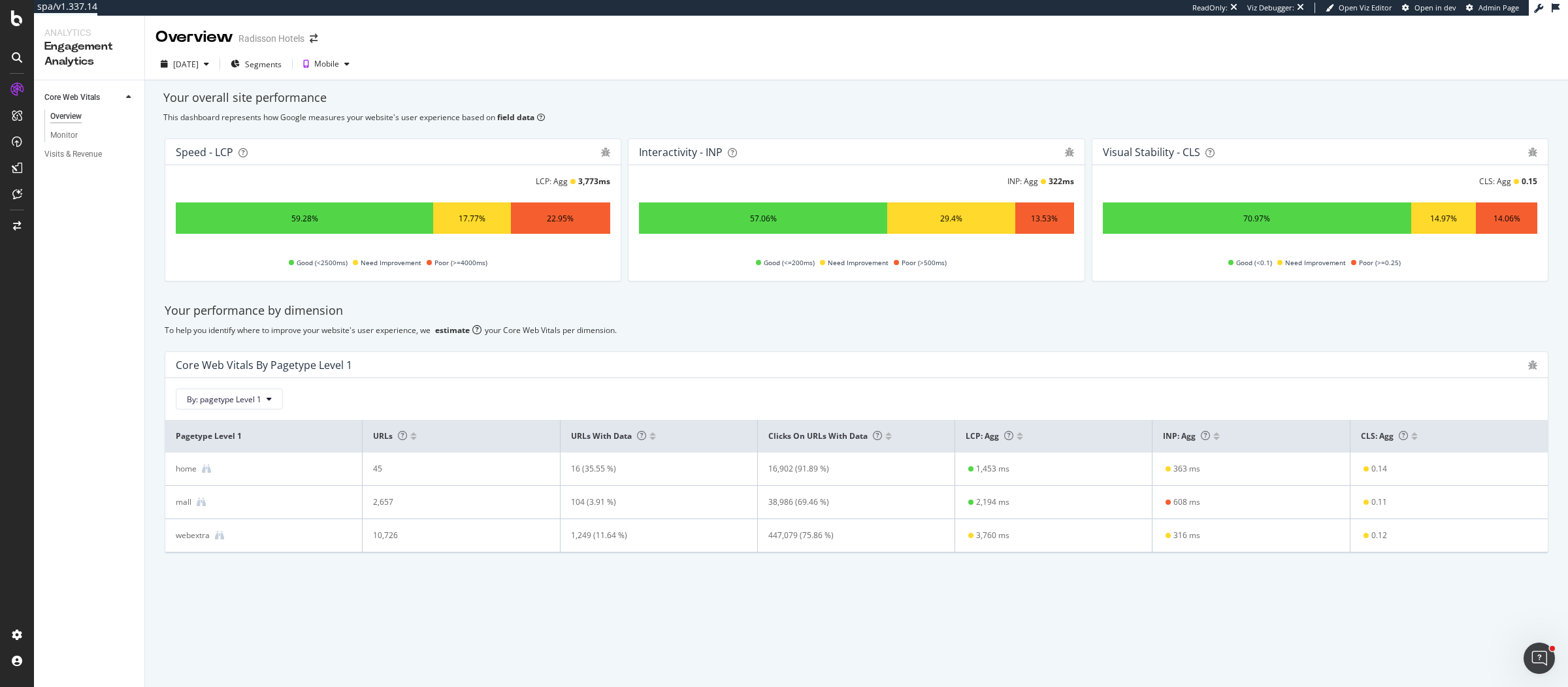
click at [718, 152] on div "Interactivity - INP" at bounding box center [680, 152] width 84 height 13
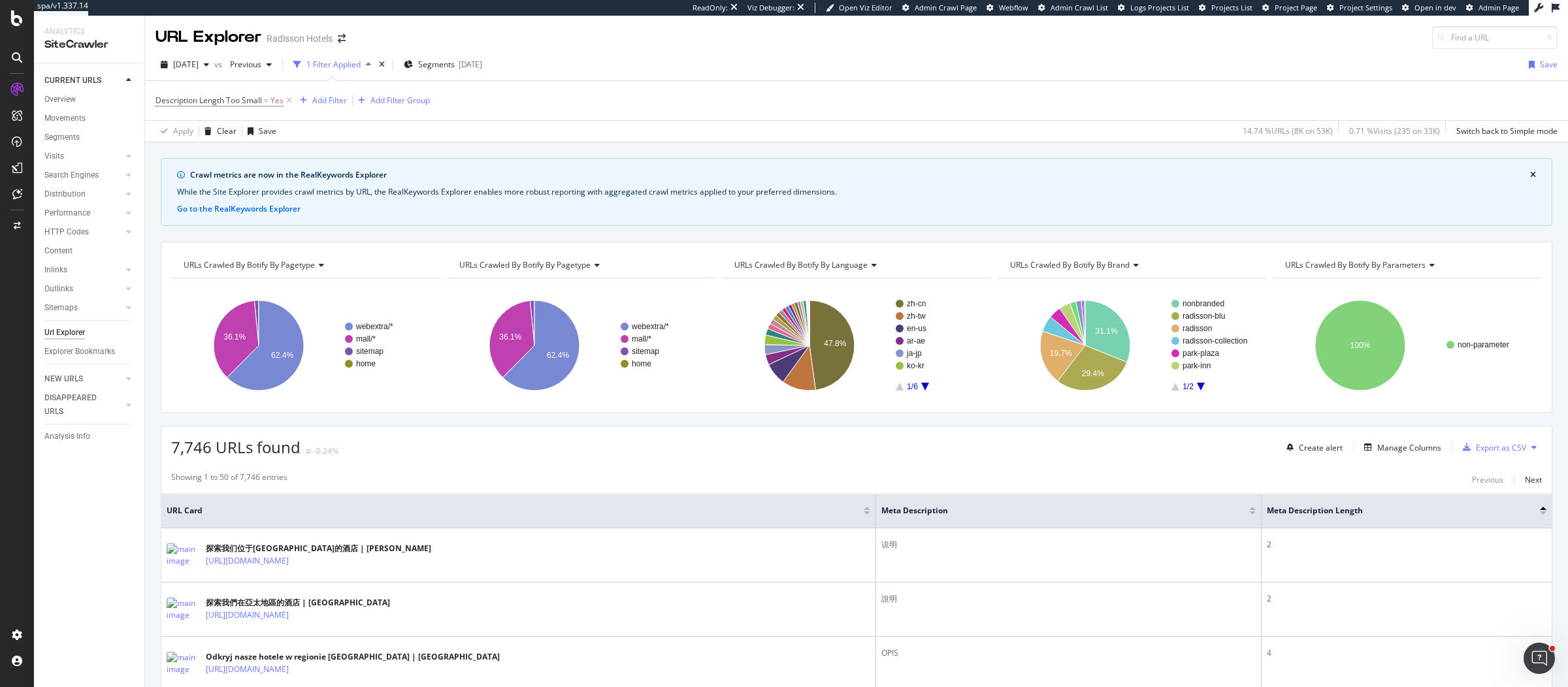
click at [558, 437] on div "7,746 URLs found -0.24% Create alert Manage Columns Export as CSV" at bounding box center [856, 442] width 1390 height 32
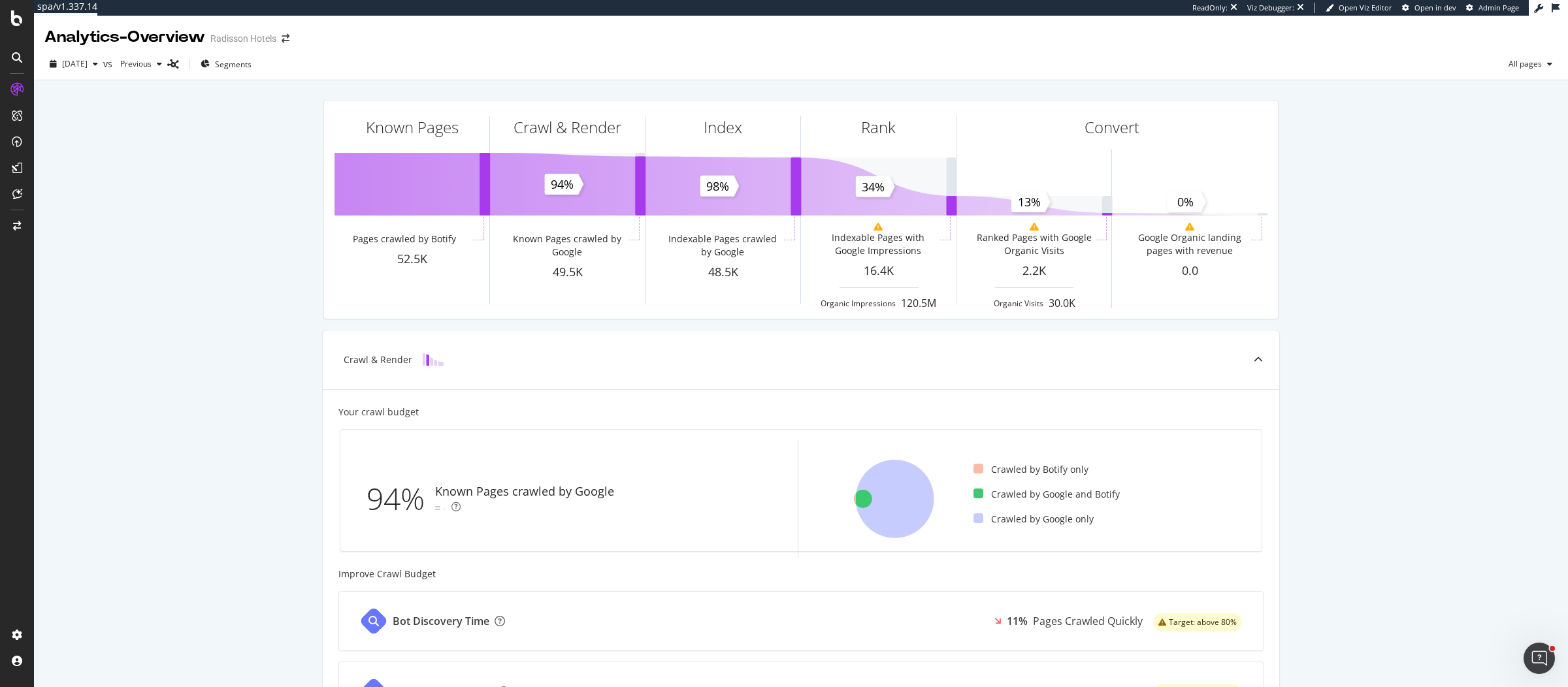
click at [218, 163] on div "Known Pages Pages crawled by Botify 52.5K Crawl & Render Known Pages crawled by…" at bounding box center [801, 556] width 1534 height 951
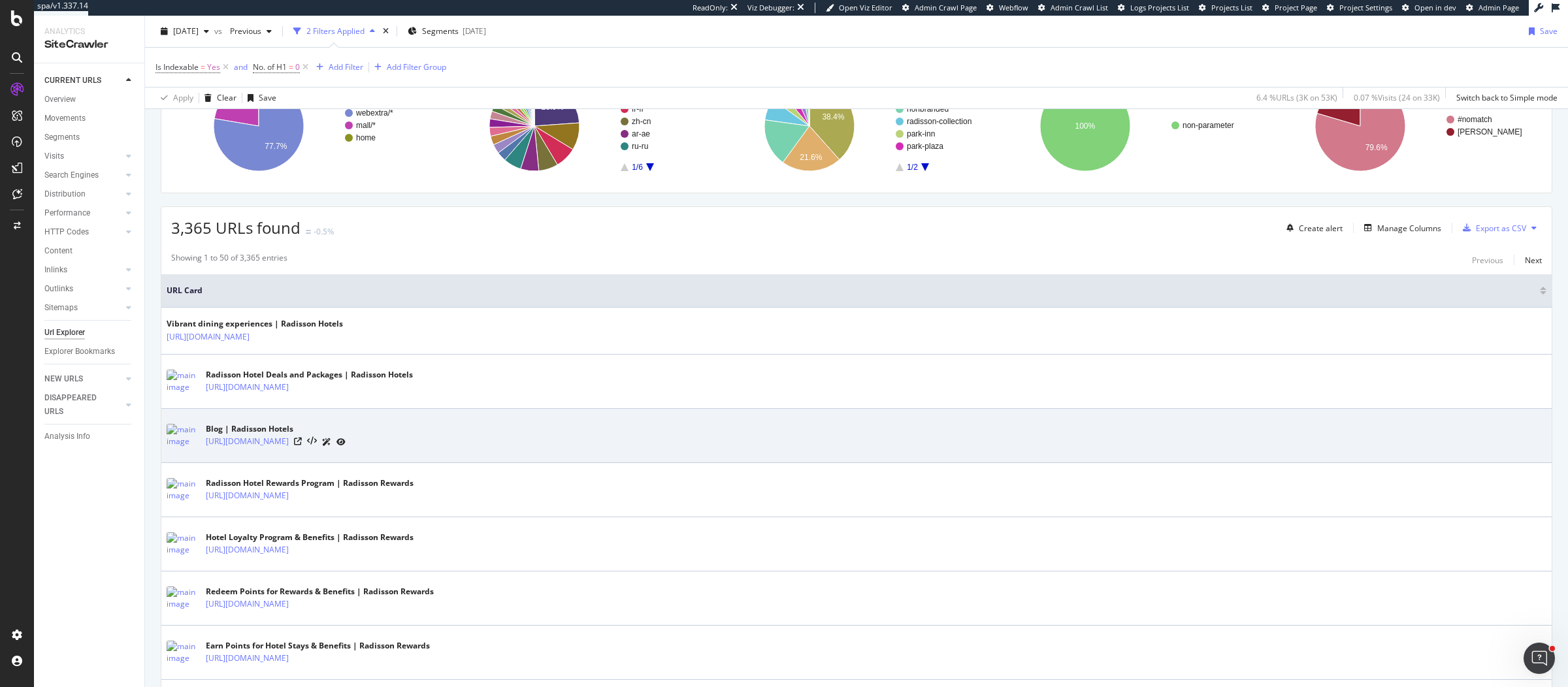
scroll to position [223, 0]
click at [302, 434] on icon at bounding box center [298, 438] width 8 height 8
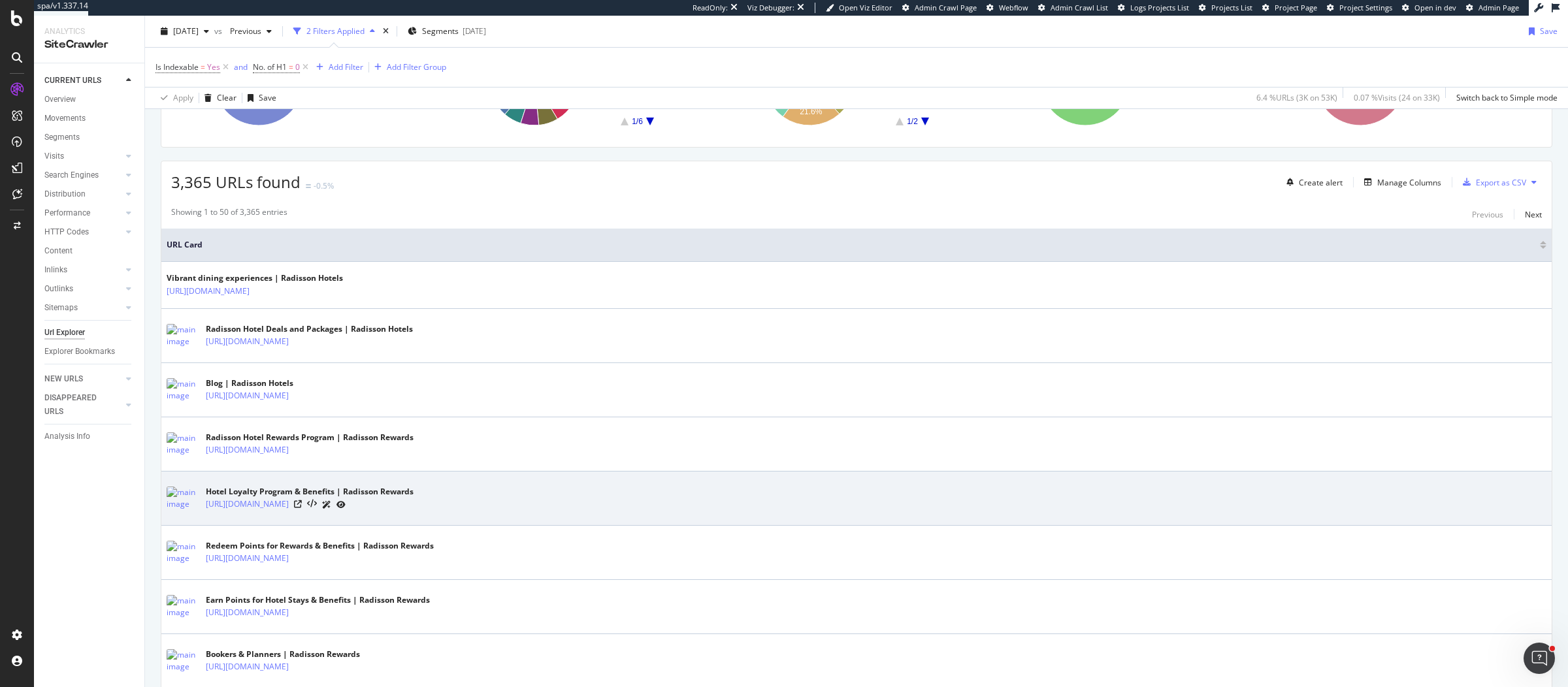
scroll to position [267, 0]
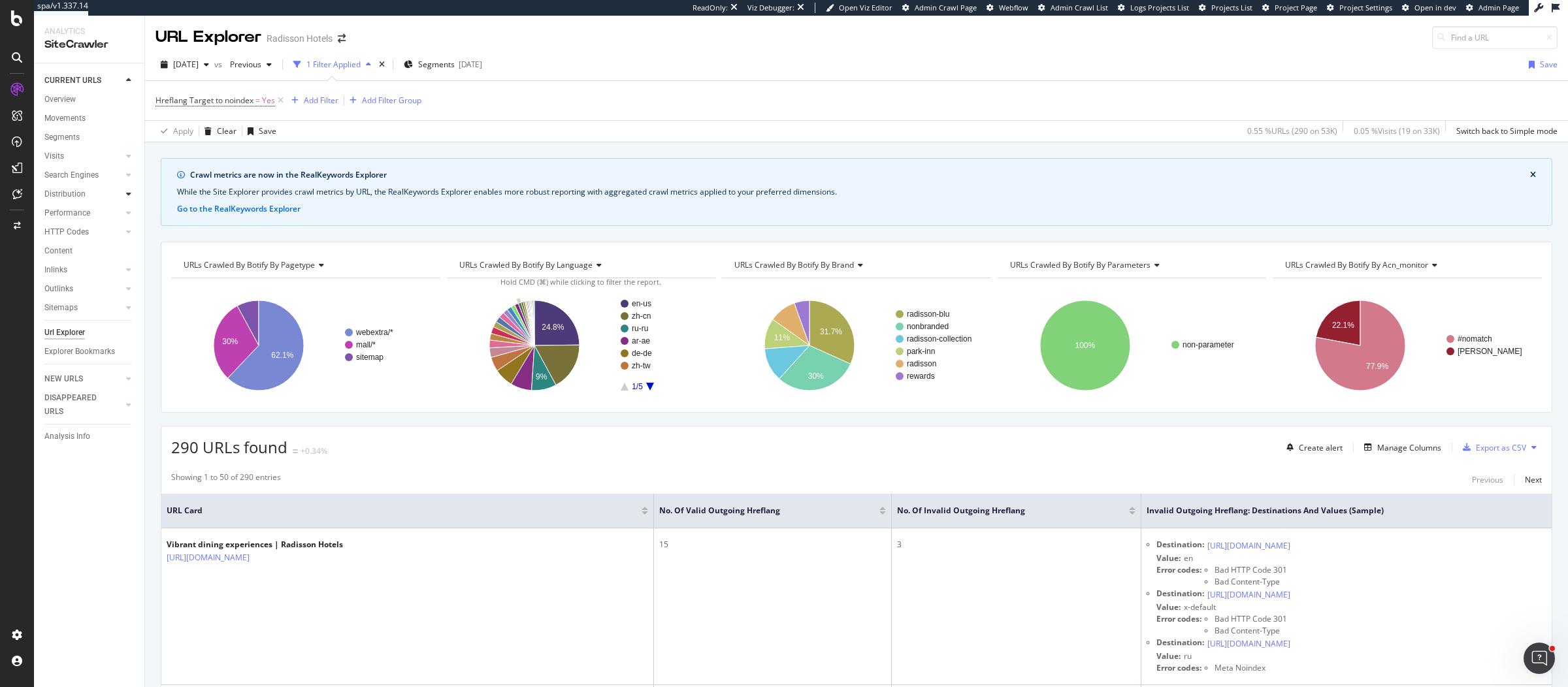
click at [128, 195] on icon at bounding box center [129, 194] width 5 height 8
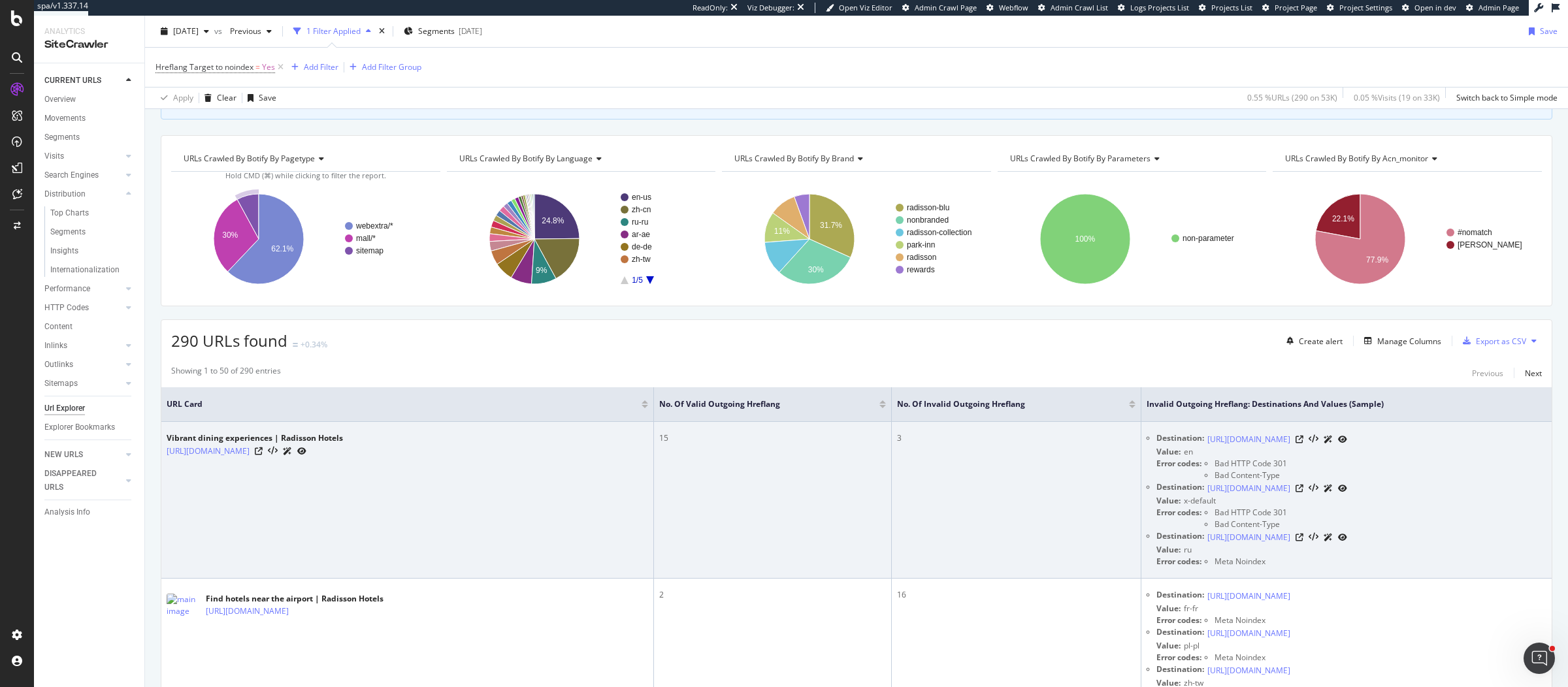
scroll to position [215, 0]
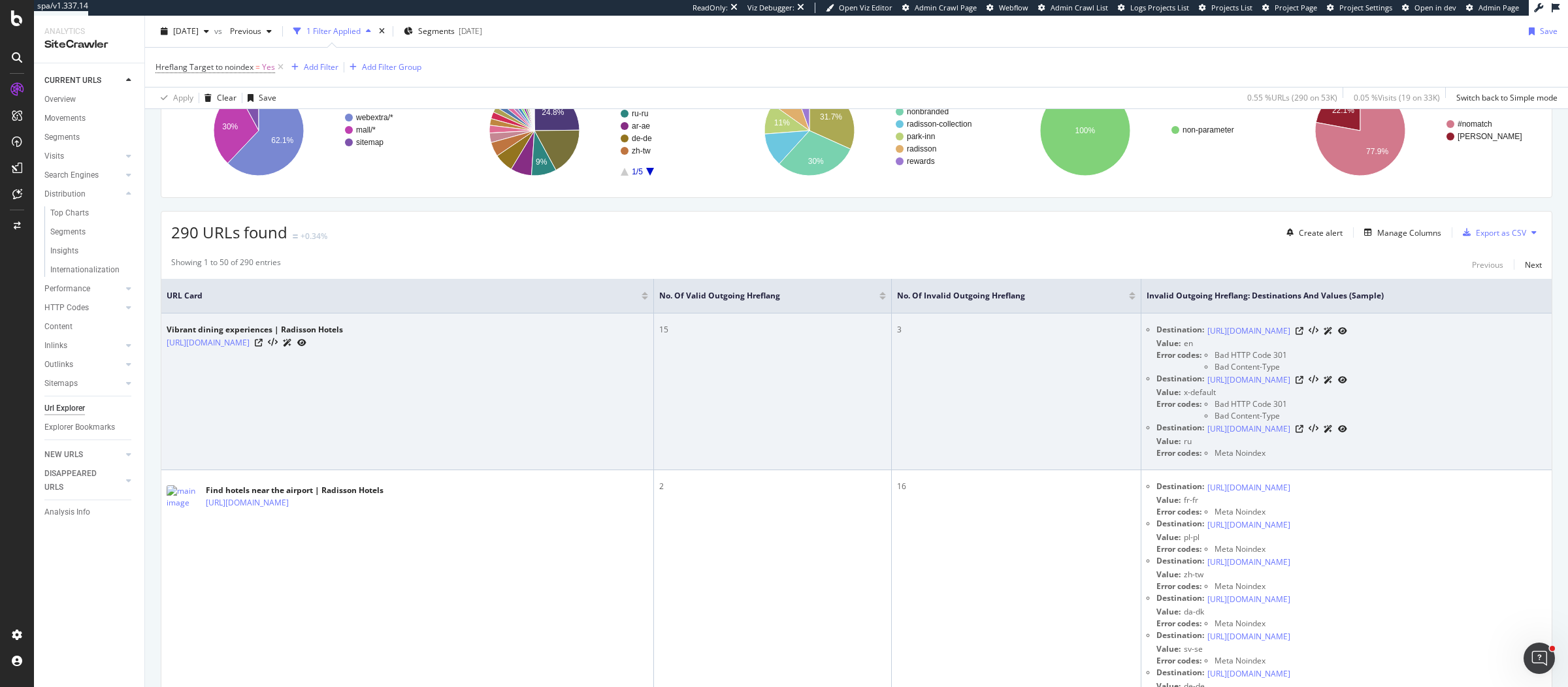
click at [1157, 344] on div "Value: en" at bounding box center [1351, 344] width 390 height 12
click at [1157, 393] on div "Value: x-default" at bounding box center [1351, 393] width 390 height 12
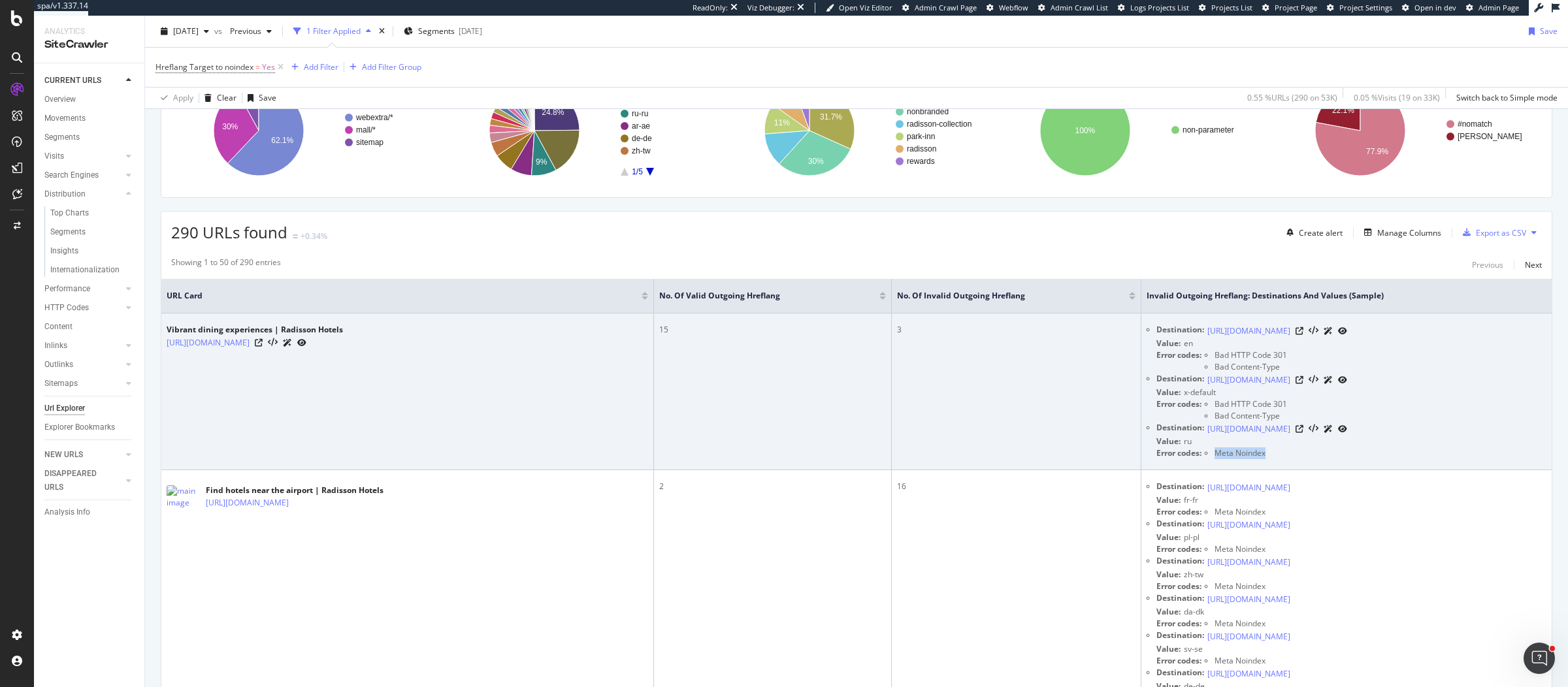
drag, startPoint x: 1153, startPoint y: 452, endPoint x: 1239, endPoint y: 457, distance: 86.1
click at [1239, 457] on td "Destination: https://www.radissonhotels.com/en-us/restaurants-experience Value:…" at bounding box center [1346, 391] width 410 height 157
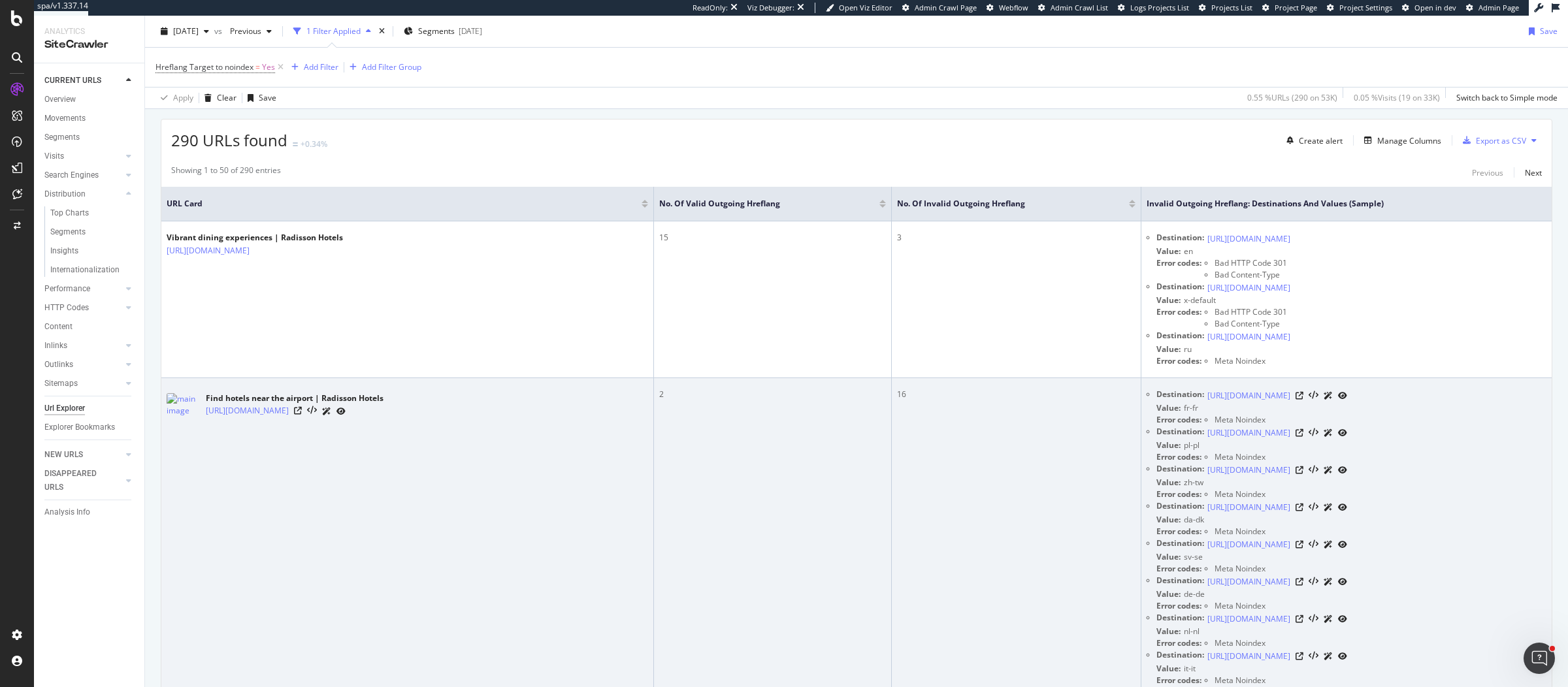
scroll to position [406, 0]
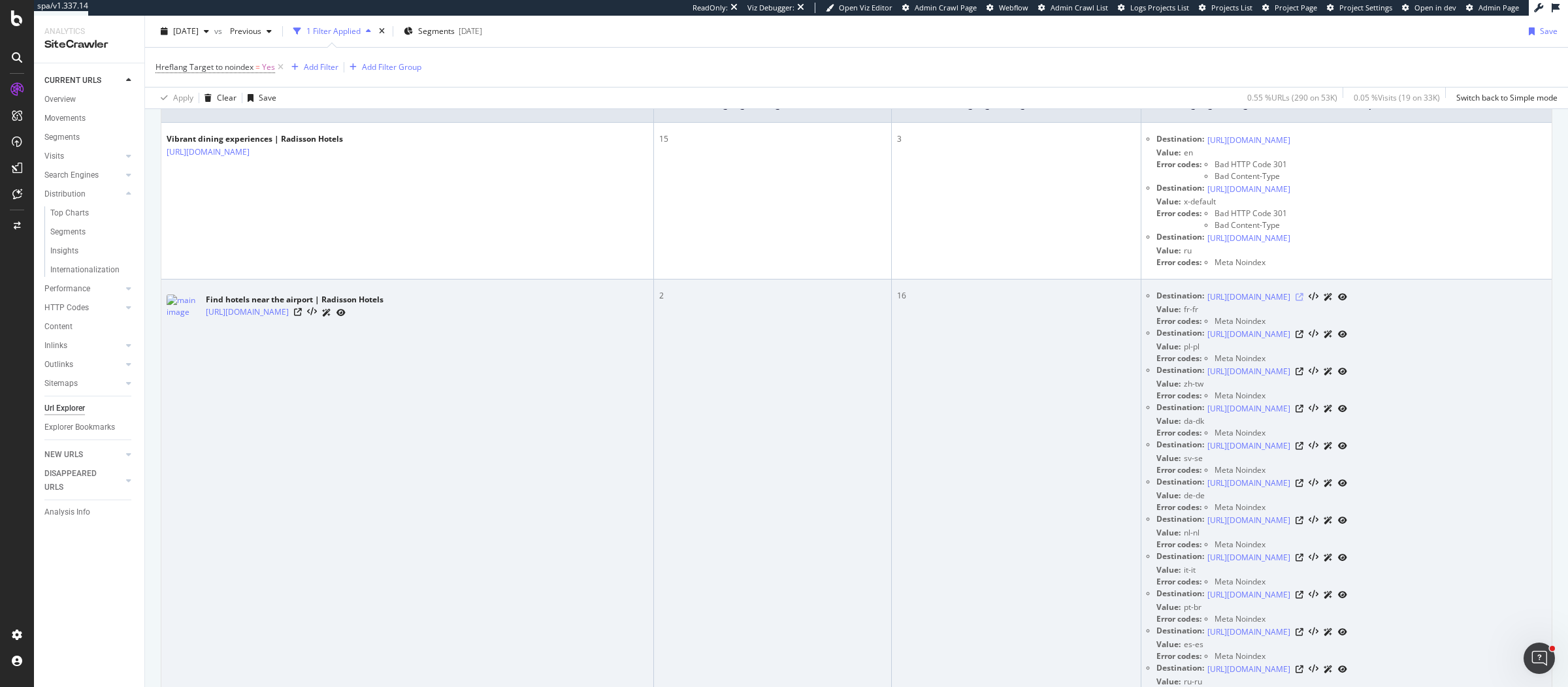
click at [1254, 293] on icon at bounding box center [1299, 297] width 8 height 8
click at [302, 308] on icon at bounding box center [298, 312] width 8 height 8
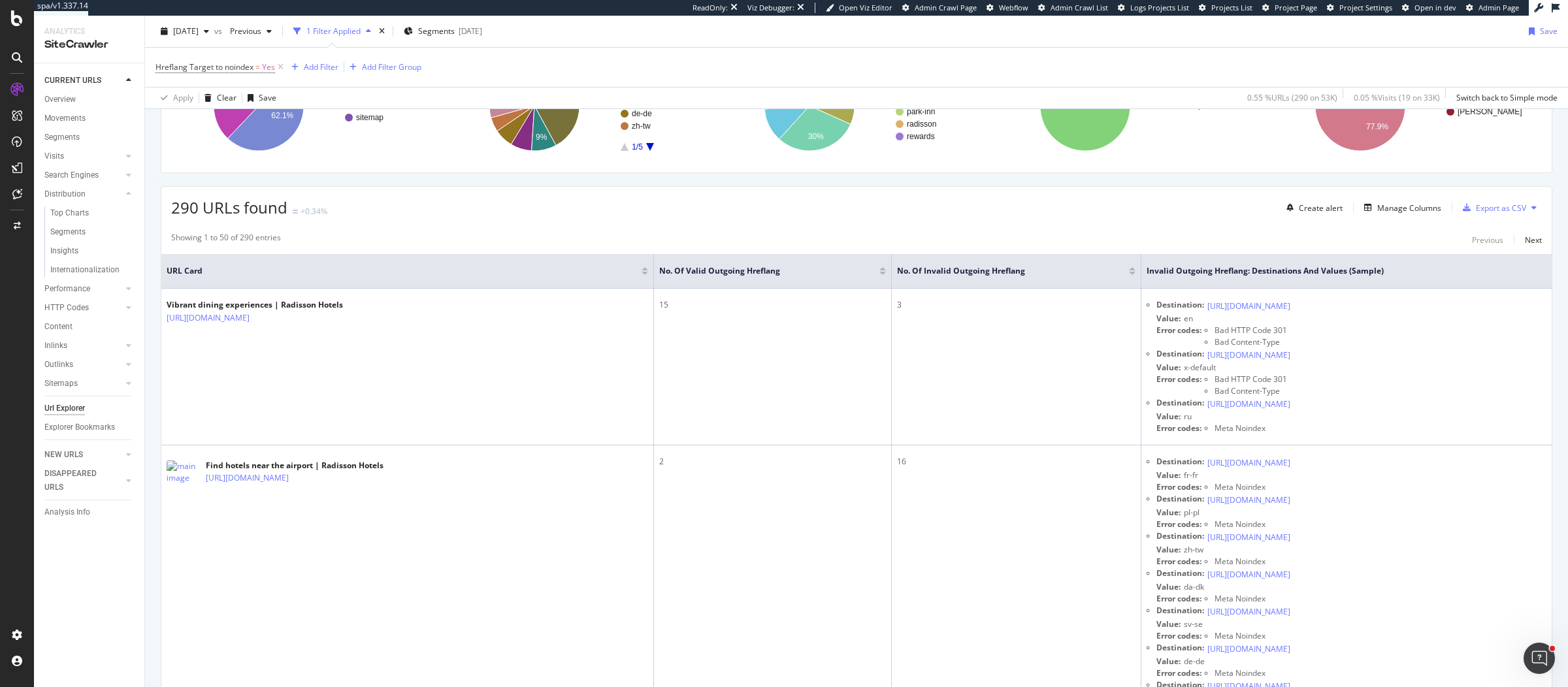
scroll to position [242, 0]
click at [712, 210] on div "290 URLs found +0.34% Create alert Manage Columns Export as CSV" at bounding box center [856, 200] width 1390 height 32
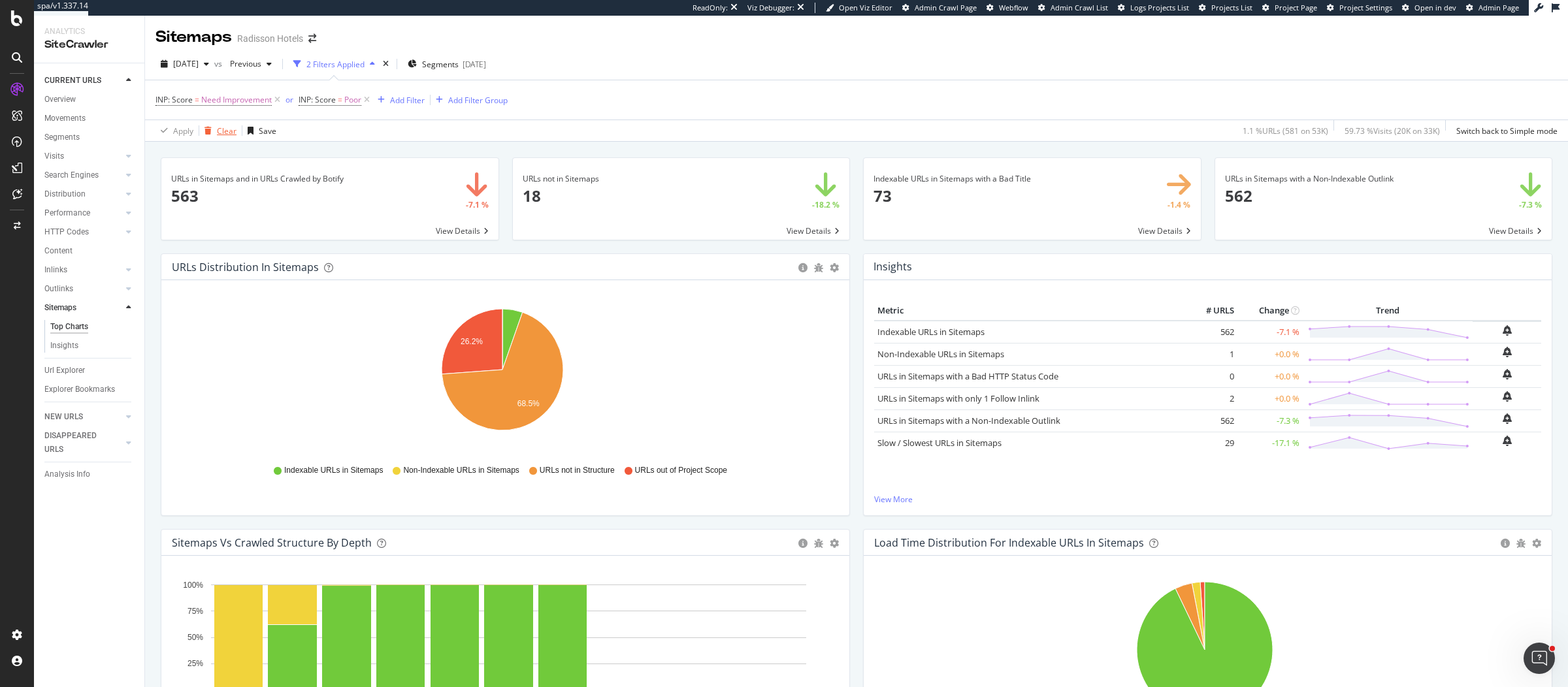
click at [233, 126] on div "Clear" at bounding box center [227, 131] width 19 height 11
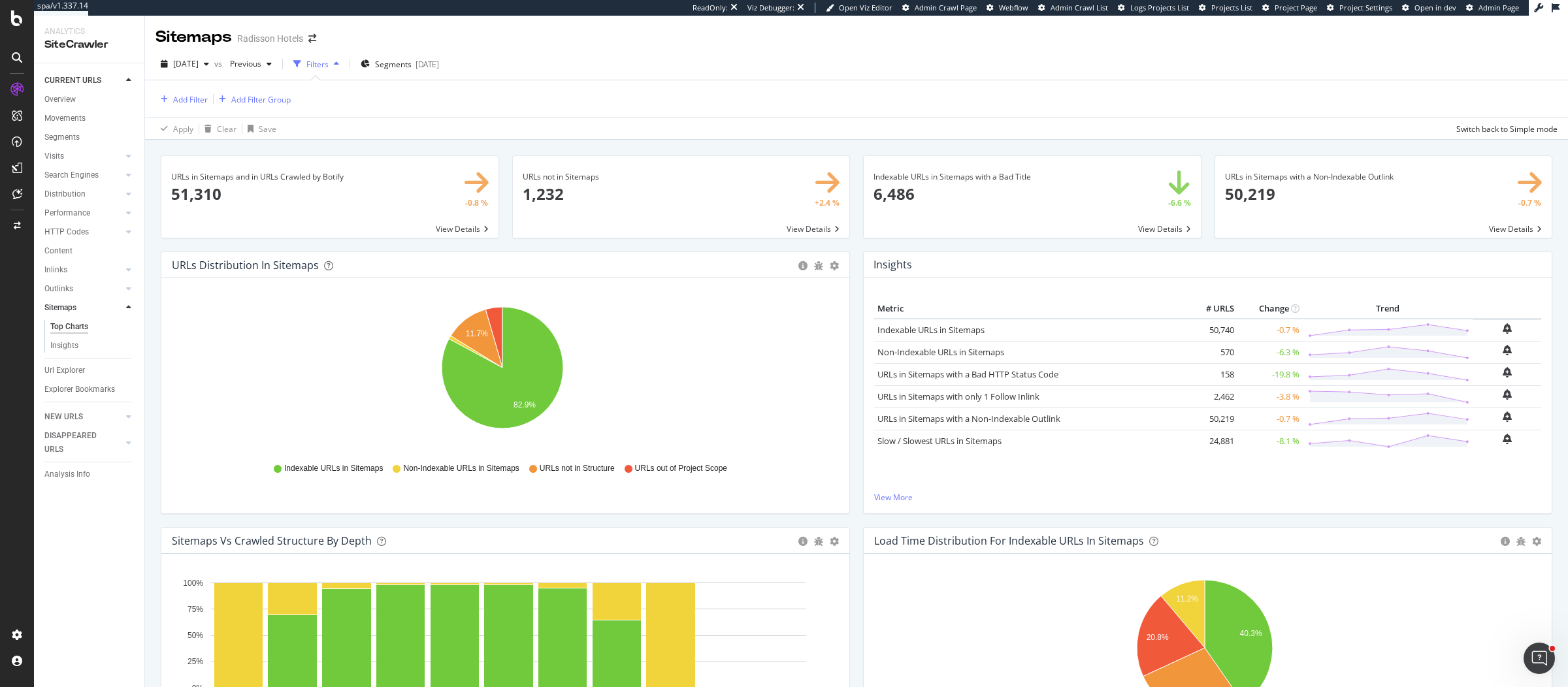
click at [848, 248] on div "URLs not in Sitemaps × Close Chart main-metric-sitemaps-urls-only-structure - A…" at bounding box center [681, 203] width 351 height 96
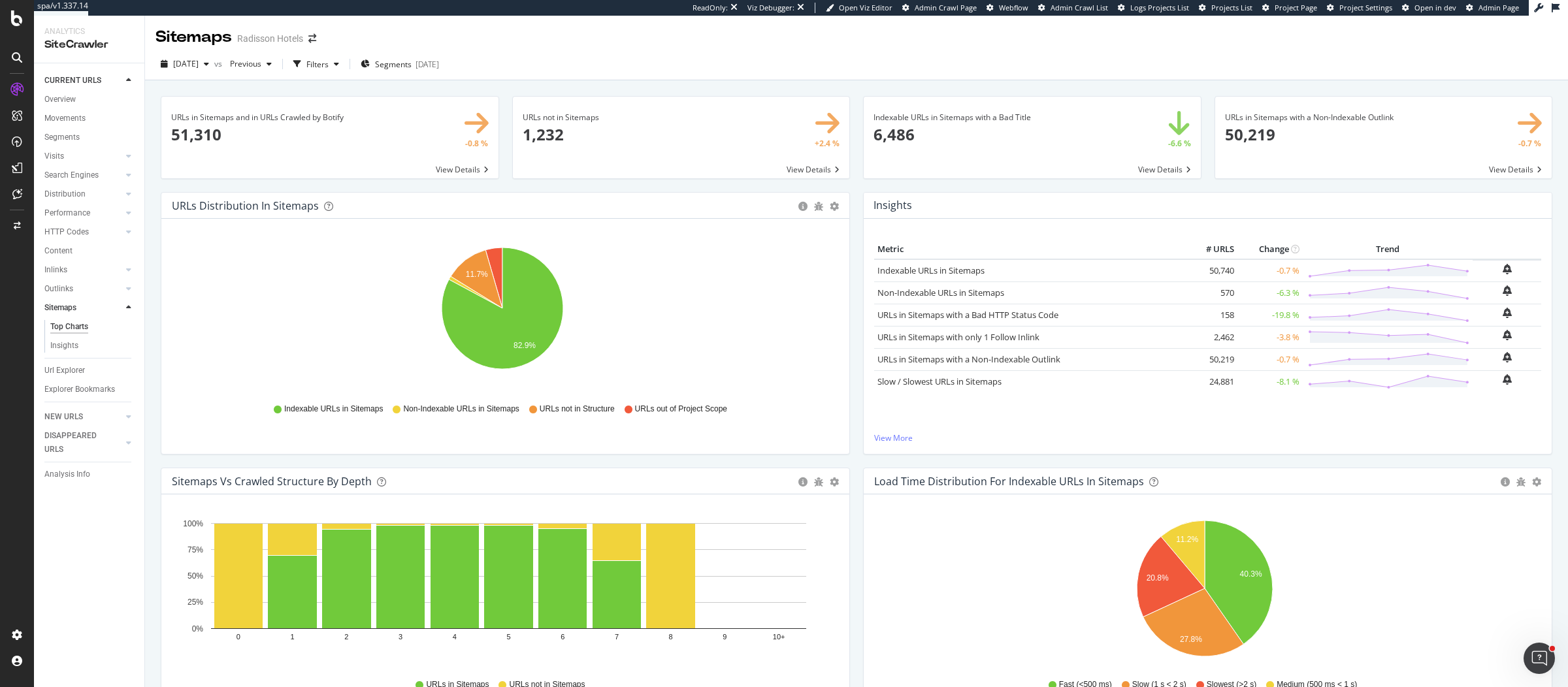
click at [672, 307] on icon "11.7% 82.9%" at bounding box center [502, 316] width 661 height 152
click at [591, 344] on icon "11.7% 82.9%" at bounding box center [502, 316] width 661 height 152
click at [458, 281] on icon "A chart." at bounding box center [475, 292] width 53 height 32
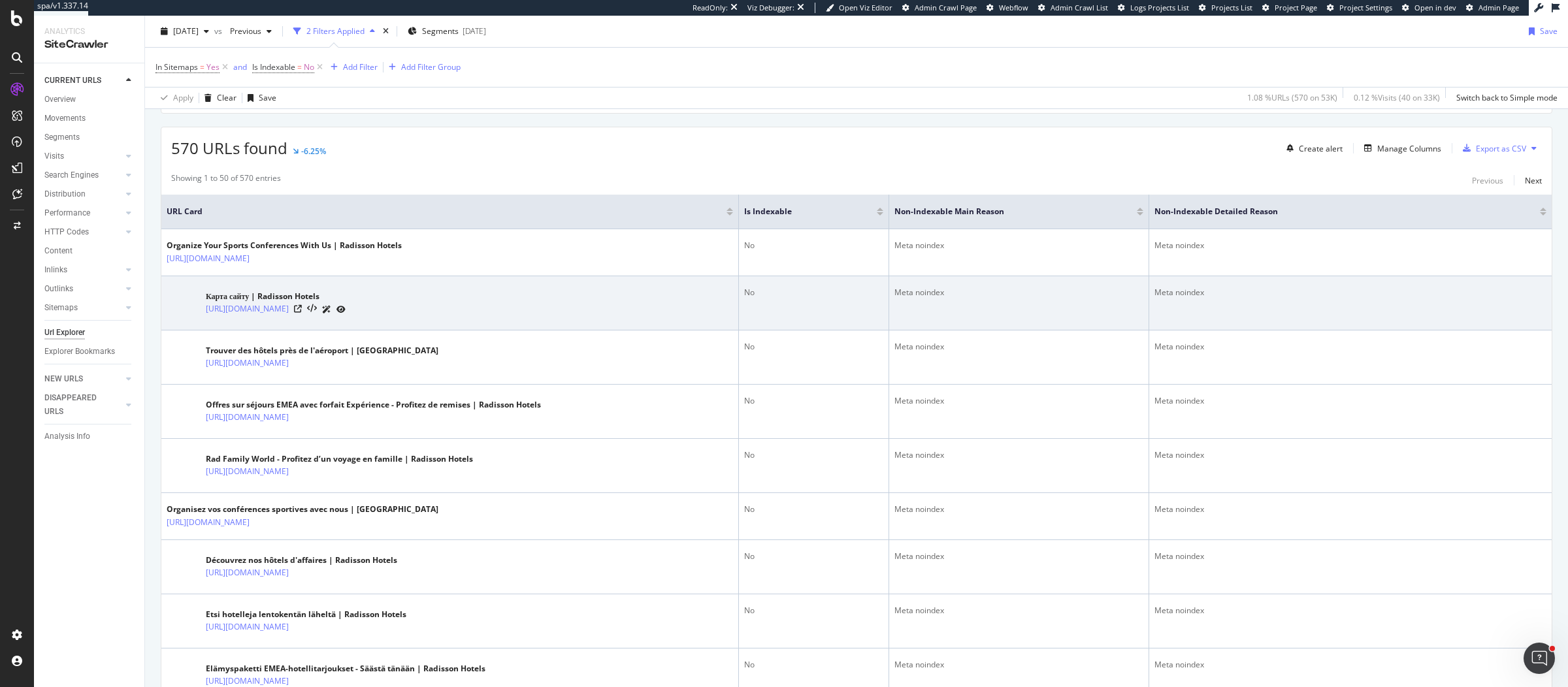
scroll to position [291, 0]
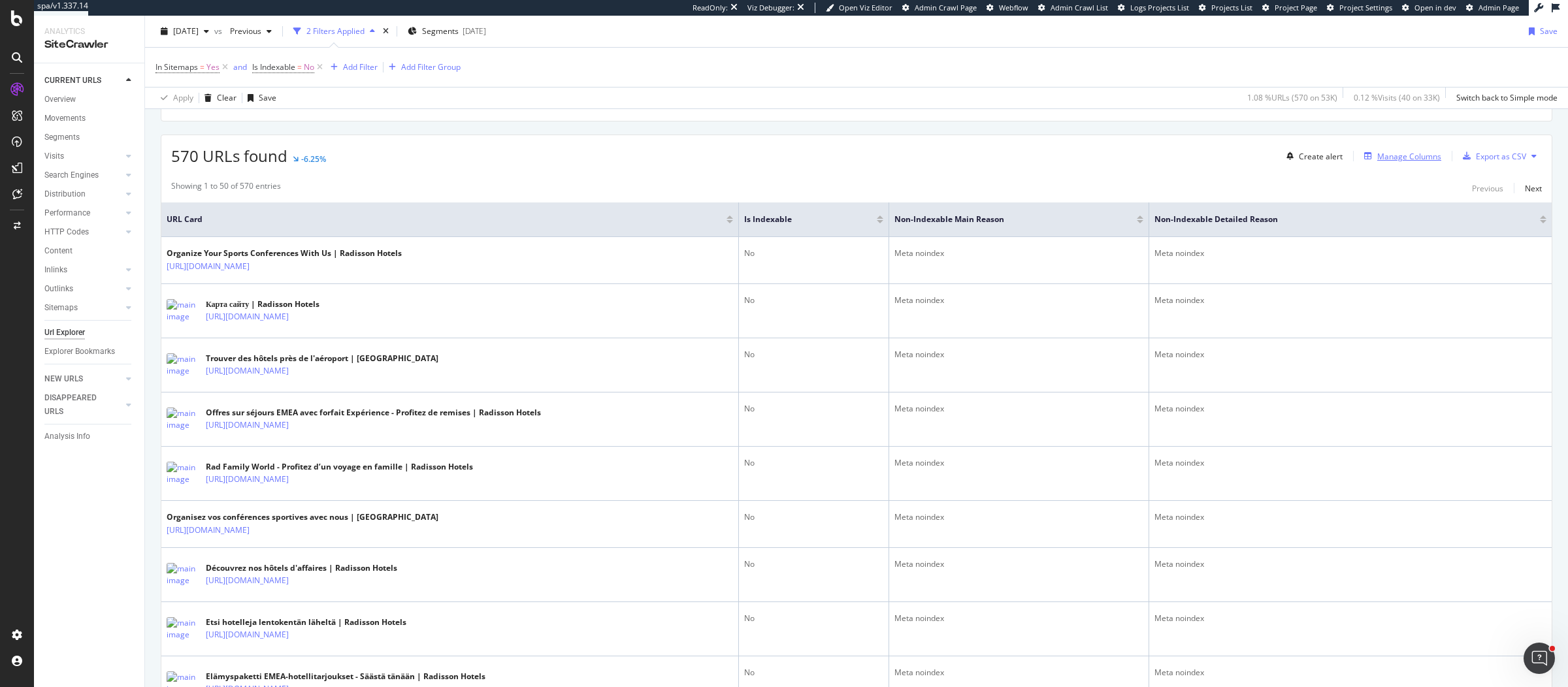
click at [1400, 151] on div "Manage Columns" at bounding box center [1409, 156] width 64 height 11
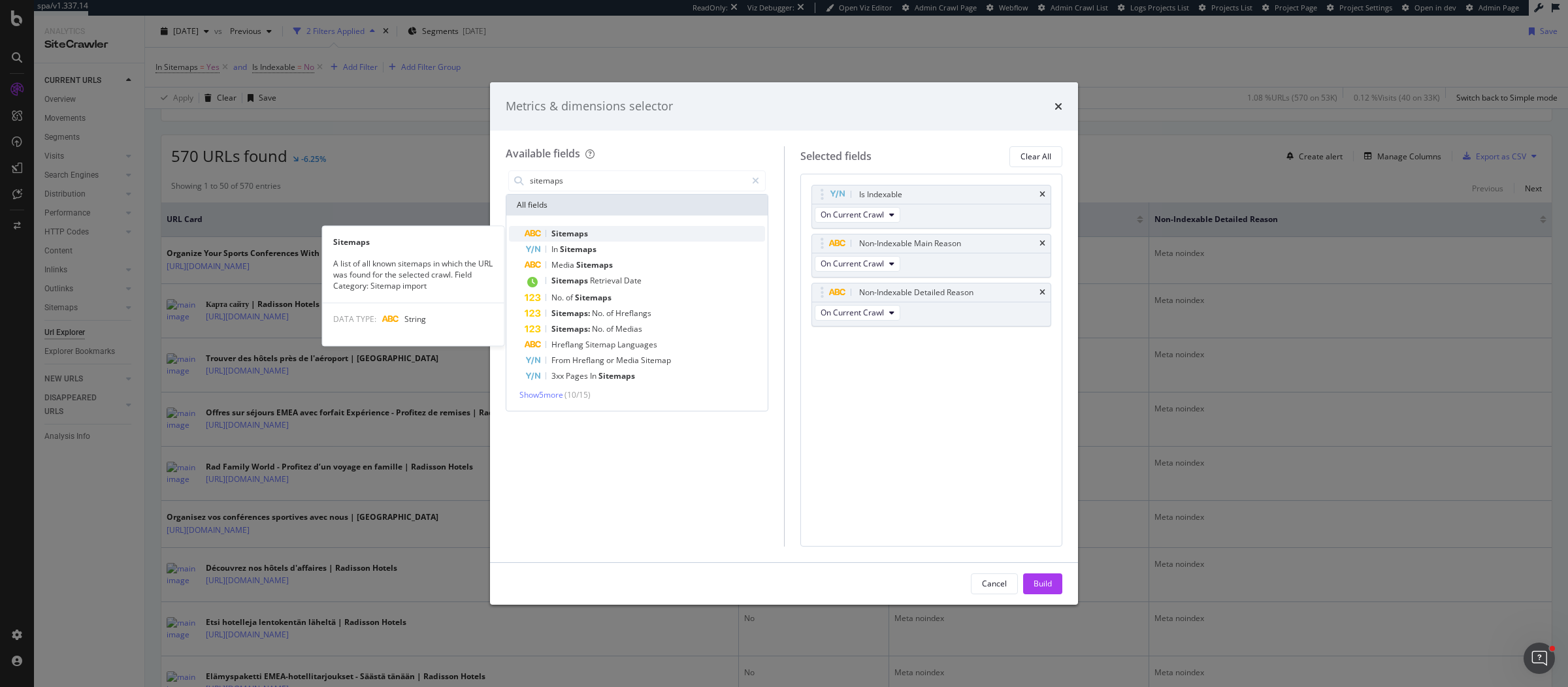
type input "sitemaps"
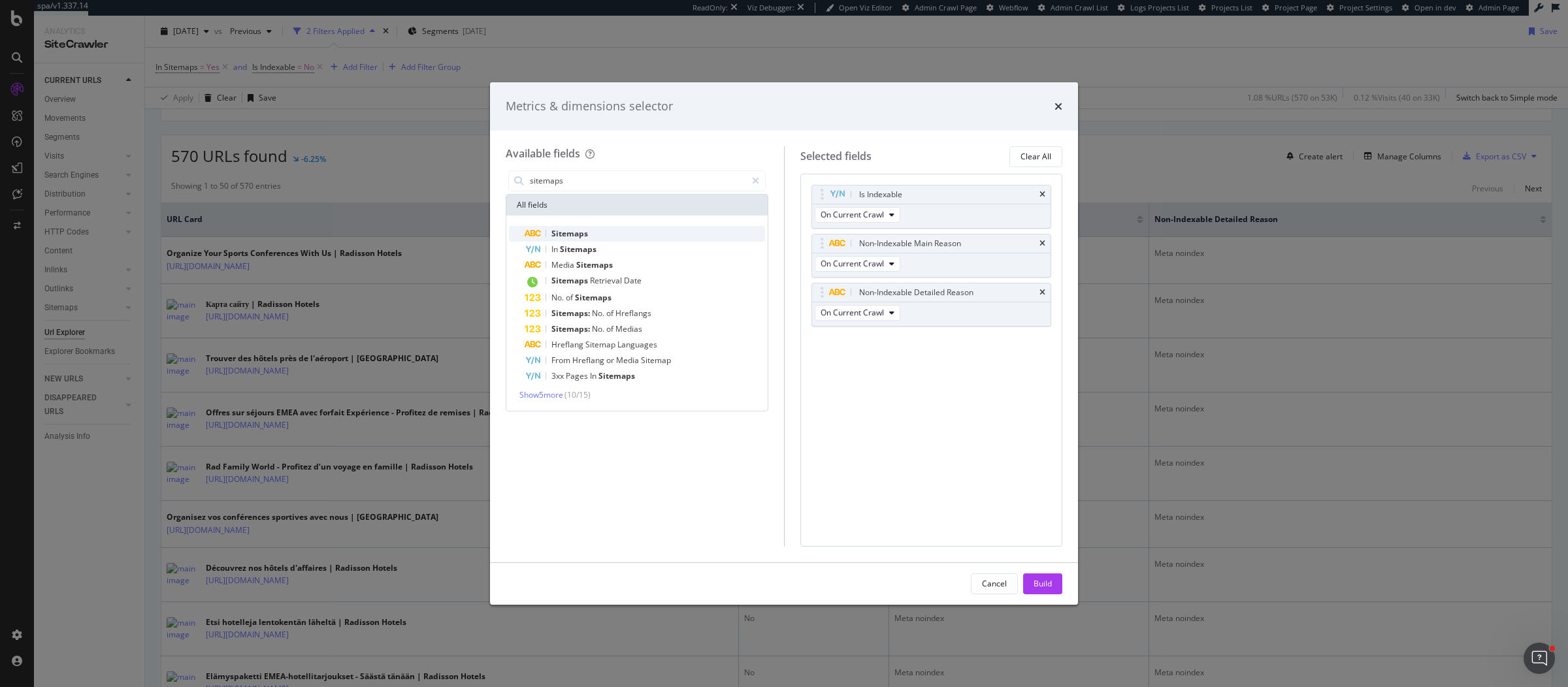
click at [527, 235] on icon "modal" at bounding box center [533, 234] width 18 height 8
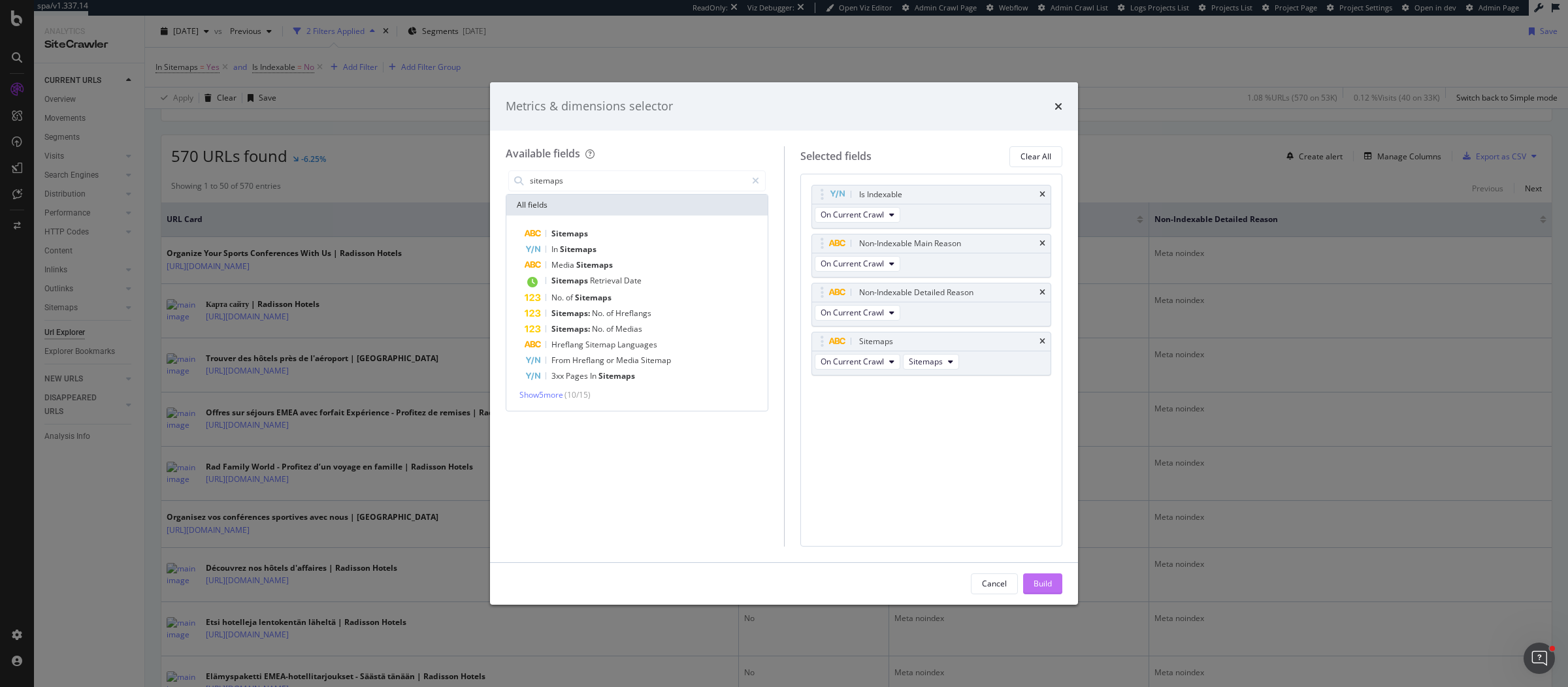
click at [1037, 582] on div "Build" at bounding box center [1042, 583] width 19 height 11
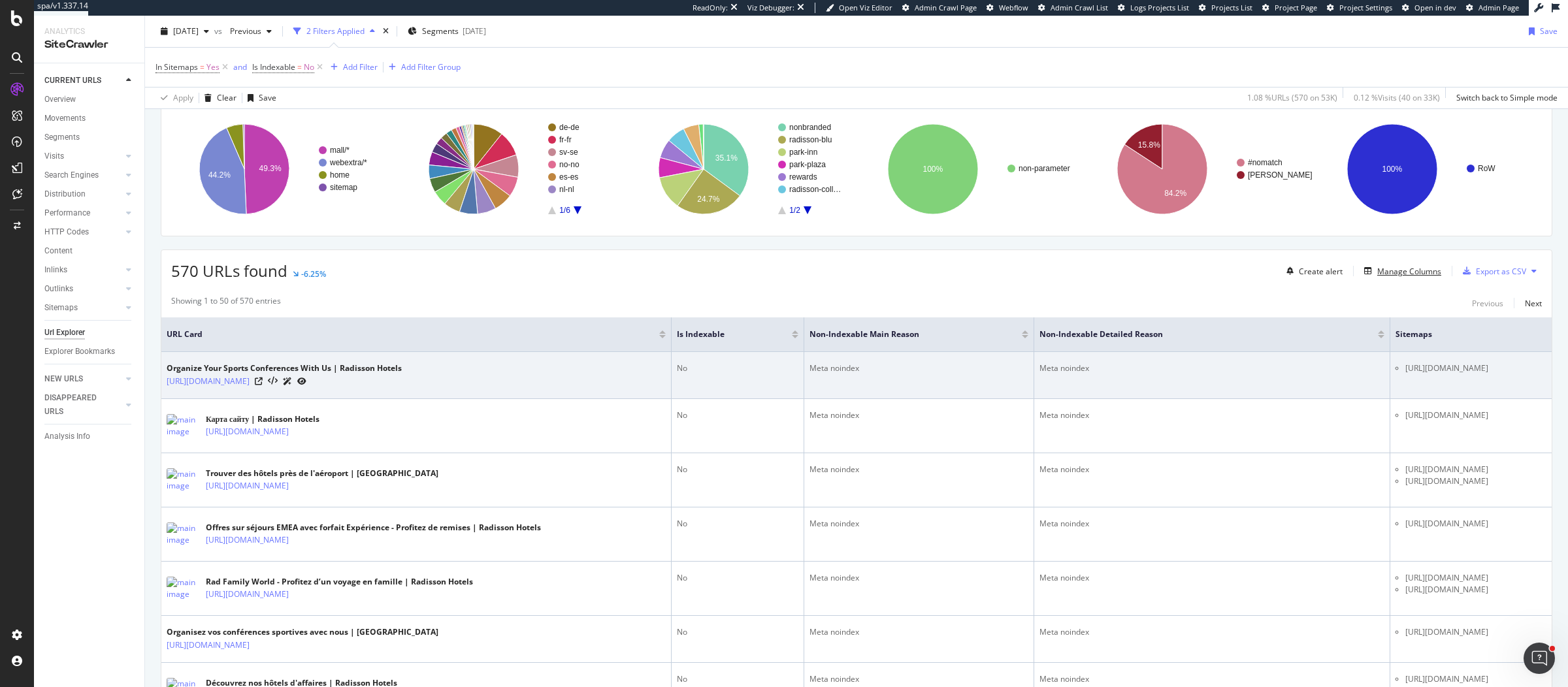
scroll to position [181, 0]
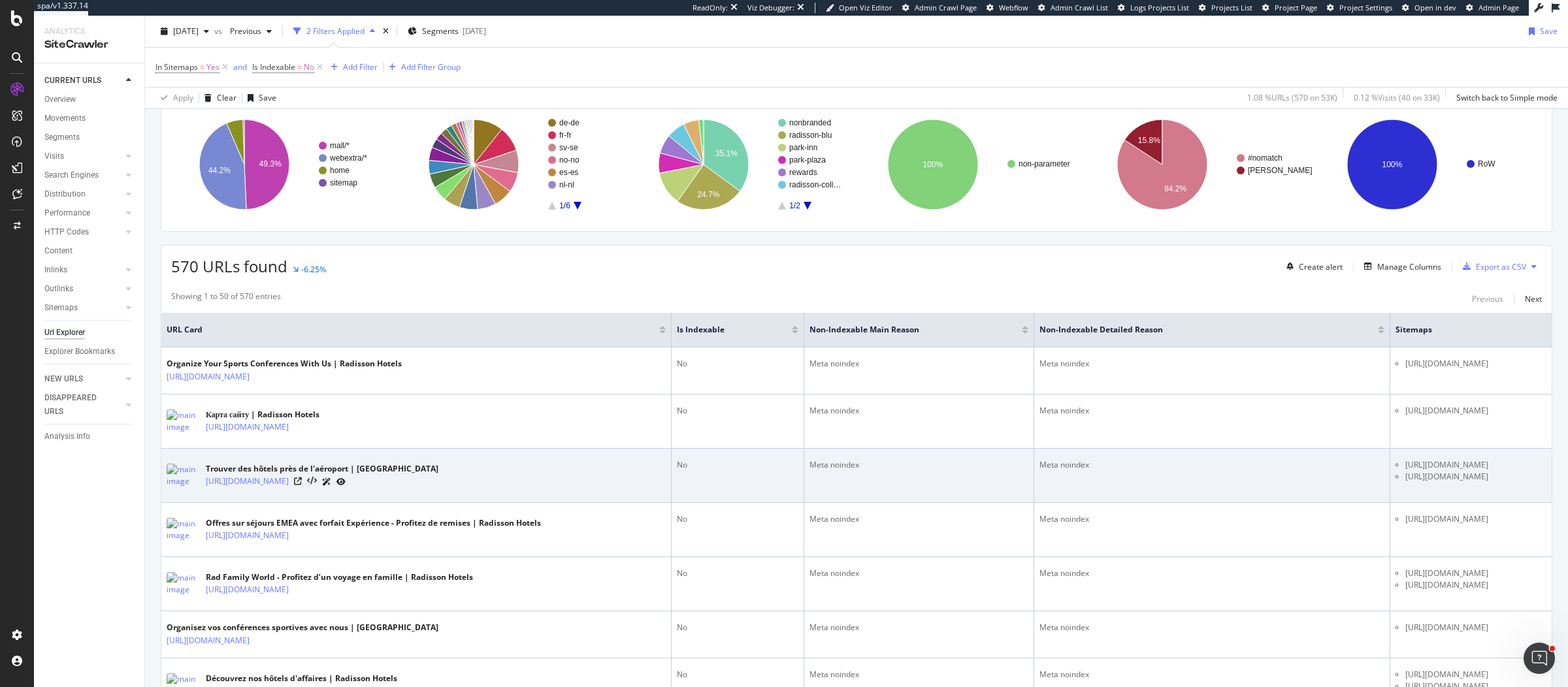
click at [1422, 475] on li "[URL][DOMAIN_NAME]" at bounding box center [1476, 477] width 141 height 12
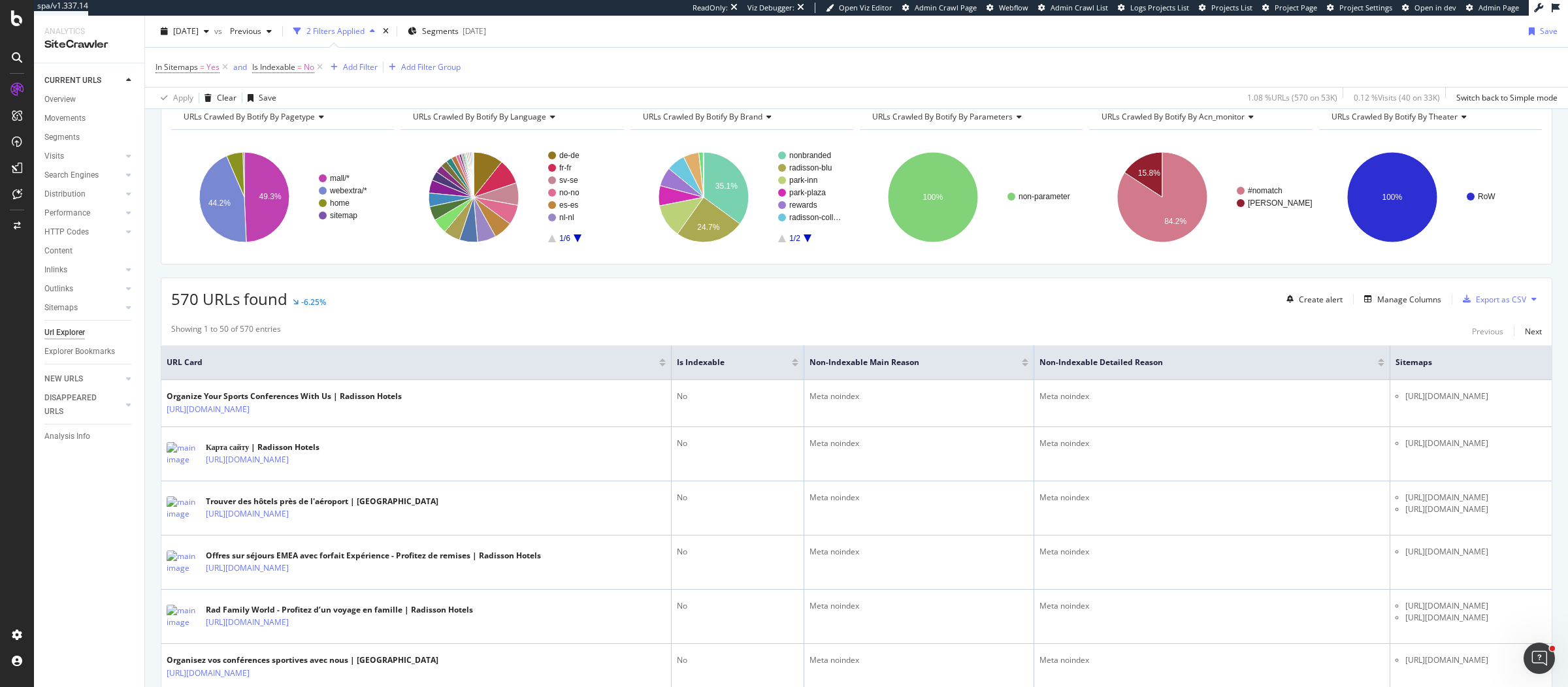
scroll to position [0, 0]
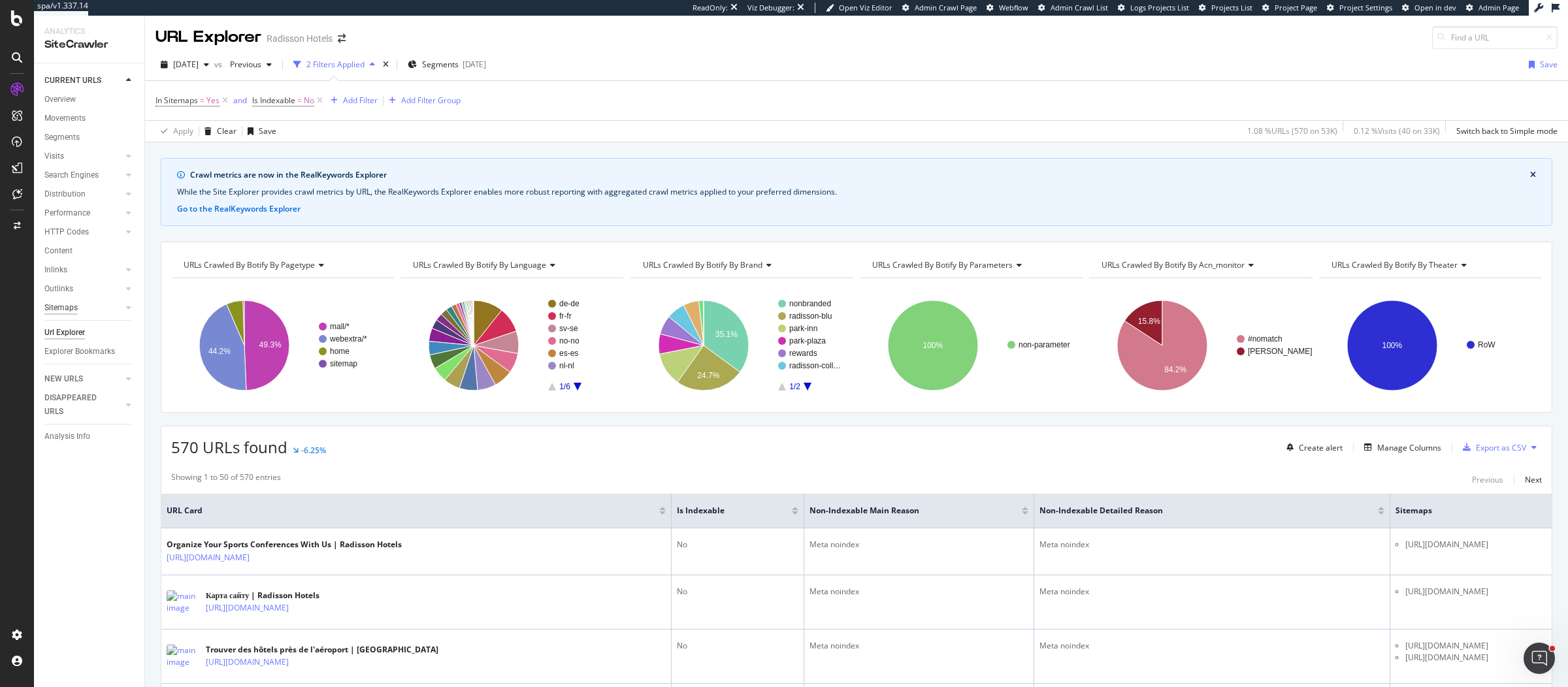
click at [64, 302] on div "Sitemaps" at bounding box center [61, 307] width 33 height 13
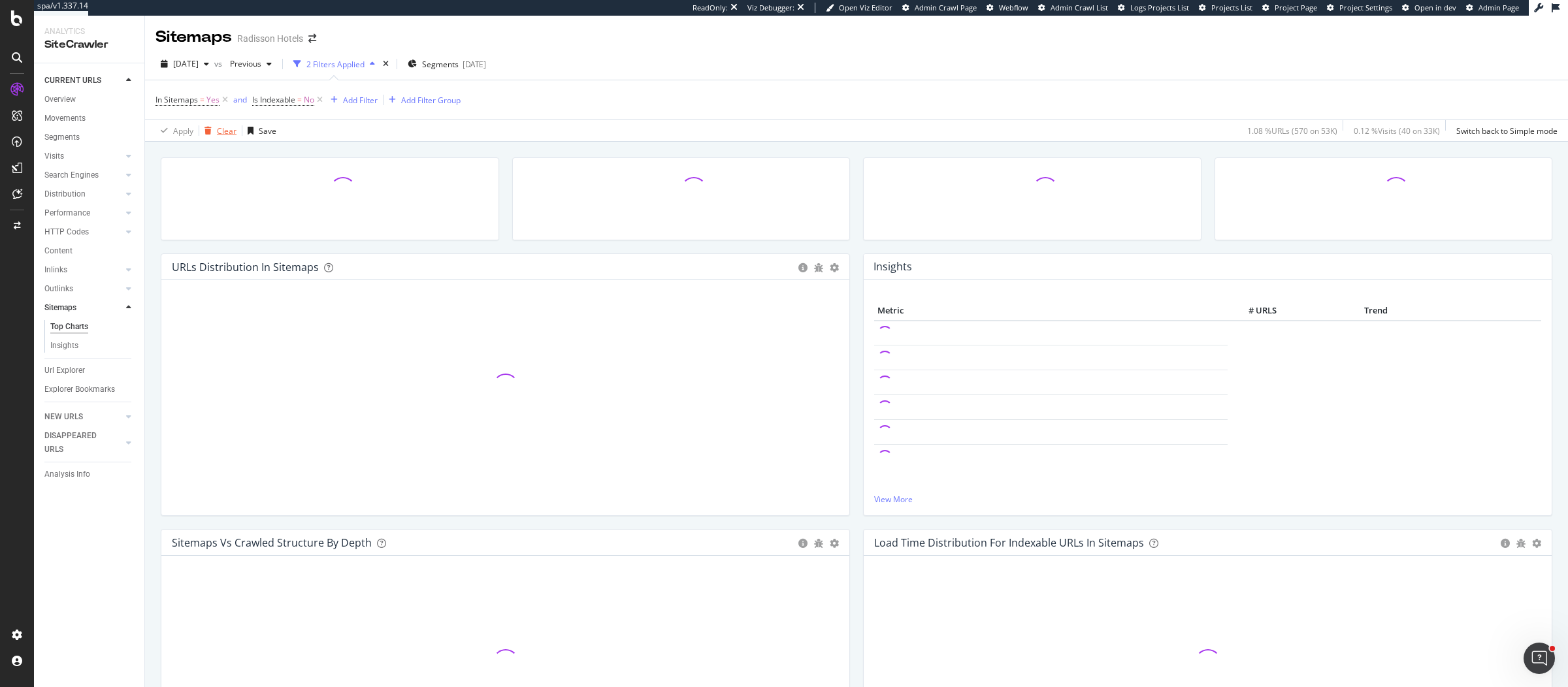
click at [218, 133] on div "Clear" at bounding box center [227, 131] width 19 height 11
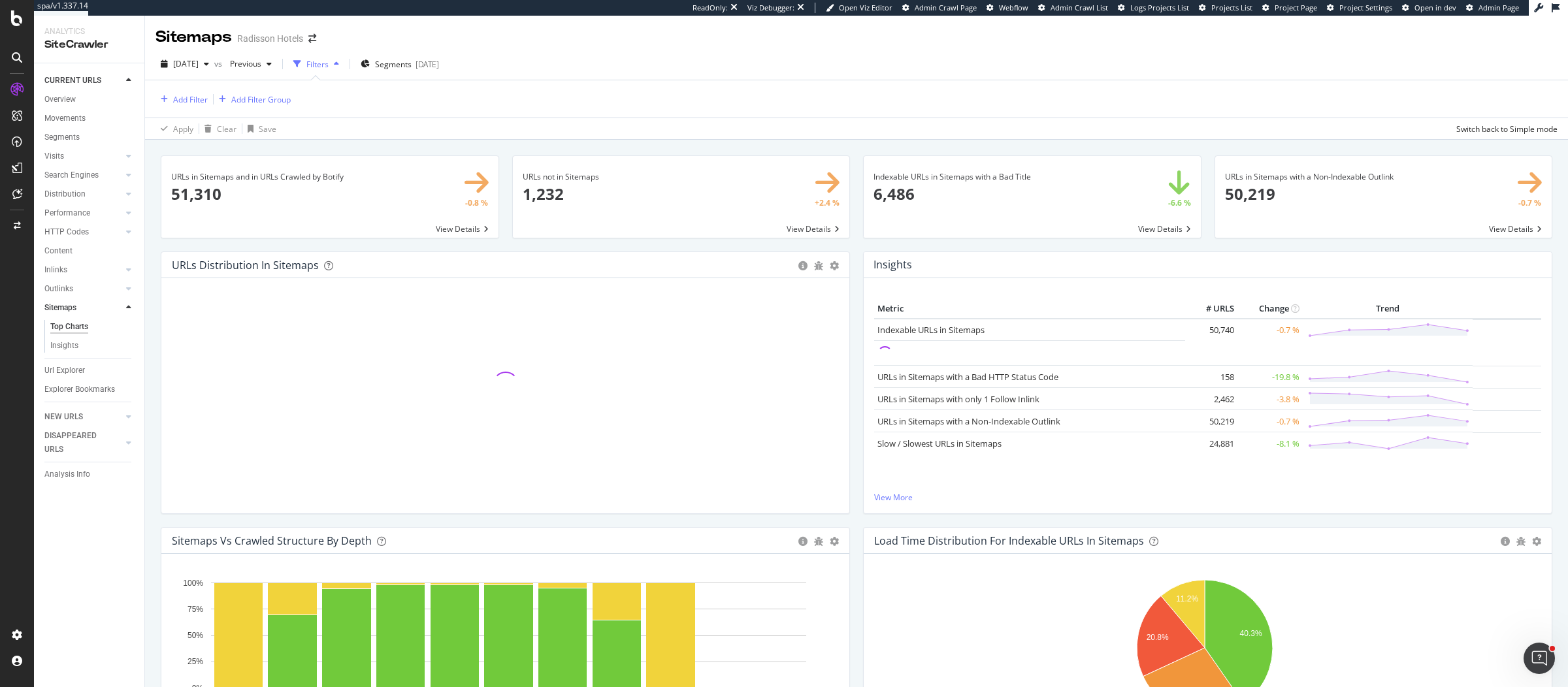
click at [856, 246] on div "Indexable URLs in Sitemaps with a Bad Title × Close Chart main-metric-sitemaps-…" at bounding box center [1032, 203] width 351 height 96
